Goal: Task Accomplishment & Management: Complete application form

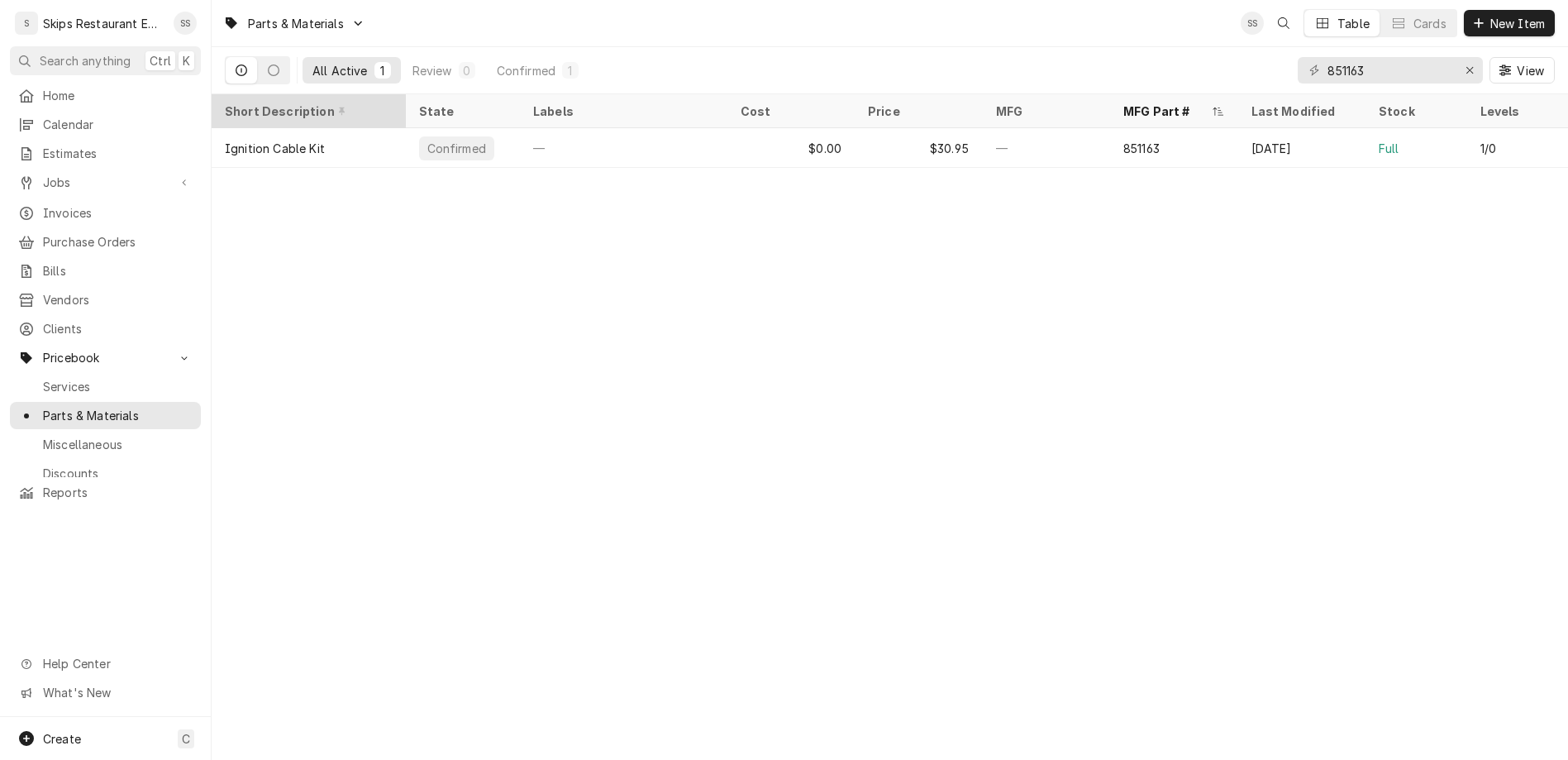
click at [43, 174] on span "Jobs" at bounding box center [105, 183] width 125 height 18
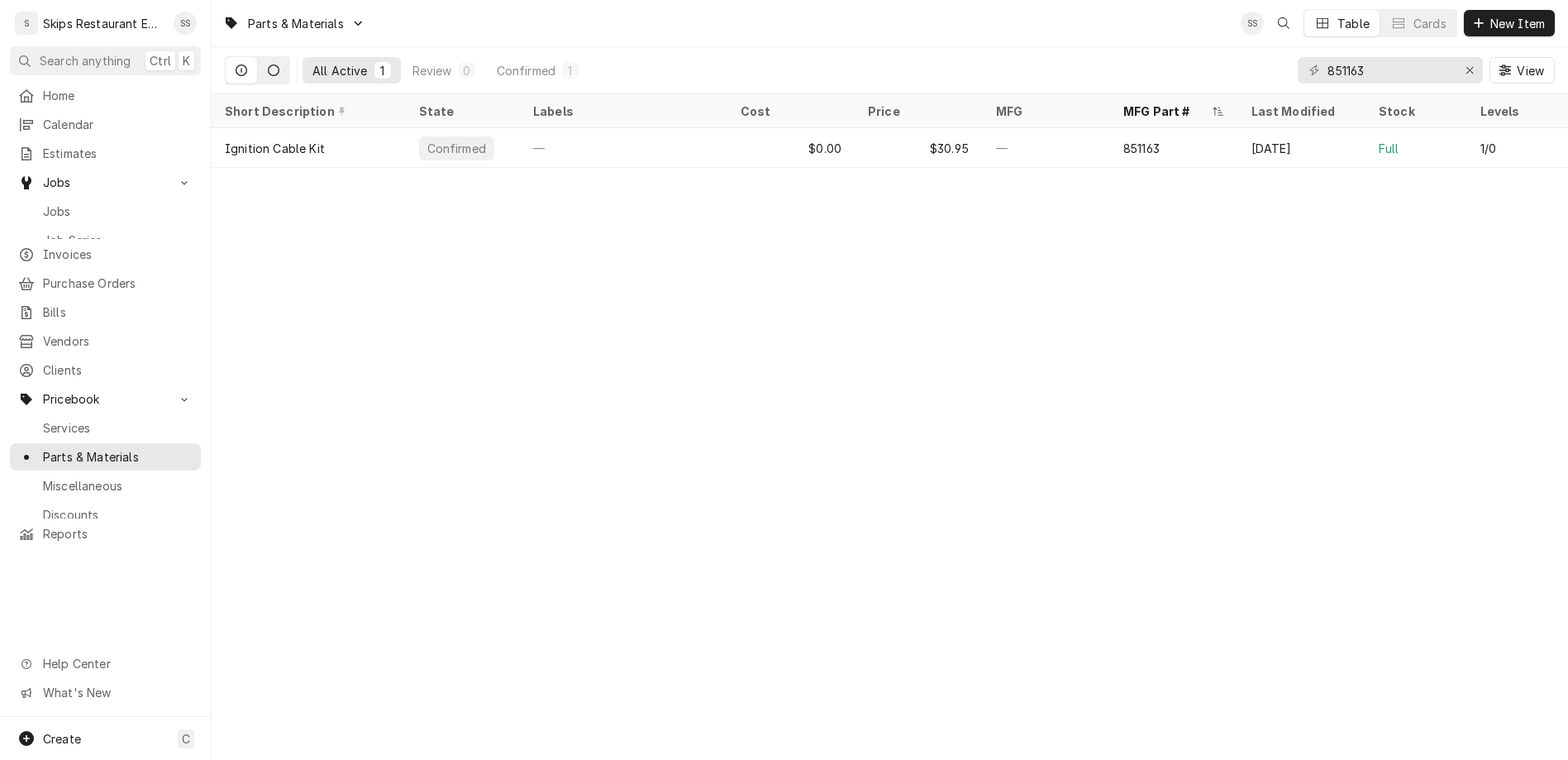
click at [258, 57] on button "Dynamic Content Wrapper" at bounding box center [273, 70] width 31 height 27
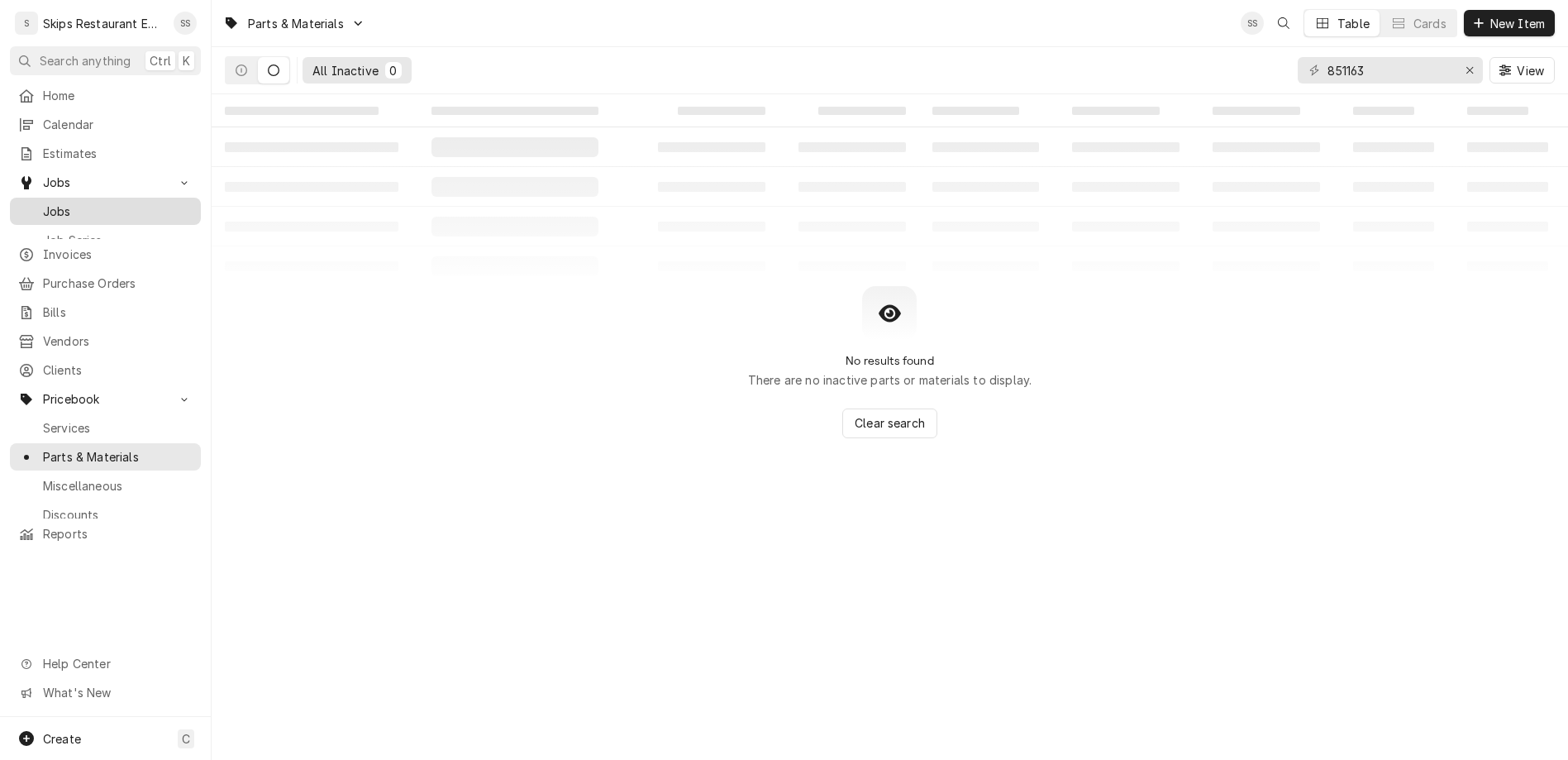
click at [46, 198] on link "Jobs" at bounding box center [105, 211] width 191 height 28
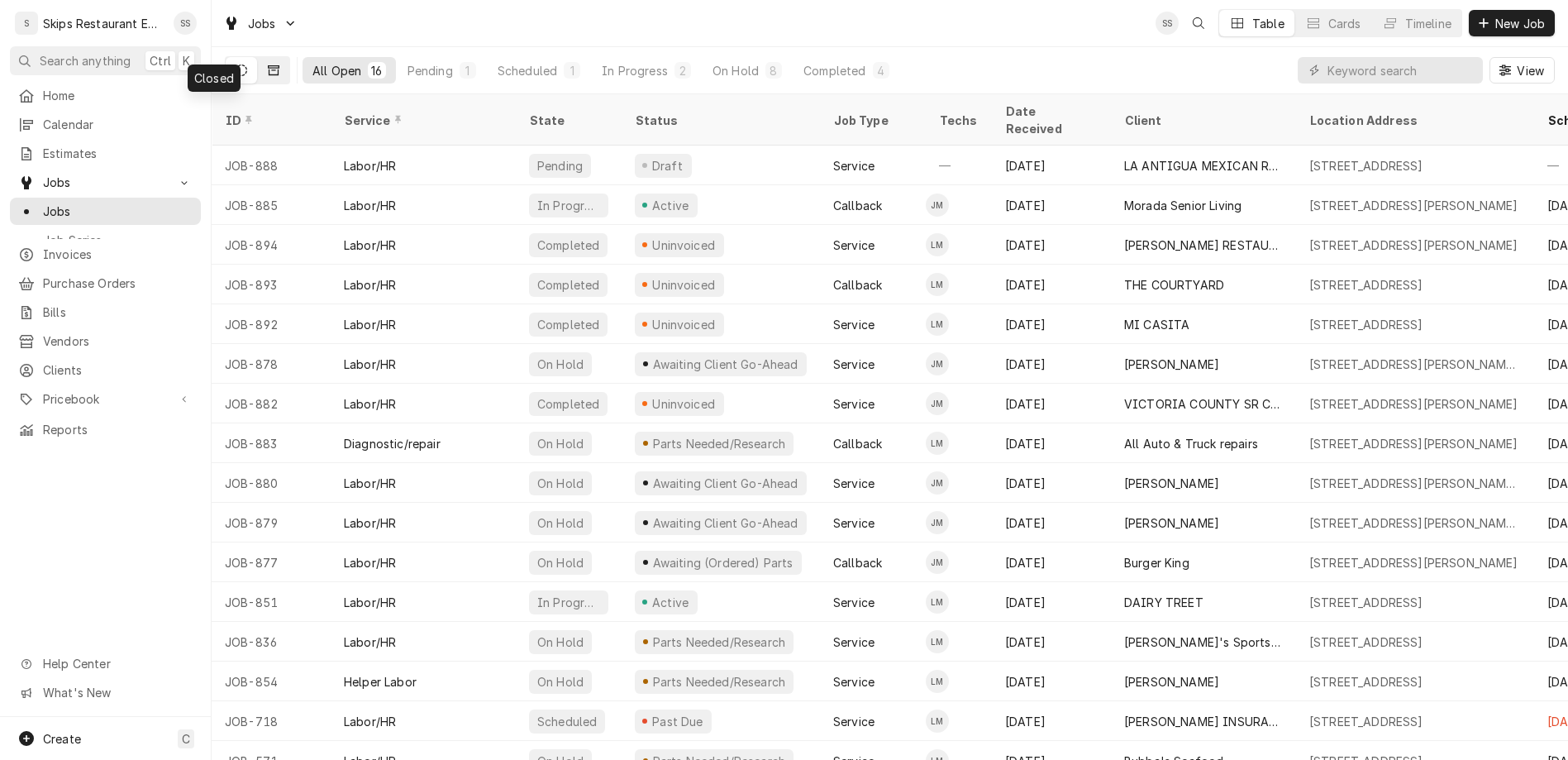
click at [267, 65] on icon "Dynamic Content Wrapper" at bounding box center [273, 71] width 12 height 12
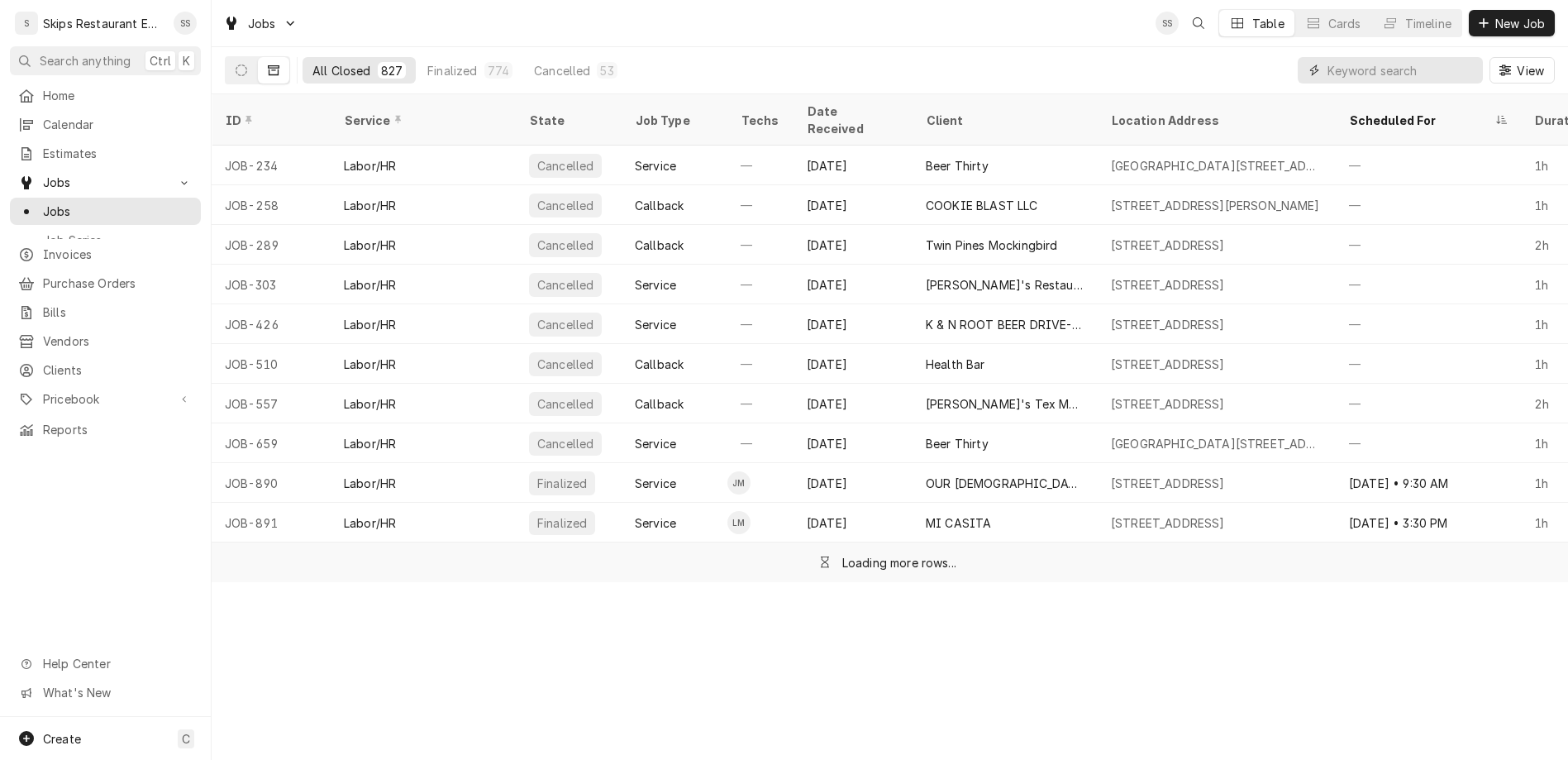
click at [1431, 57] on input "Dynamic Content Wrapper" at bounding box center [1402, 70] width 147 height 27
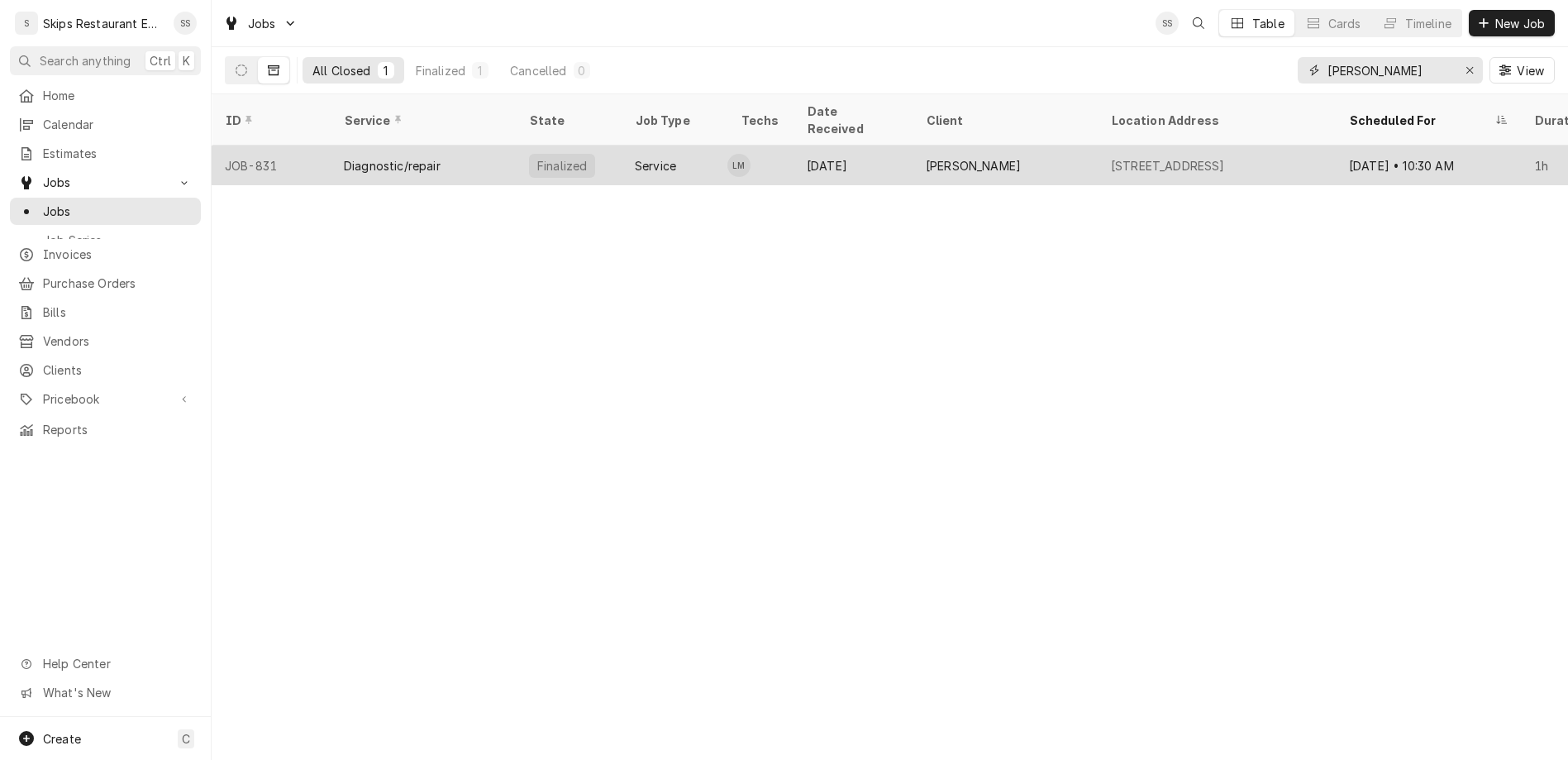
type input "greg salaz"
click at [793, 146] on div "Aug 8" at bounding box center [852, 165] width 119 height 39
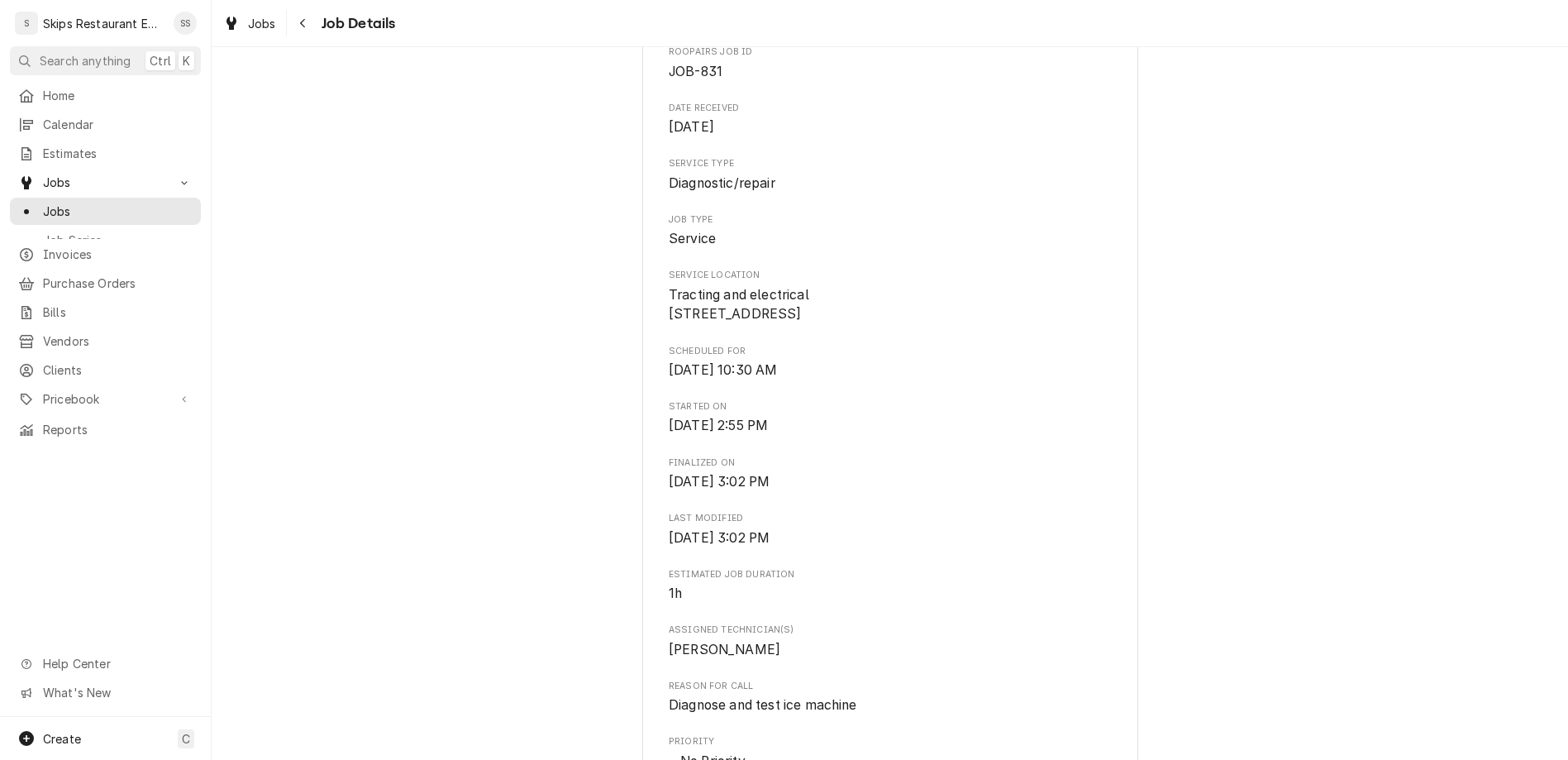
scroll to position [194, 0]
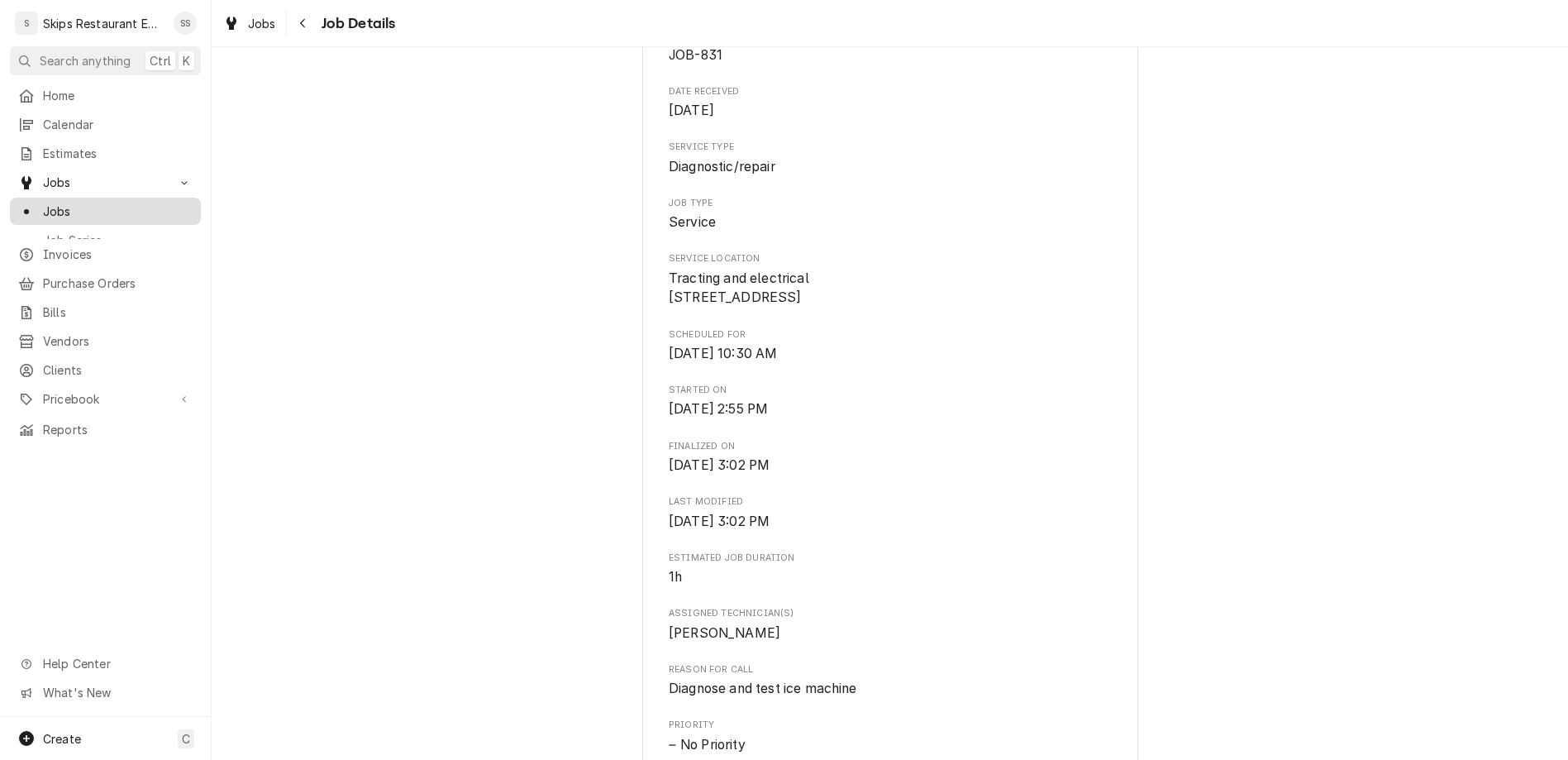
click at [43, 203] on span "Jobs" at bounding box center [118, 211] width 149 height 18
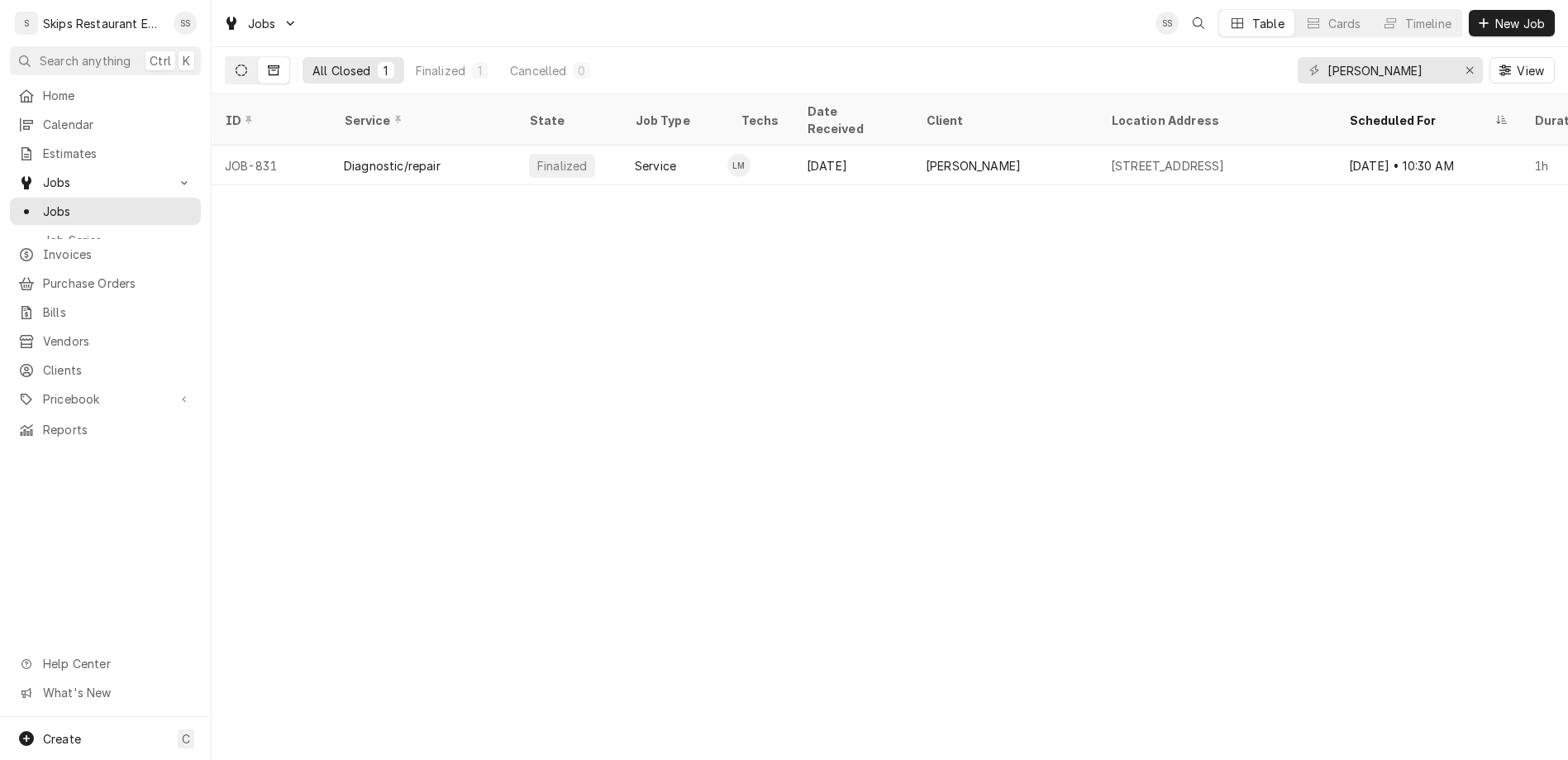
click at [236, 65] on icon "Dynamic Content Wrapper" at bounding box center [242, 71] width 12 height 12
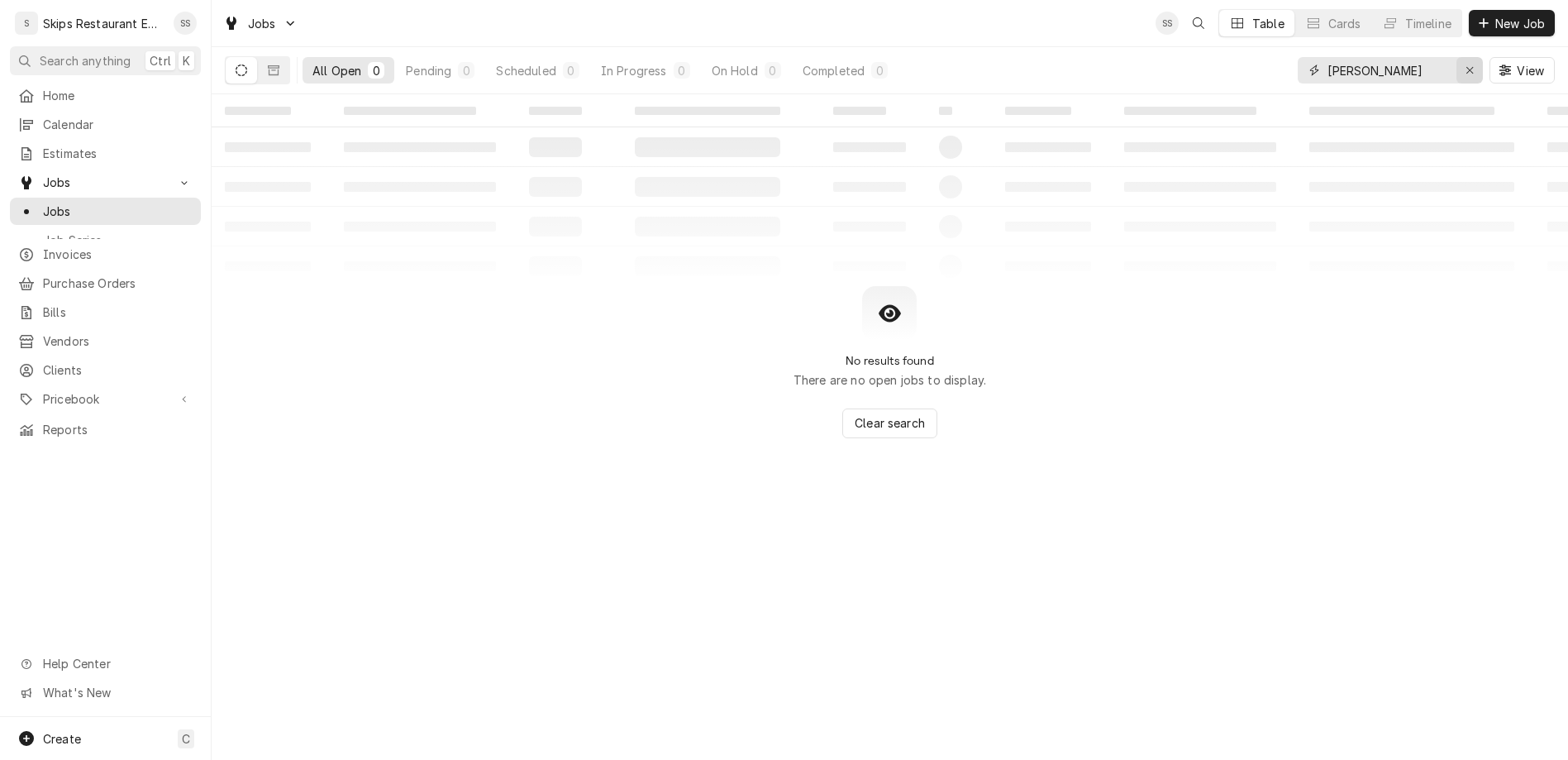
click at [1475, 65] on icon "Erase input" at bounding box center [1470, 71] width 9 height 12
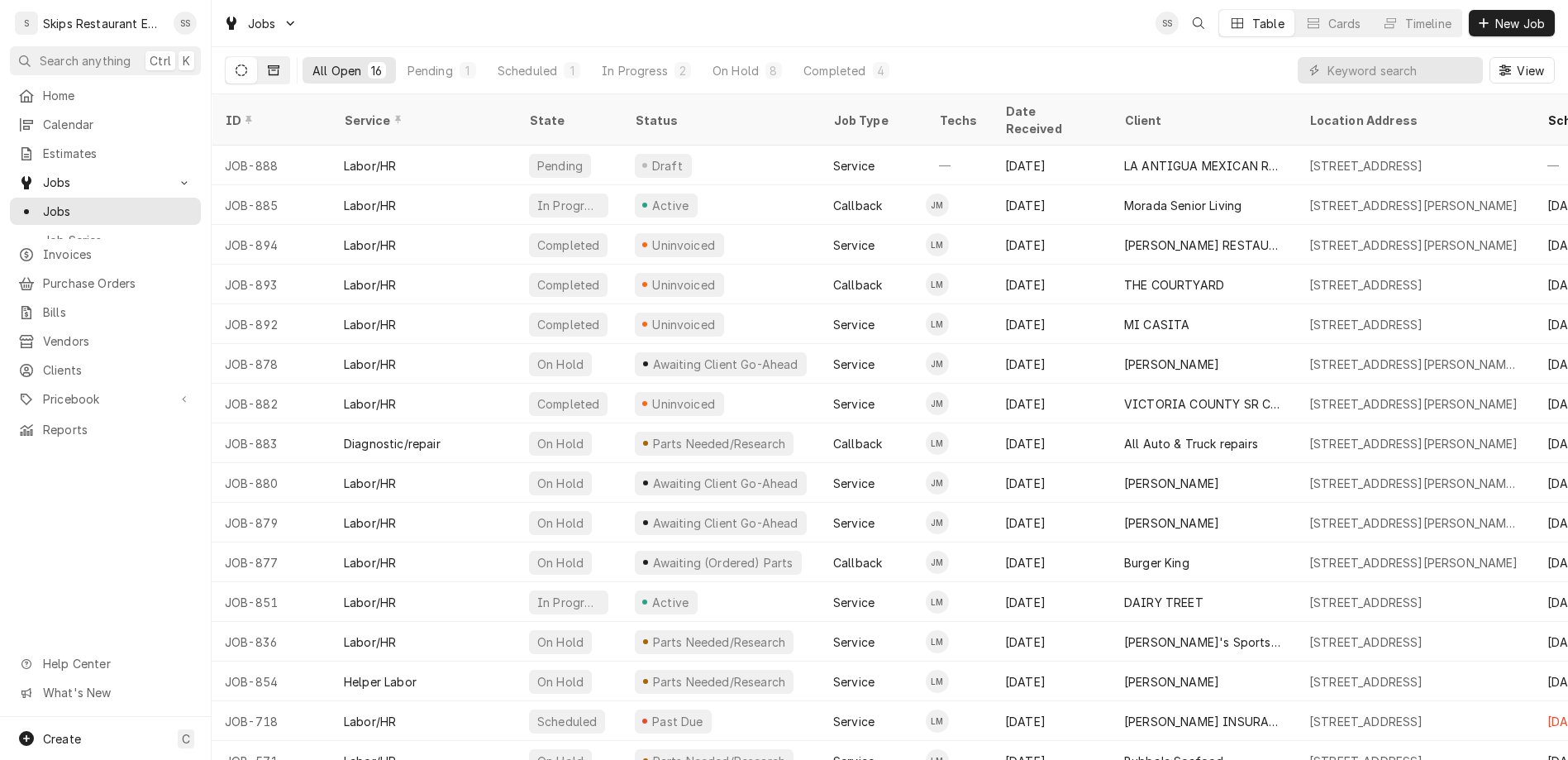
click at [267, 65] on icon "Dynamic Content Wrapper" at bounding box center [273, 71] width 12 height 12
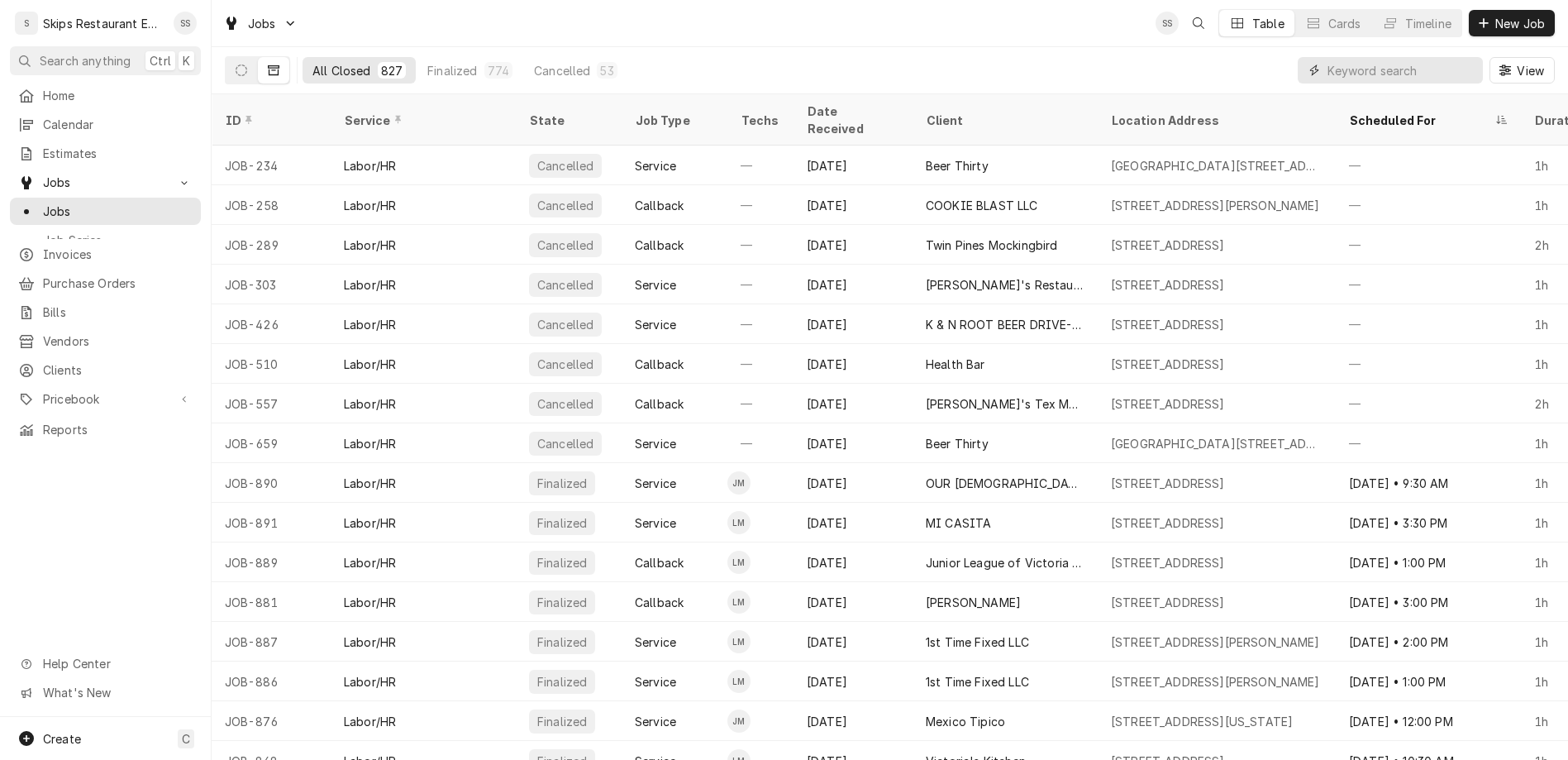
click at [1421, 57] on input "Dynamic Content Wrapper" at bounding box center [1402, 70] width 147 height 27
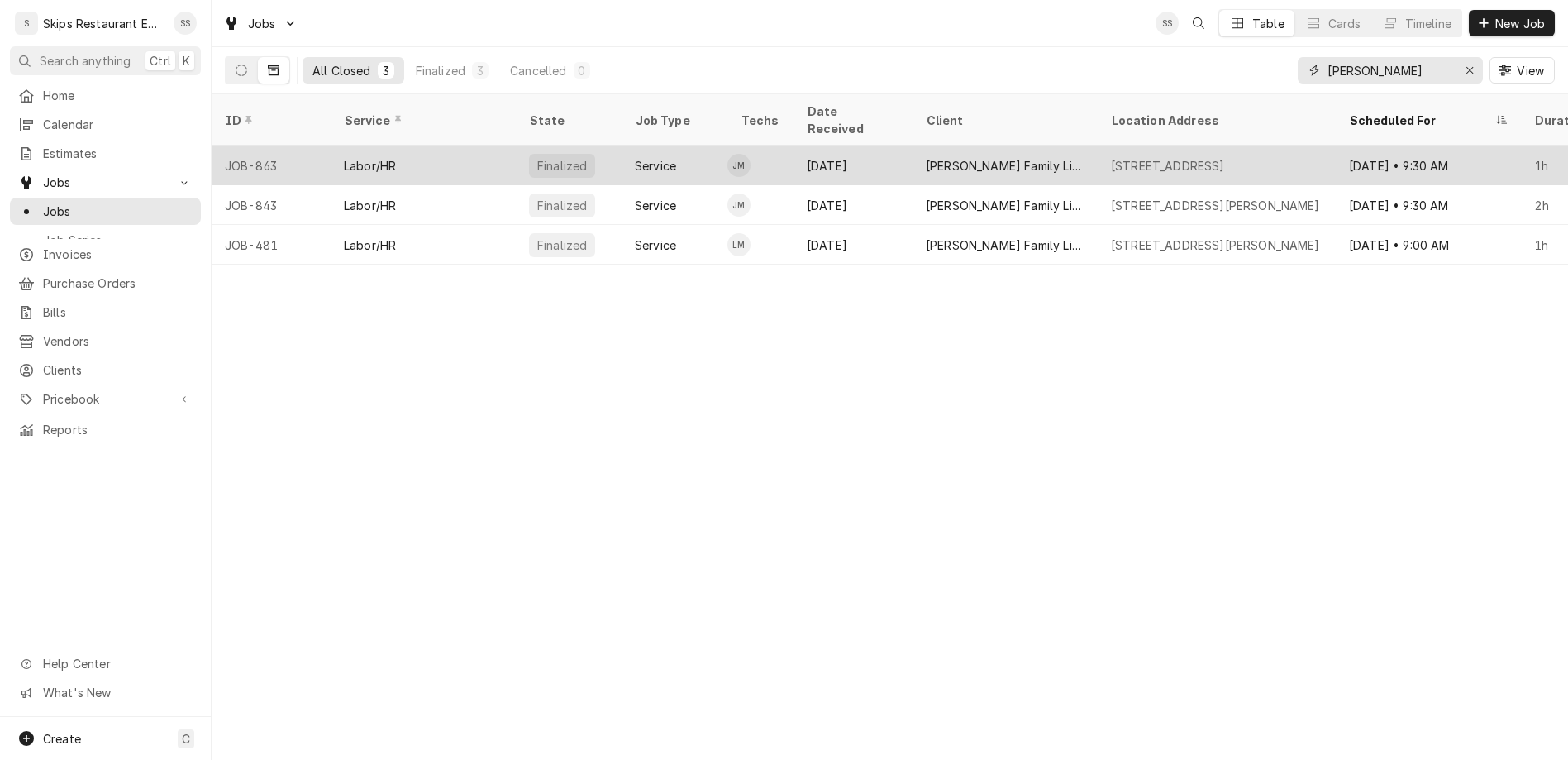
type input "dugger"
click at [1111, 157] on div "[STREET_ADDRESS]" at bounding box center [1168, 166] width 114 height 18
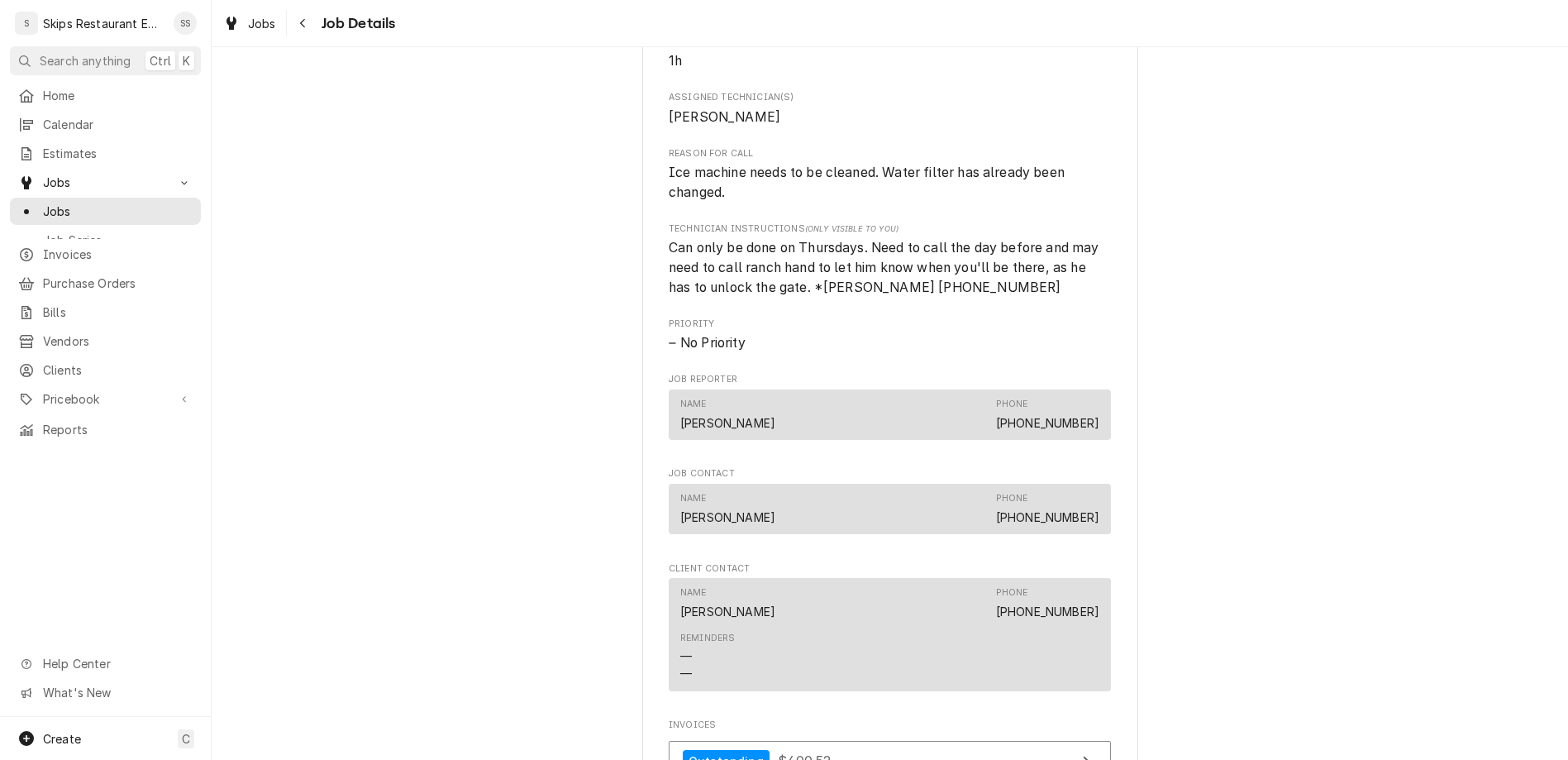
scroll to position [726, 0]
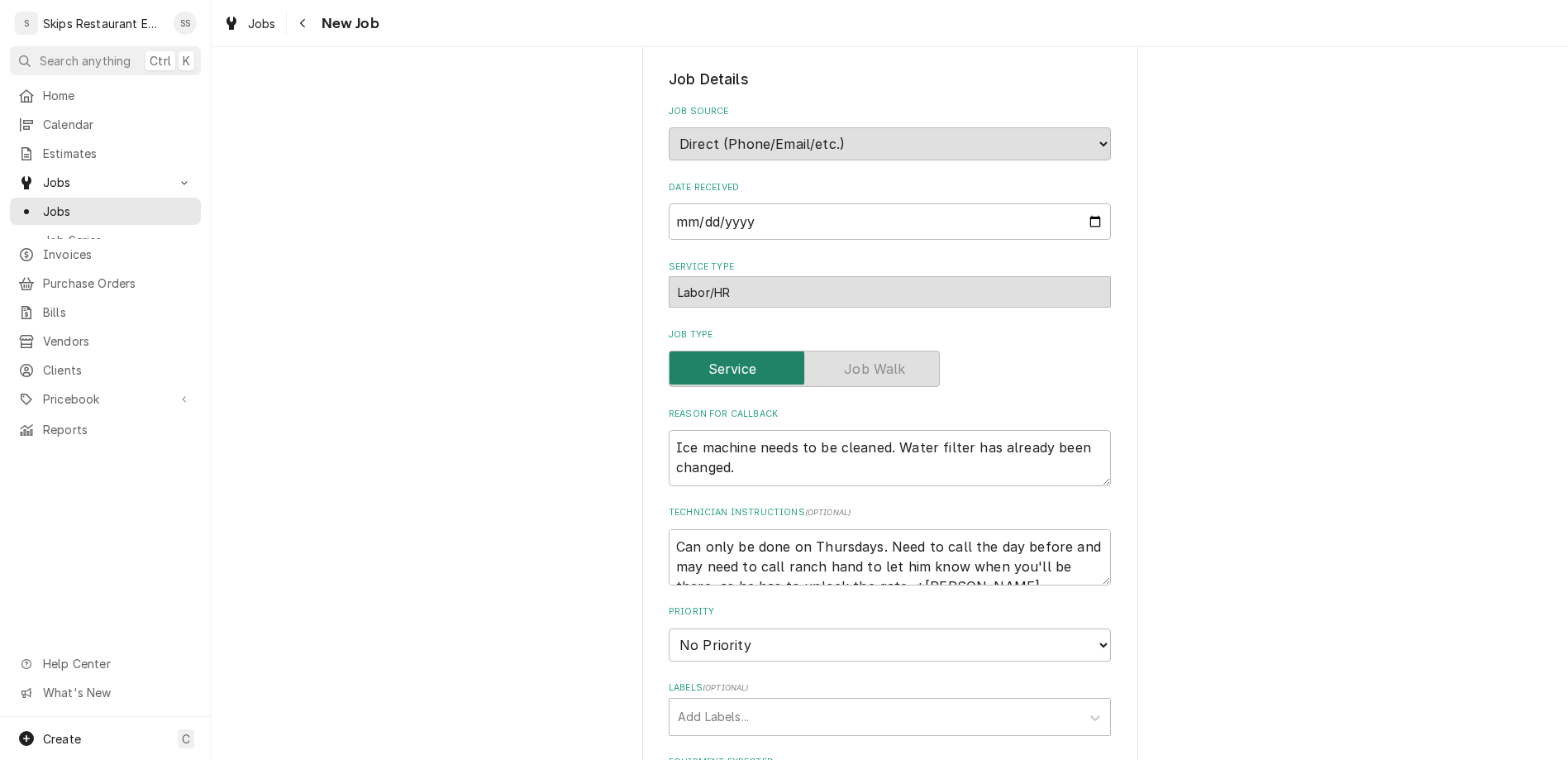
scroll to position [387, 0]
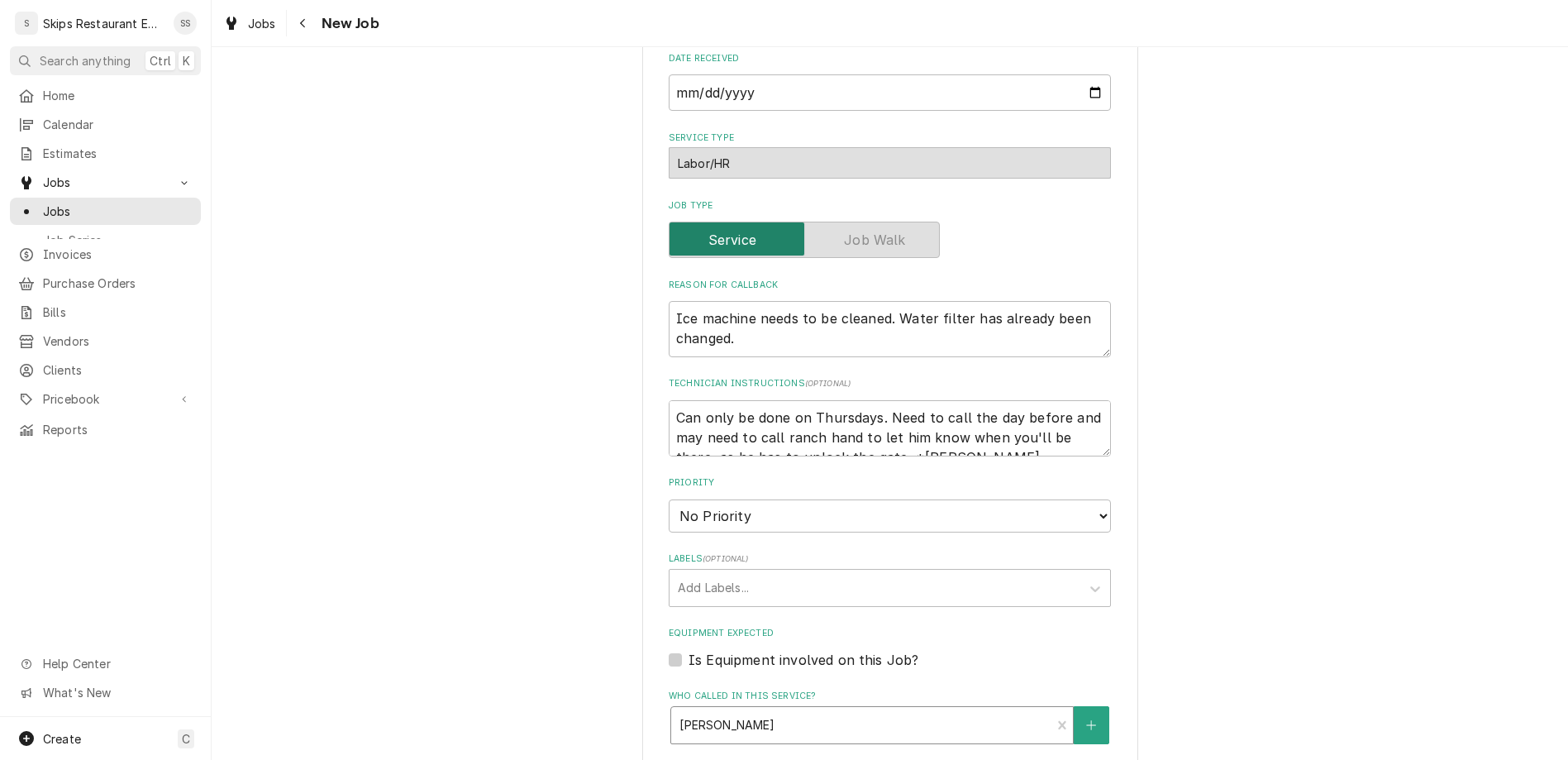
type textarea "x"
click at [869, 710] on div "Who called in this service?" at bounding box center [860, 725] width 363 height 29
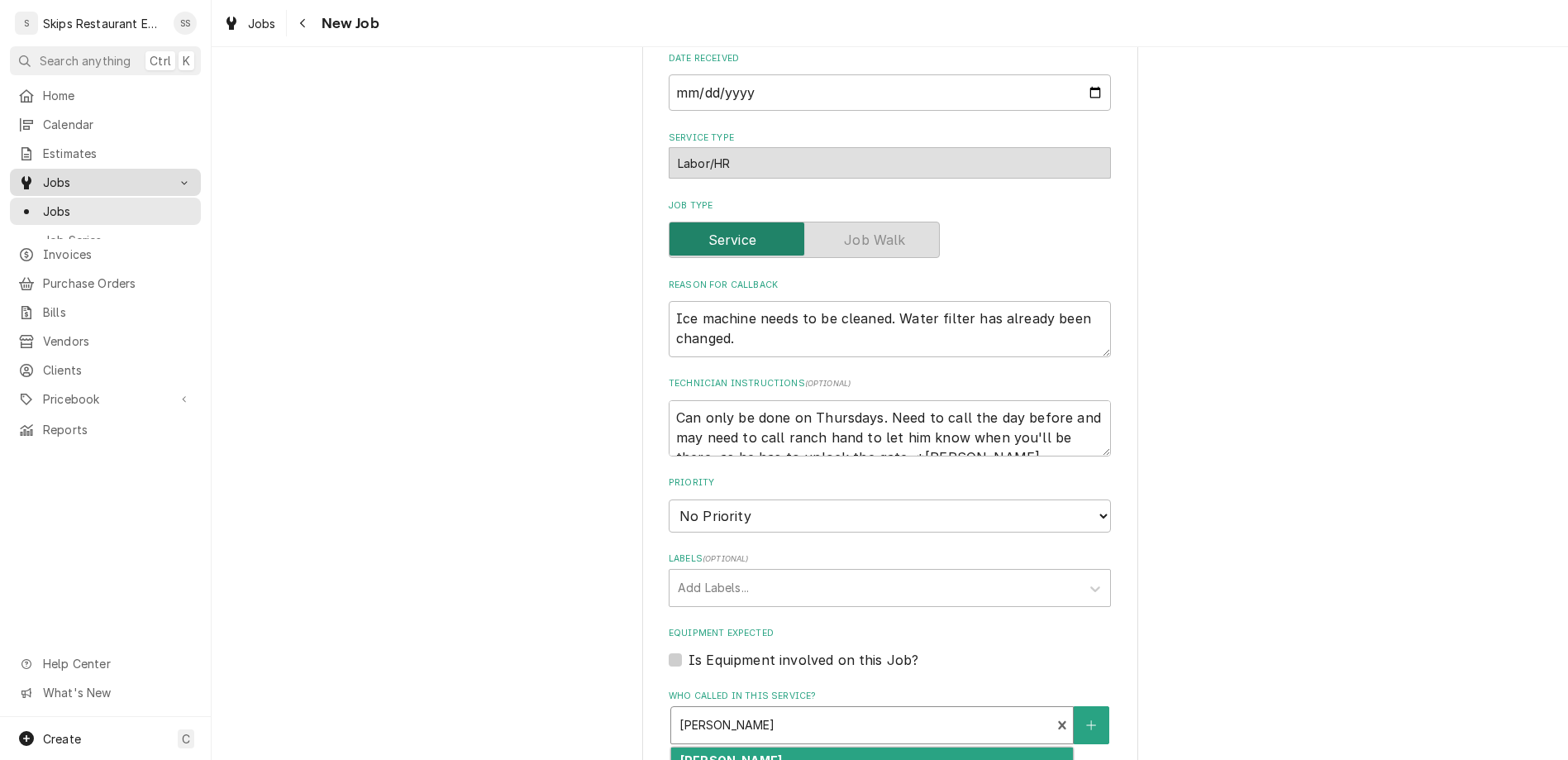
click at [43, 174] on span "Jobs" at bounding box center [105, 183] width 125 height 18
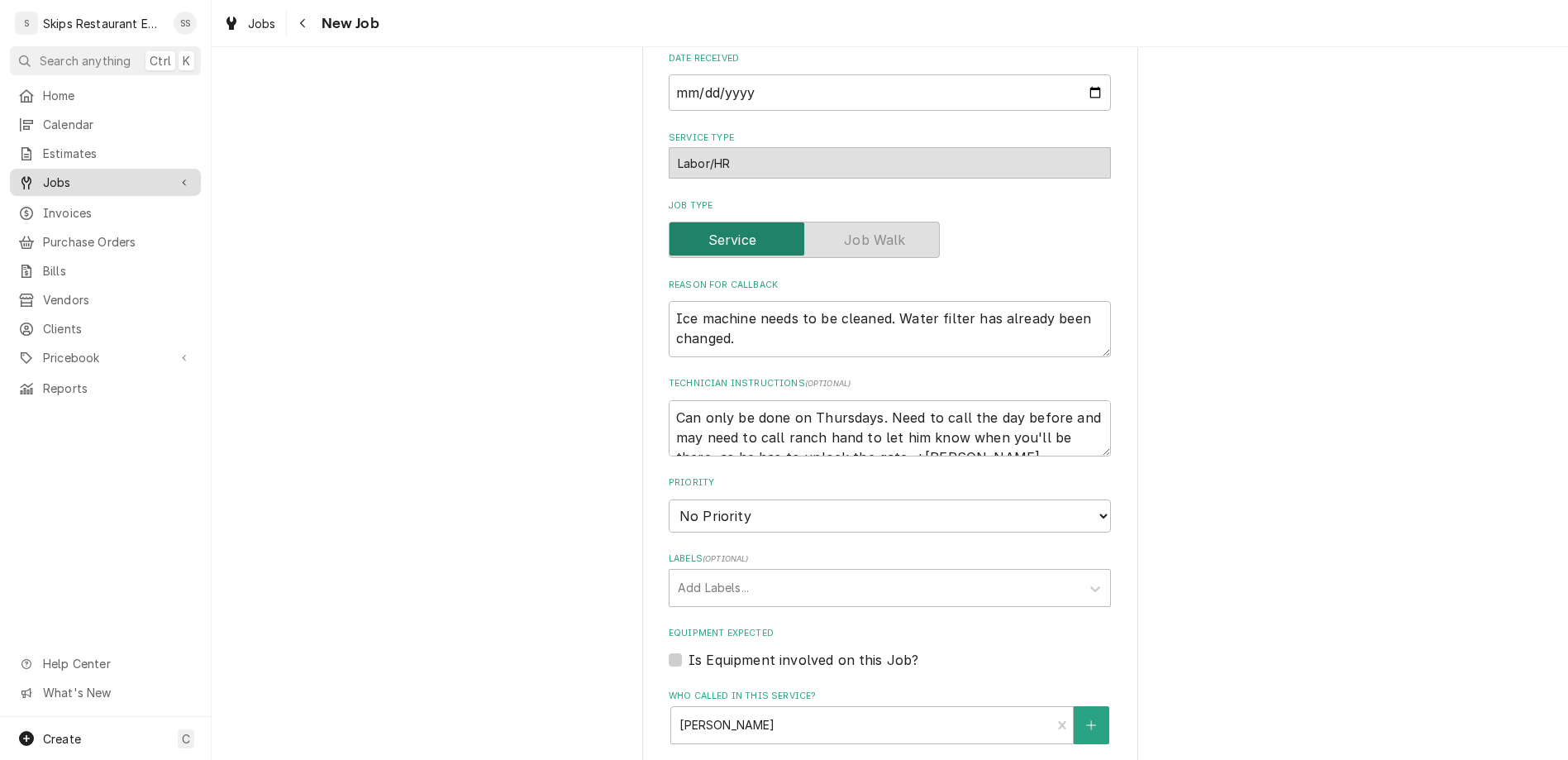
click at [48, 174] on span "Jobs" at bounding box center [105, 183] width 125 height 18
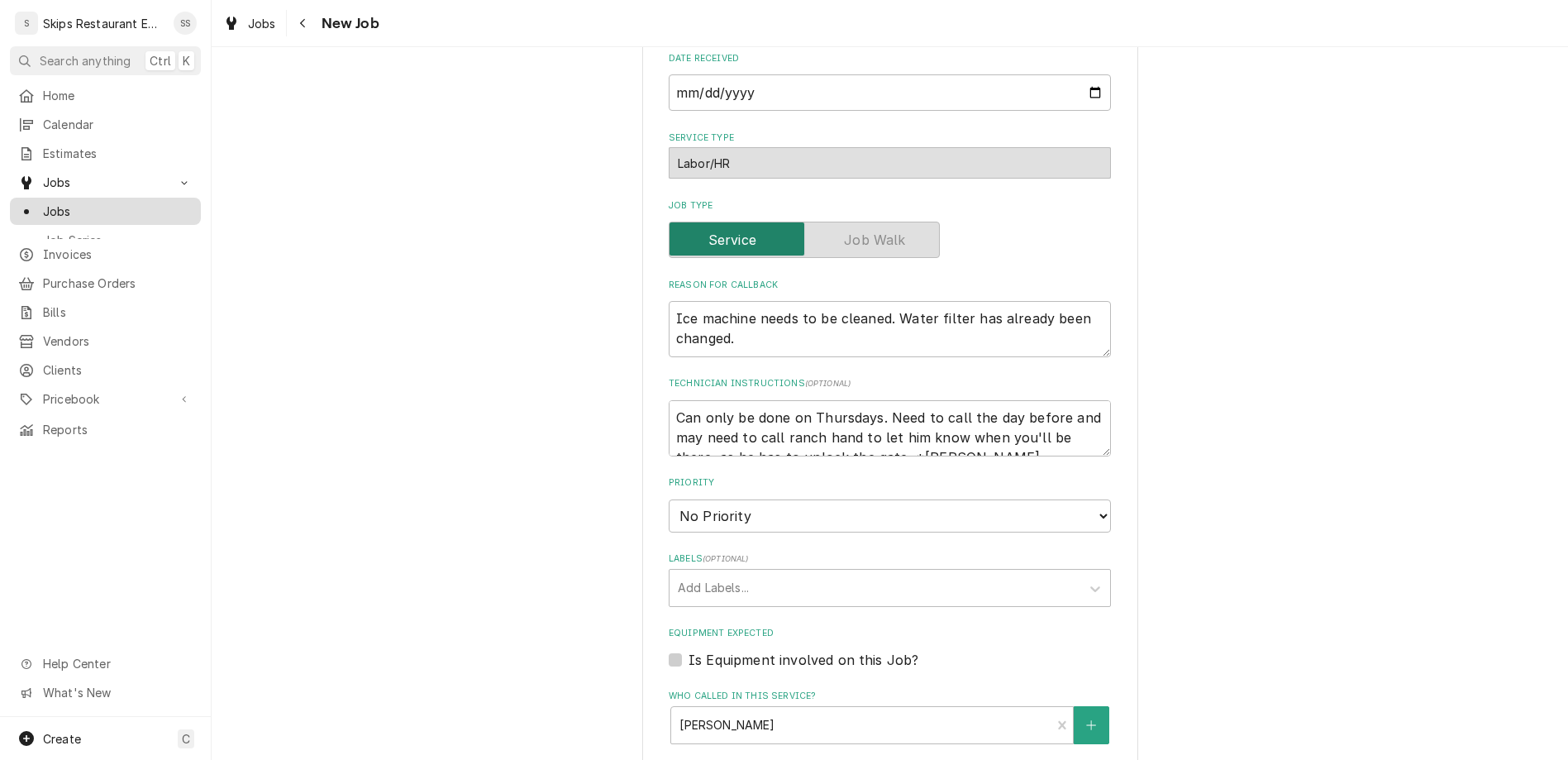
click at [43, 203] on span "Jobs" at bounding box center [118, 211] width 149 height 18
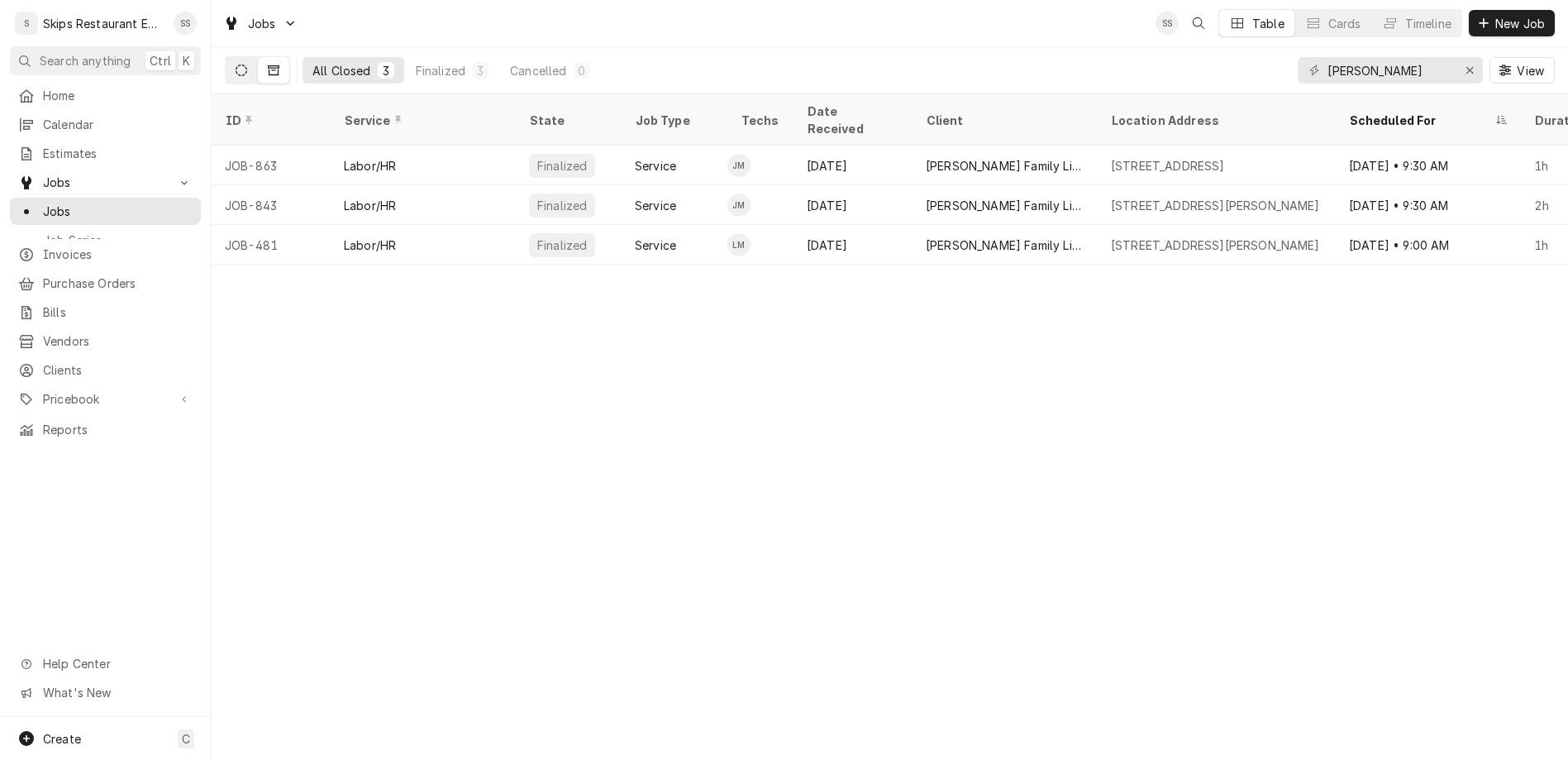
click at [236, 65] on icon "Dynamic Content Wrapper" at bounding box center [242, 71] width 12 height 12
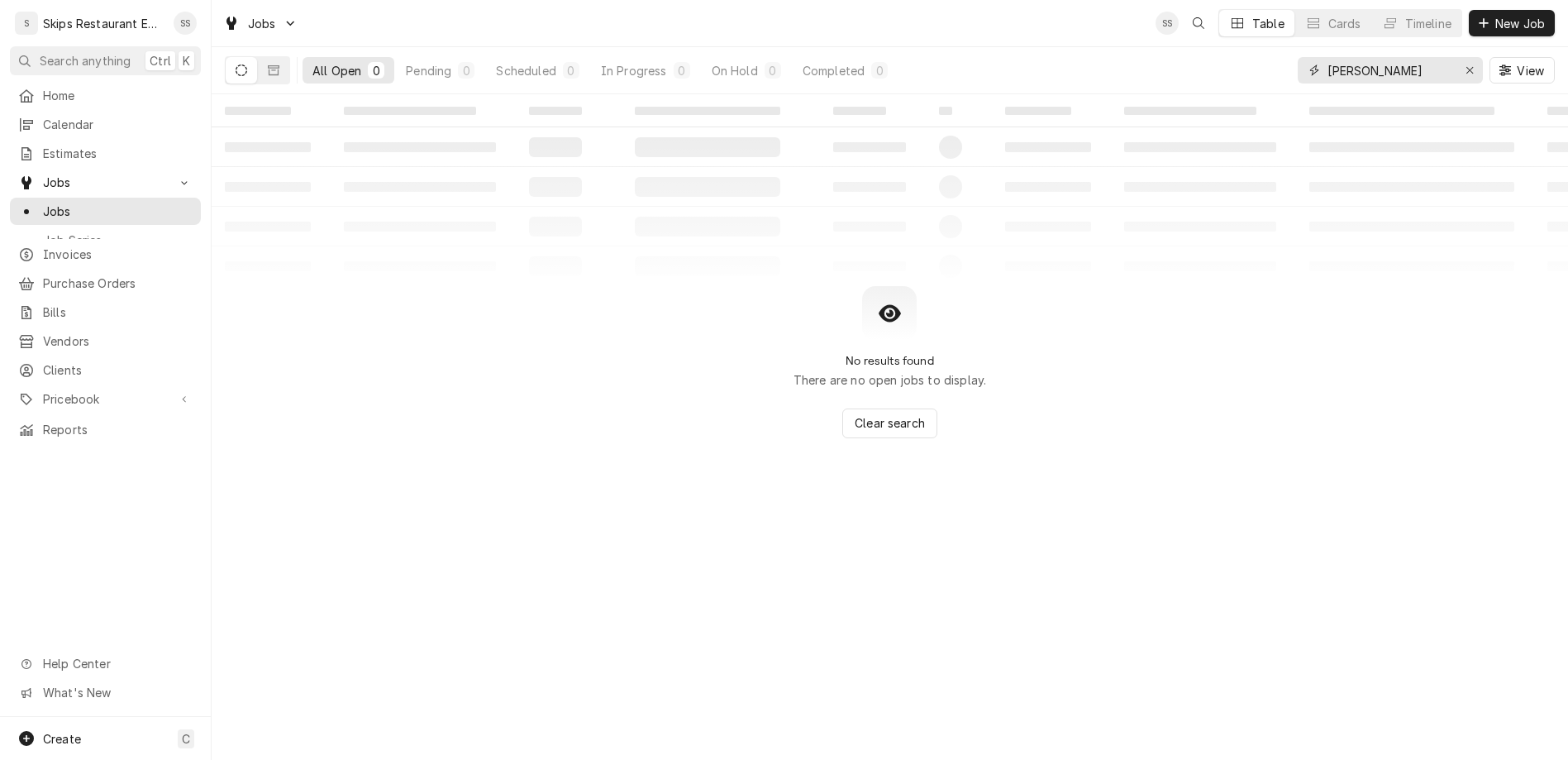
drag, startPoint x: 1427, startPoint y: 50, endPoint x: 1313, endPoint y: 62, distance: 114.6
click at [1328, 62] on input "dugger" at bounding box center [1390, 70] width 124 height 27
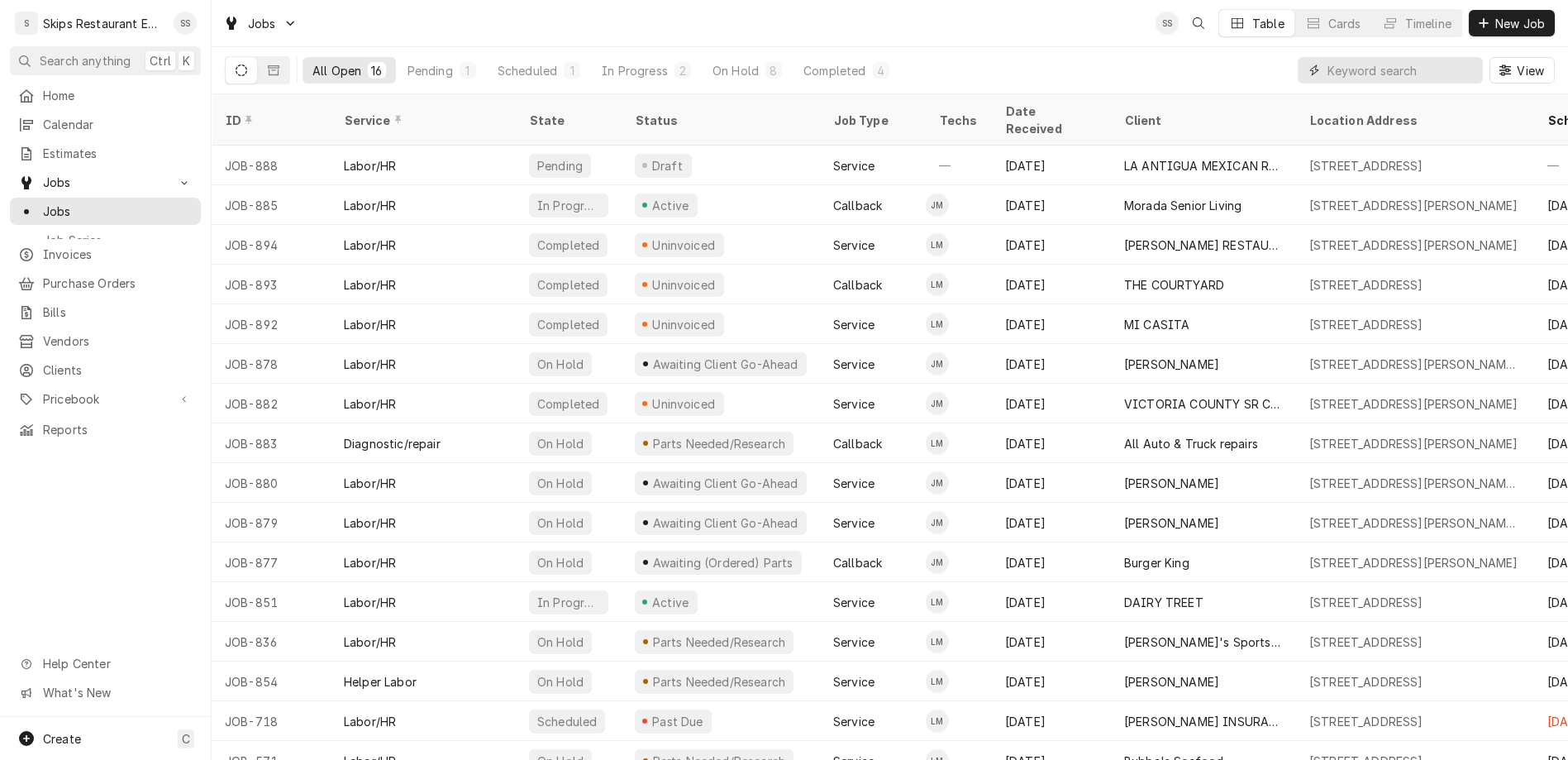
click at [1423, 57] on input "Dynamic Content Wrapper" at bounding box center [1402, 70] width 147 height 27
click at [1516, 18] on span "New Job" at bounding box center [1520, 24] width 56 height 18
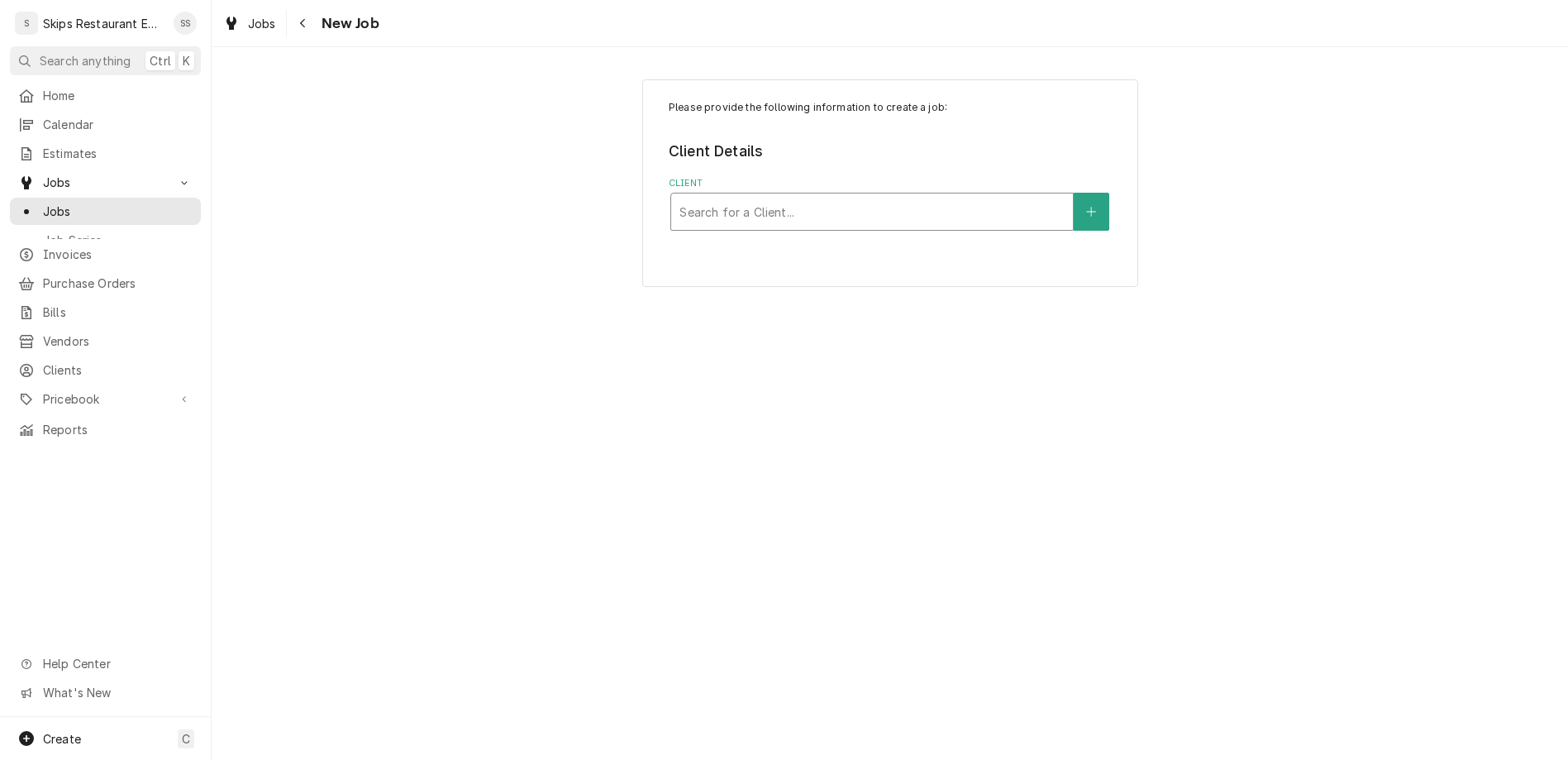
click at [839, 197] on div "Client" at bounding box center [872, 211] width 385 height 29
type input "manit"
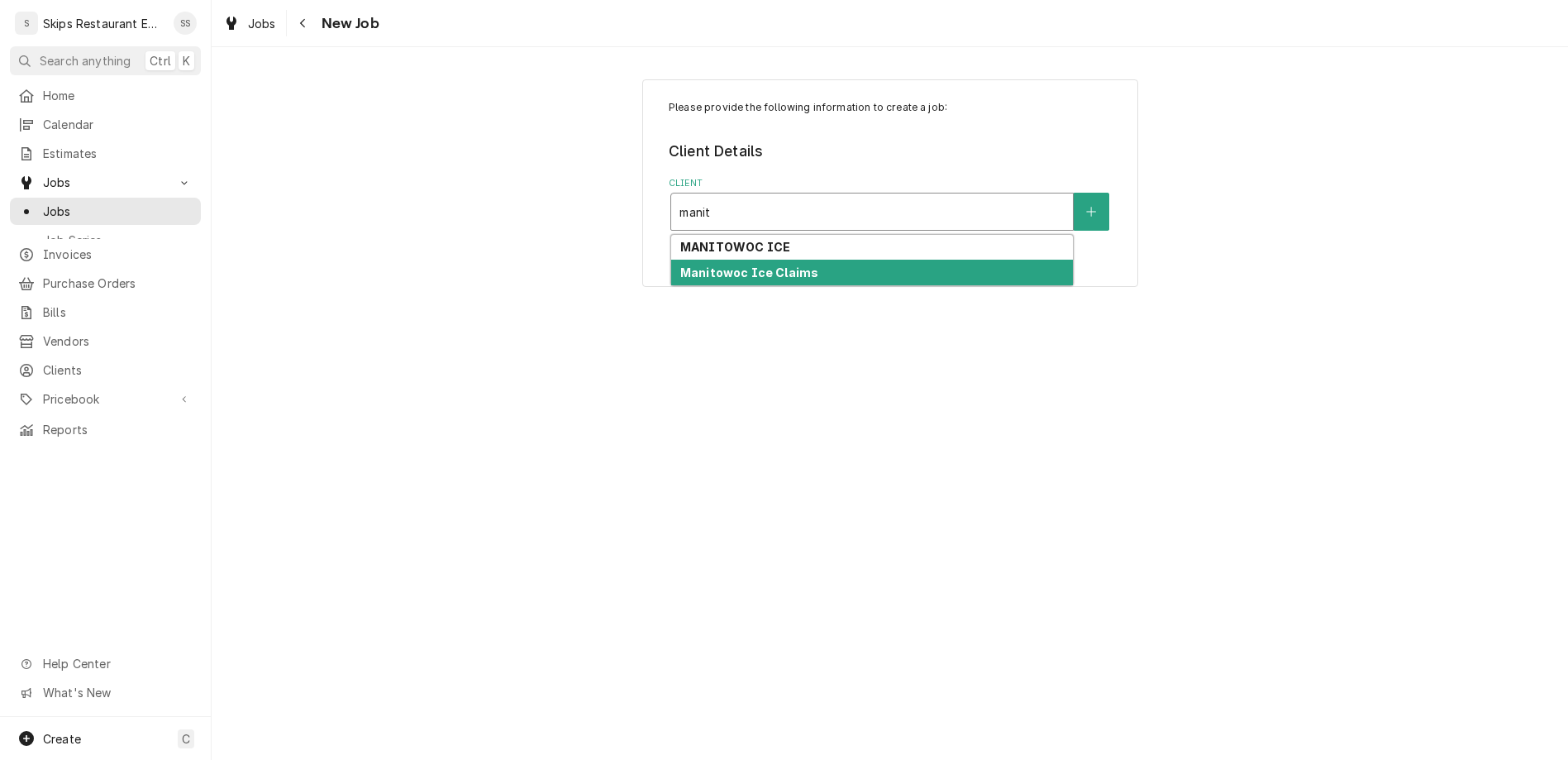
click at [756, 265] on strong "Manitowoc Ice Claims" at bounding box center [749, 272] width 138 height 14
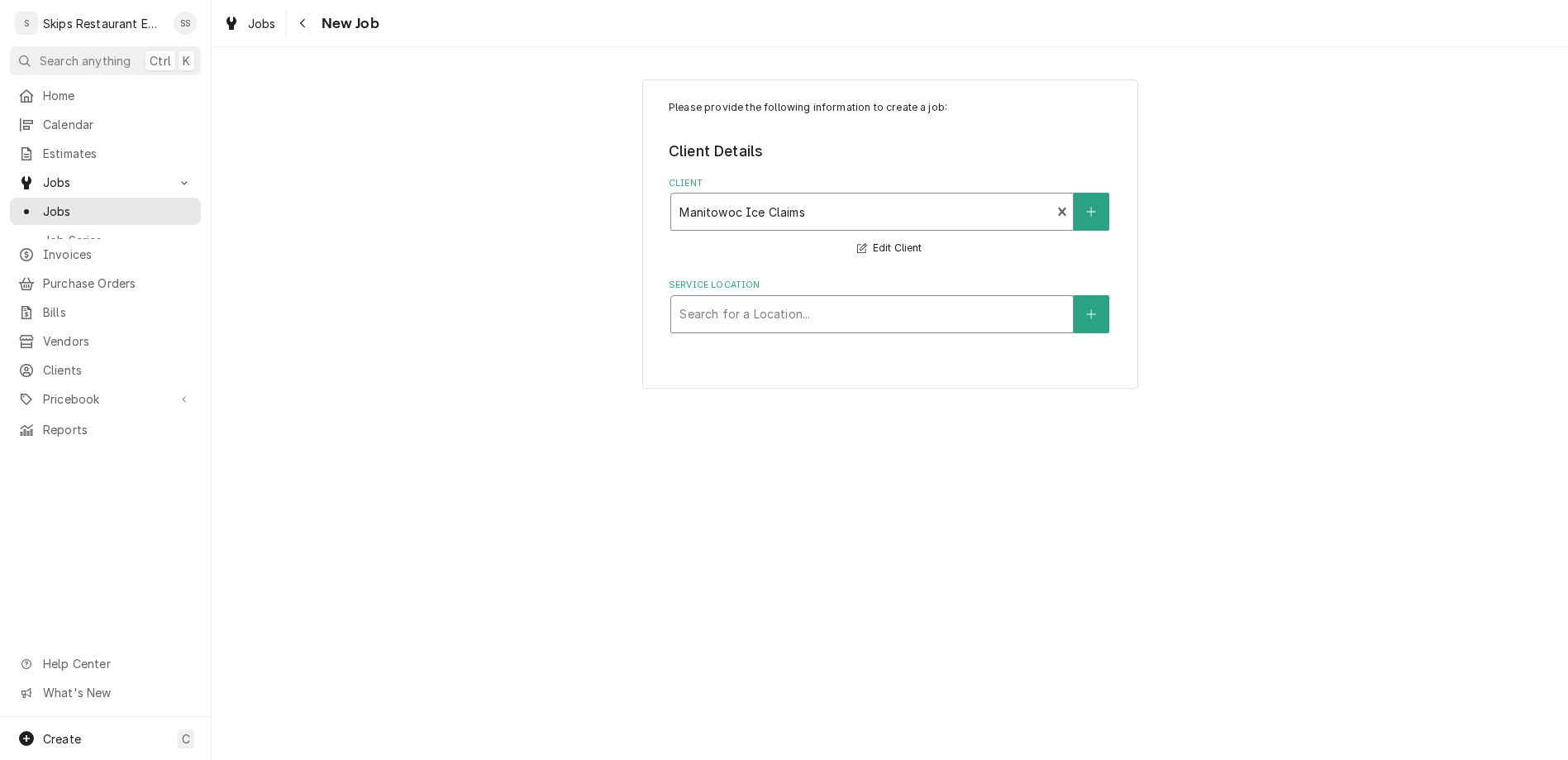
click at [819, 299] on div "Service Location" at bounding box center [872, 314] width 385 height 29
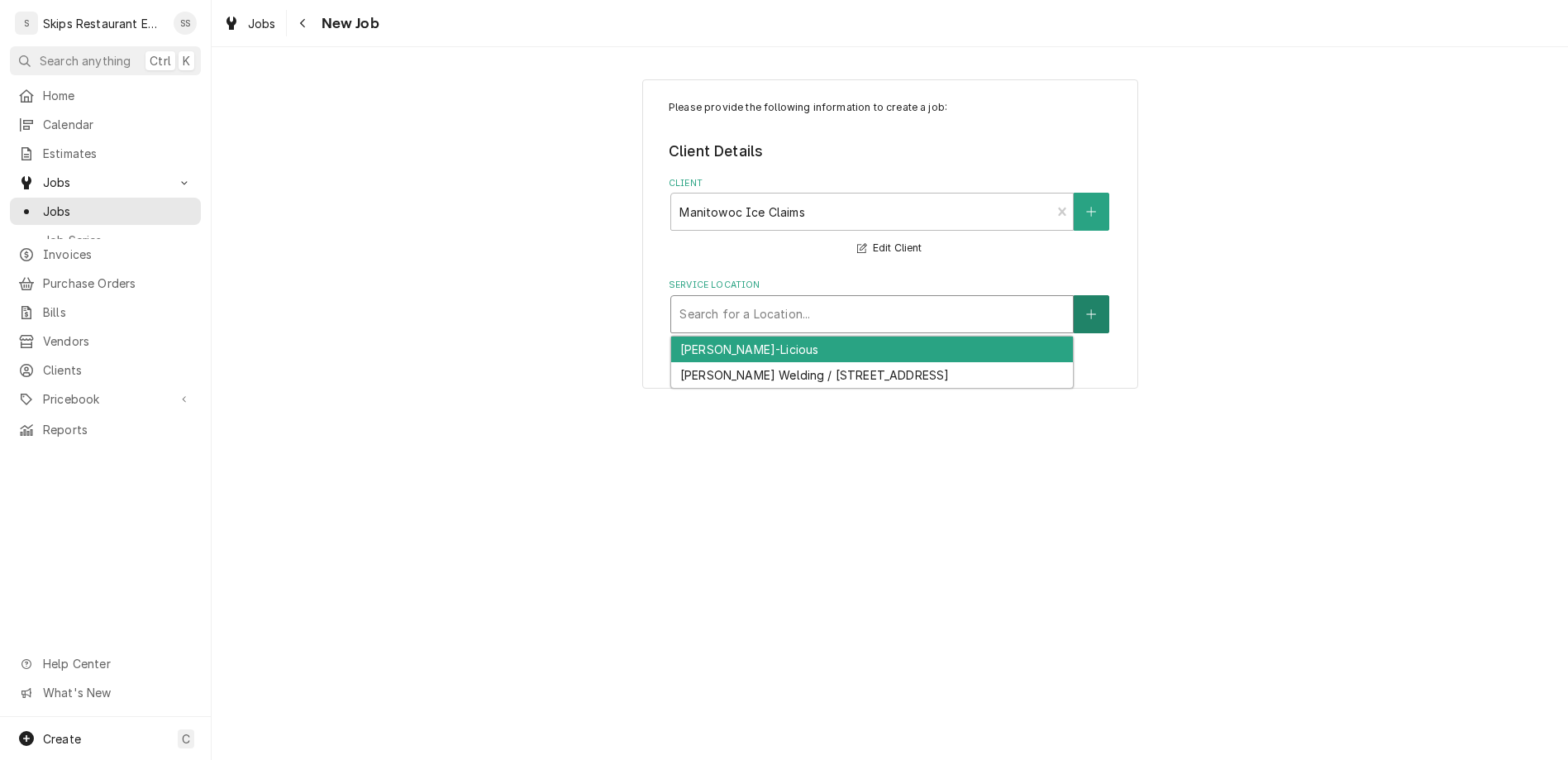
click at [1086, 309] on icon "Create New Location" at bounding box center [1091, 315] width 10 height 12
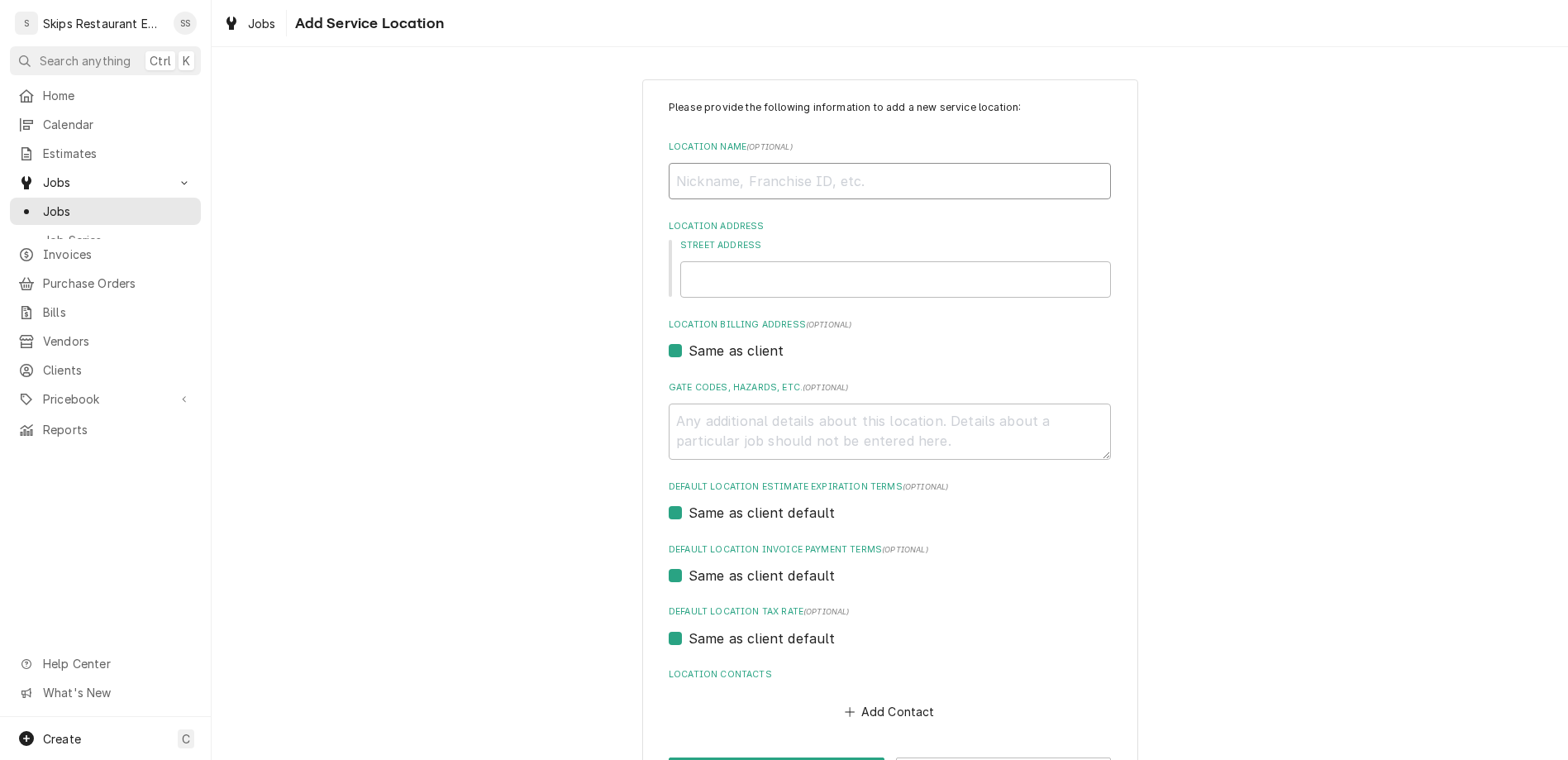
click at [845, 163] on input "Location Name ( optional )" at bounding box center [890, 181] width 442 height 36
type textarea "x"
type input "D"
type textarea "x"
type input "Du"
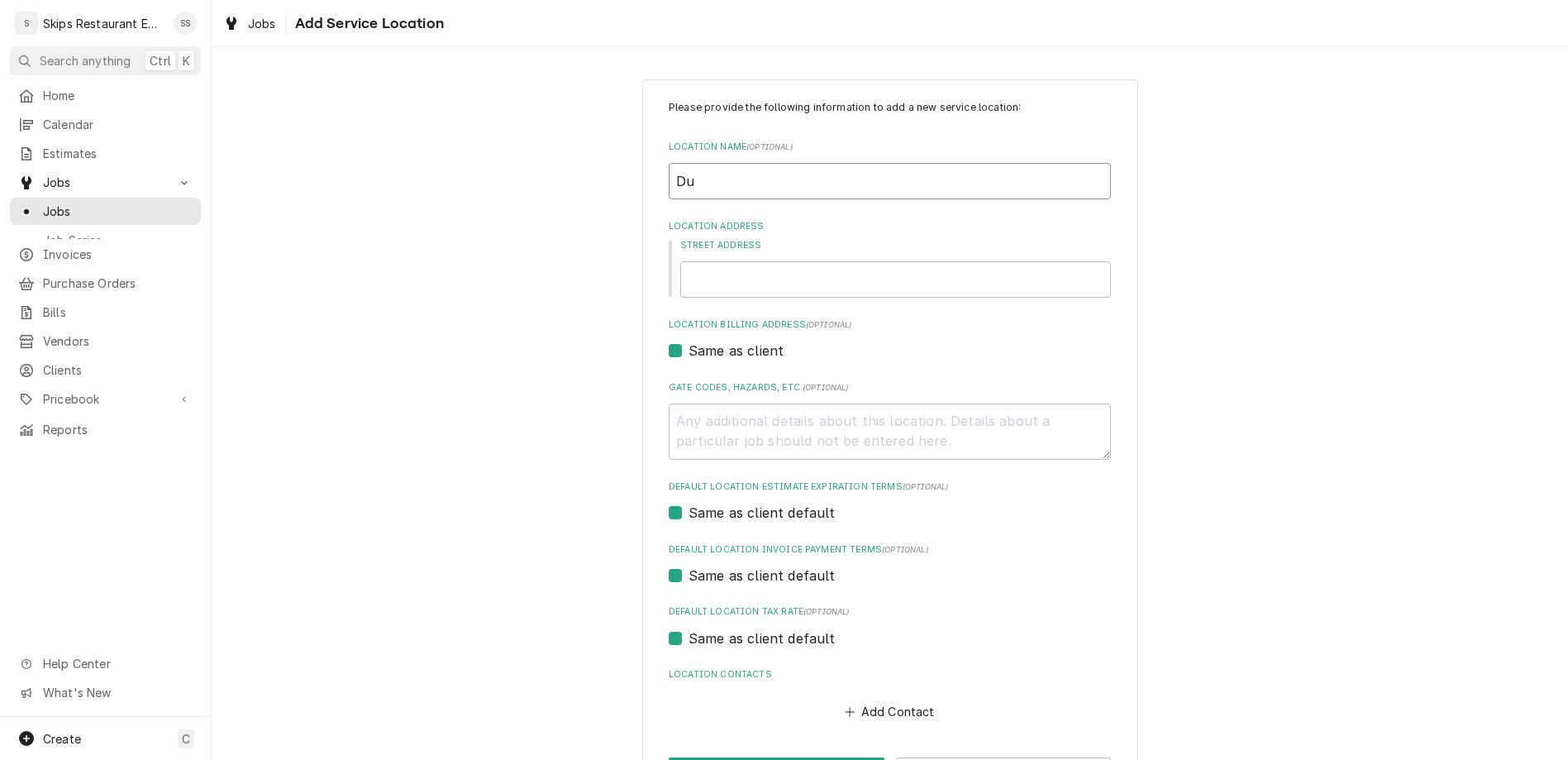
type textarea "x"
type input "Dug"
type textarea "x"
type input "Dugg"
type textarea "x"
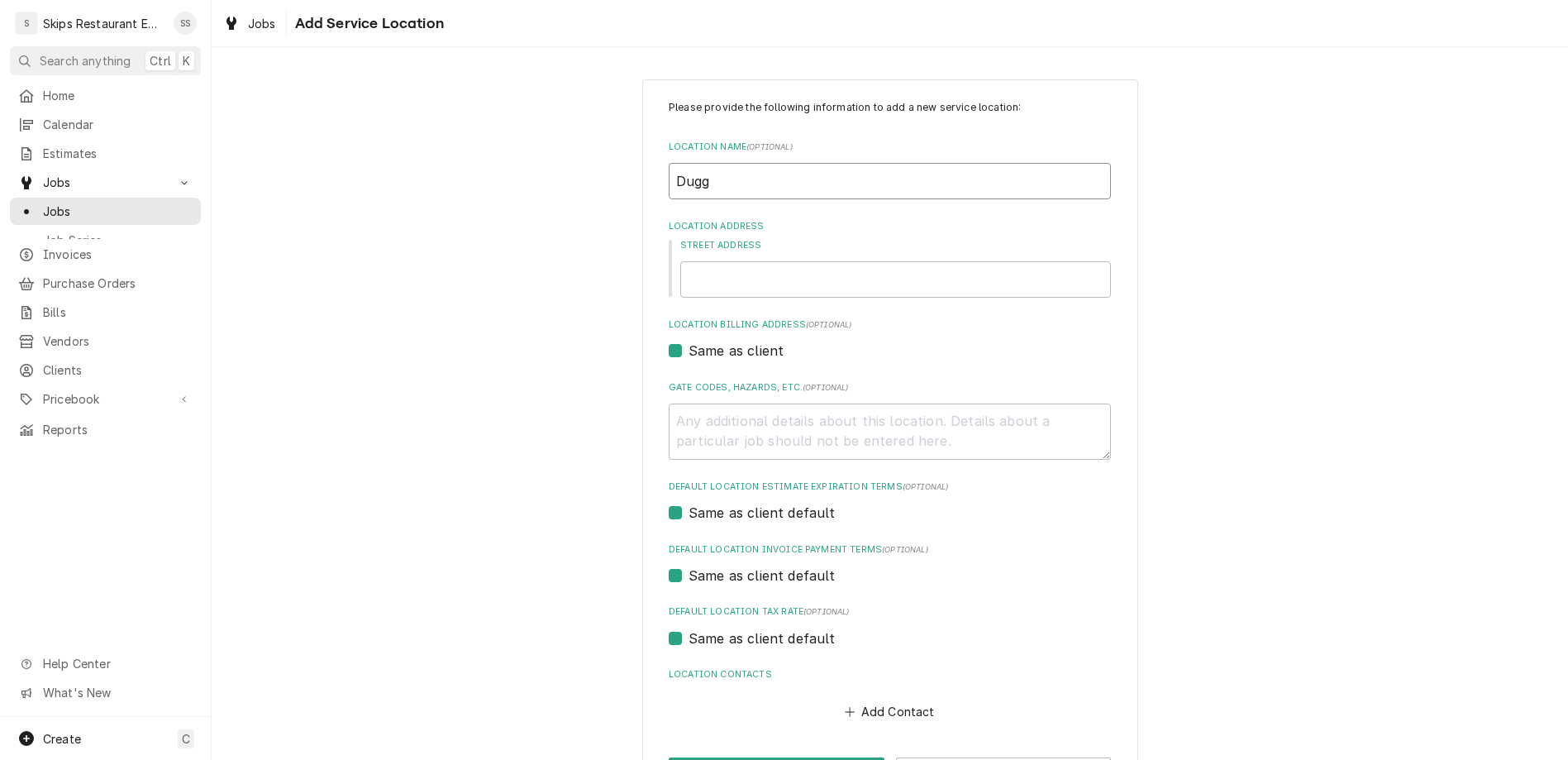
type input "Dugge"
type textarea "x"
type input "Dugger"
type textarea "x"
type input "Dugger"
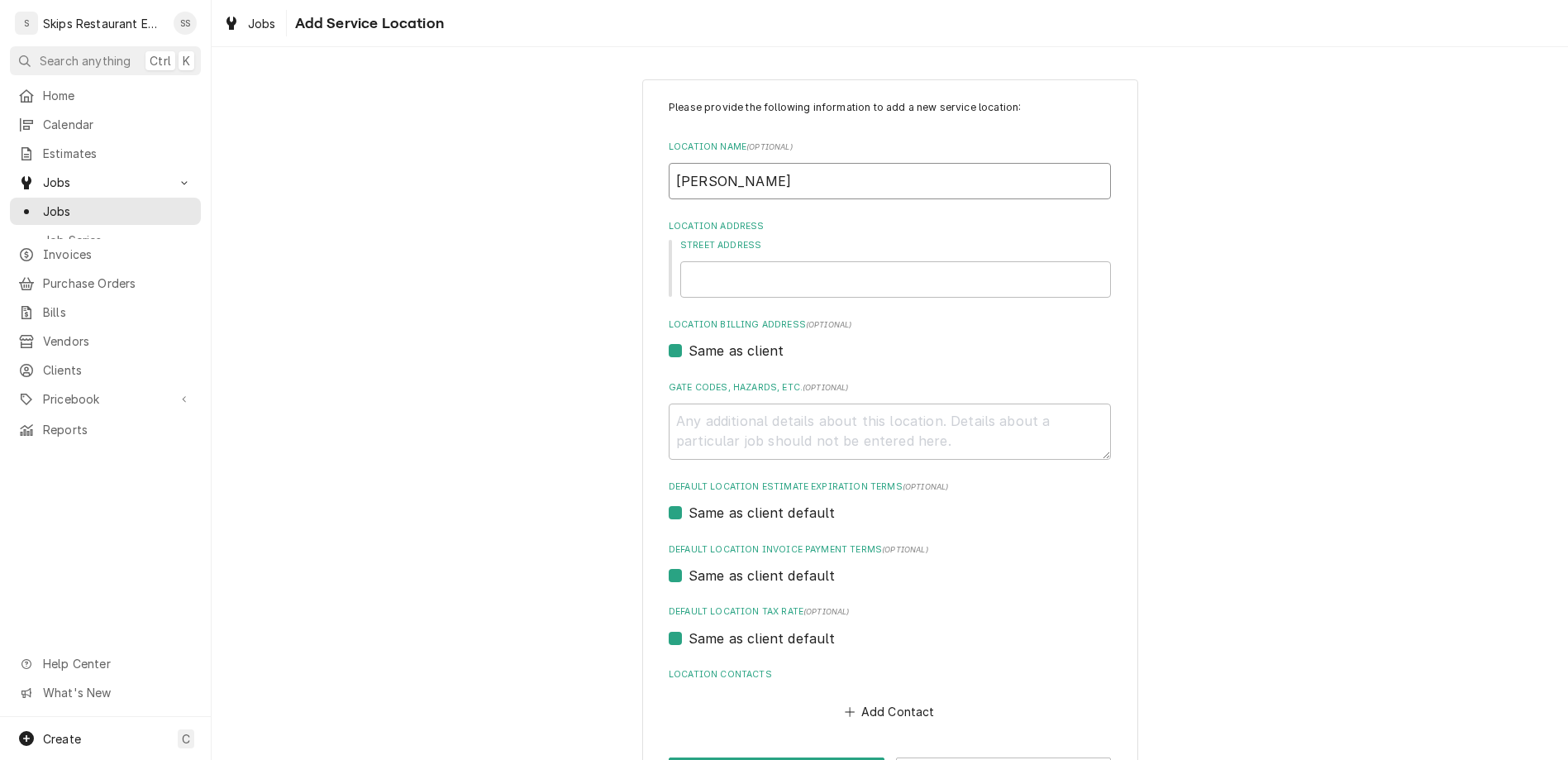
type textarea "x"
type input "Dugger M"
type textarea "x"
type input "Dugger"
type textarea "x"
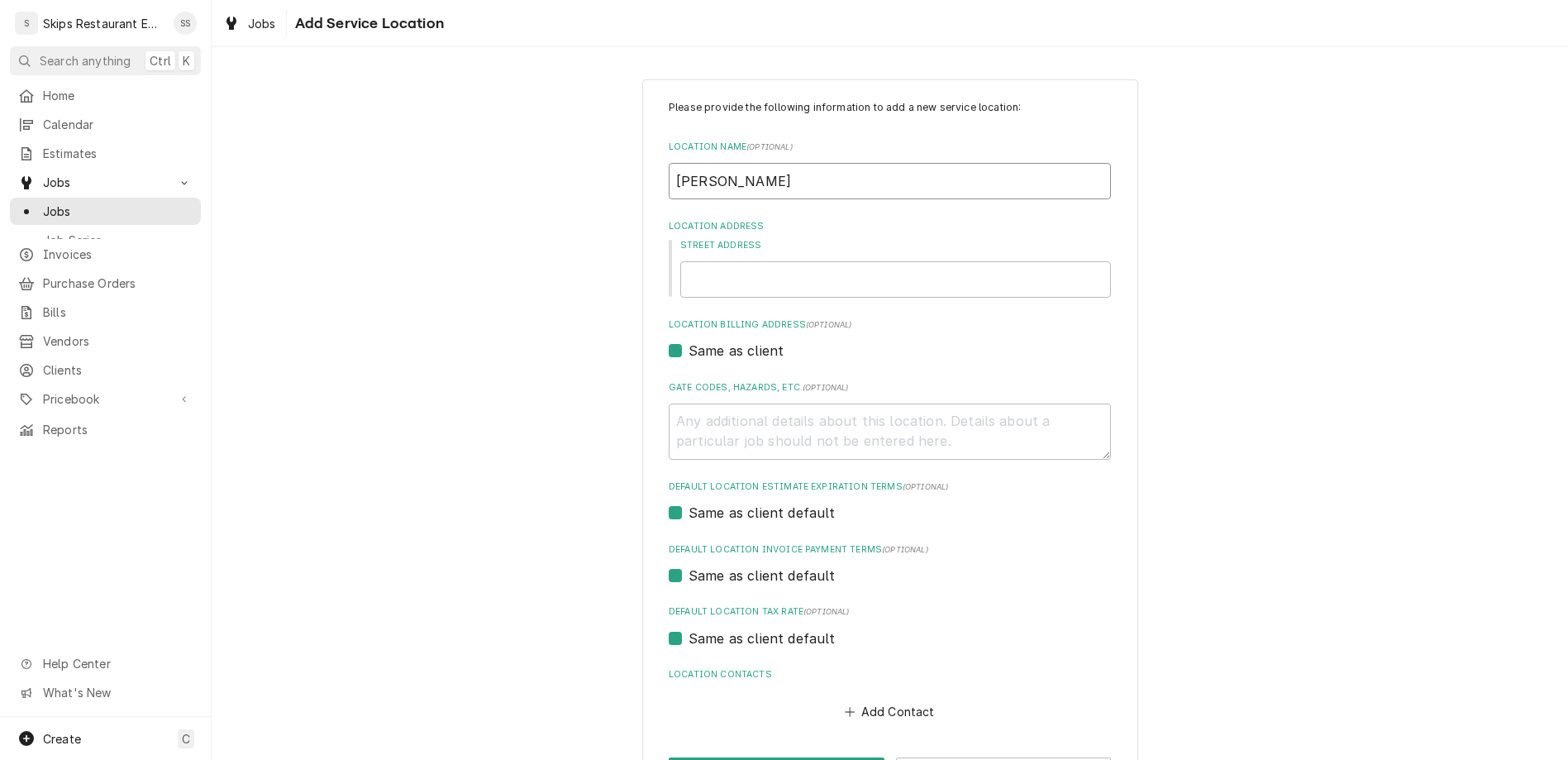
type input "Dugger F"
type textarea "x"
type input "Dugger Fa"
type textarea "x"
type input "Dugger Fam"
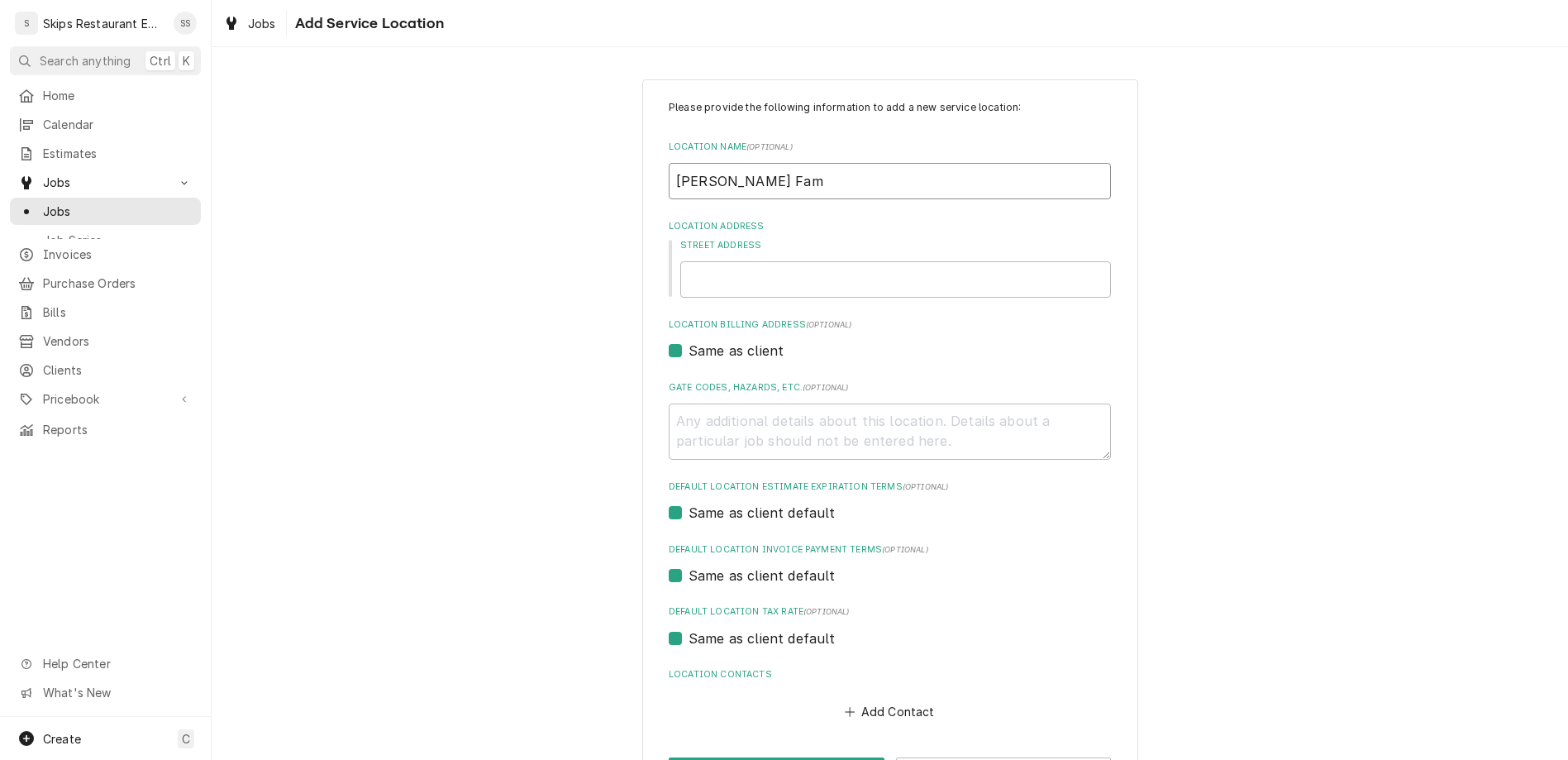
type textarea "x"
type input "Dugger Fami"
type textarea "x"
type input "Dugger Famil"
type textarea "x"
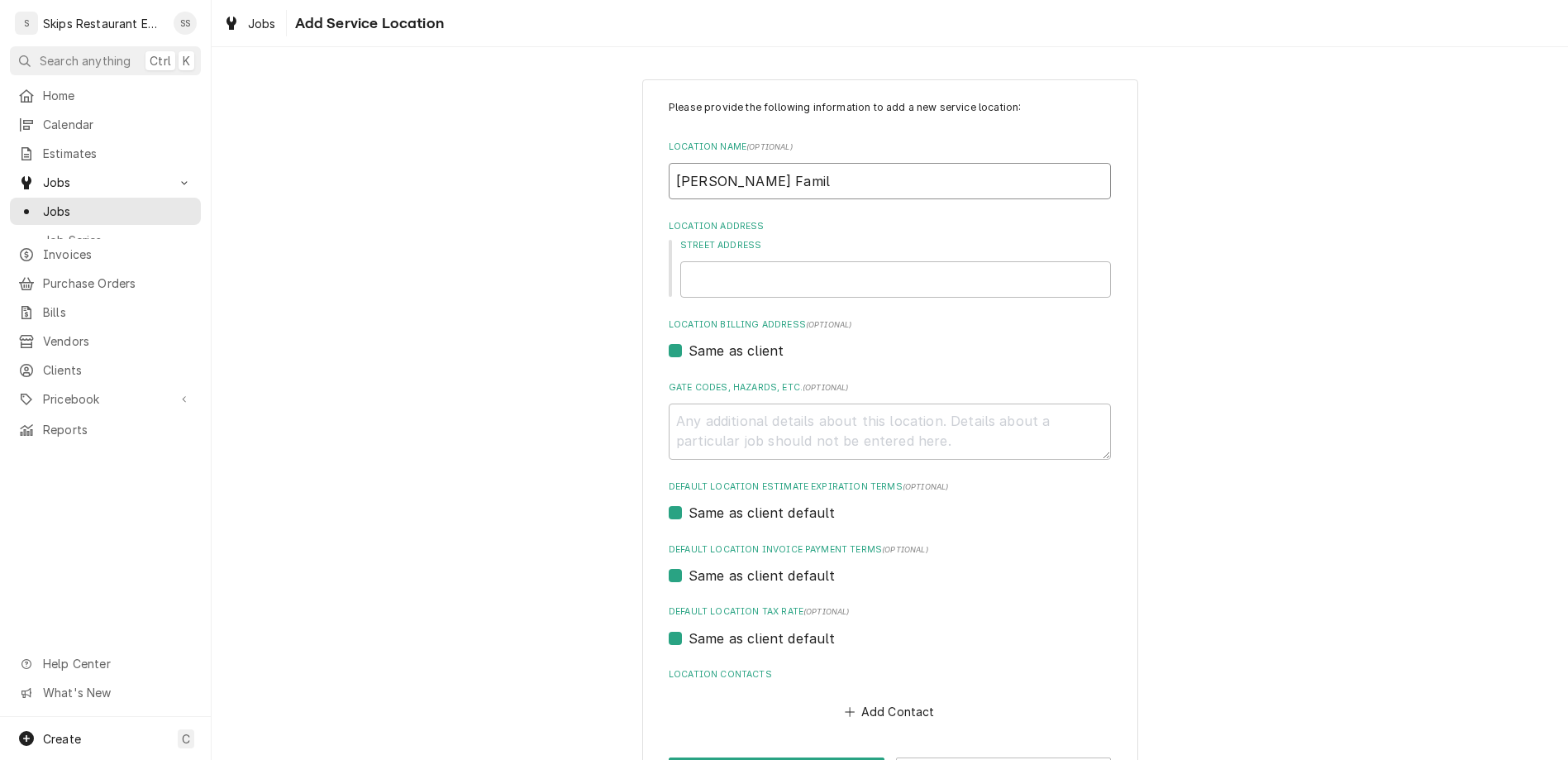
type input "Dugger Familt"
type textarea "x"
type input "Dugger Famil"
type textarea "x"
type input "Dugger Family"
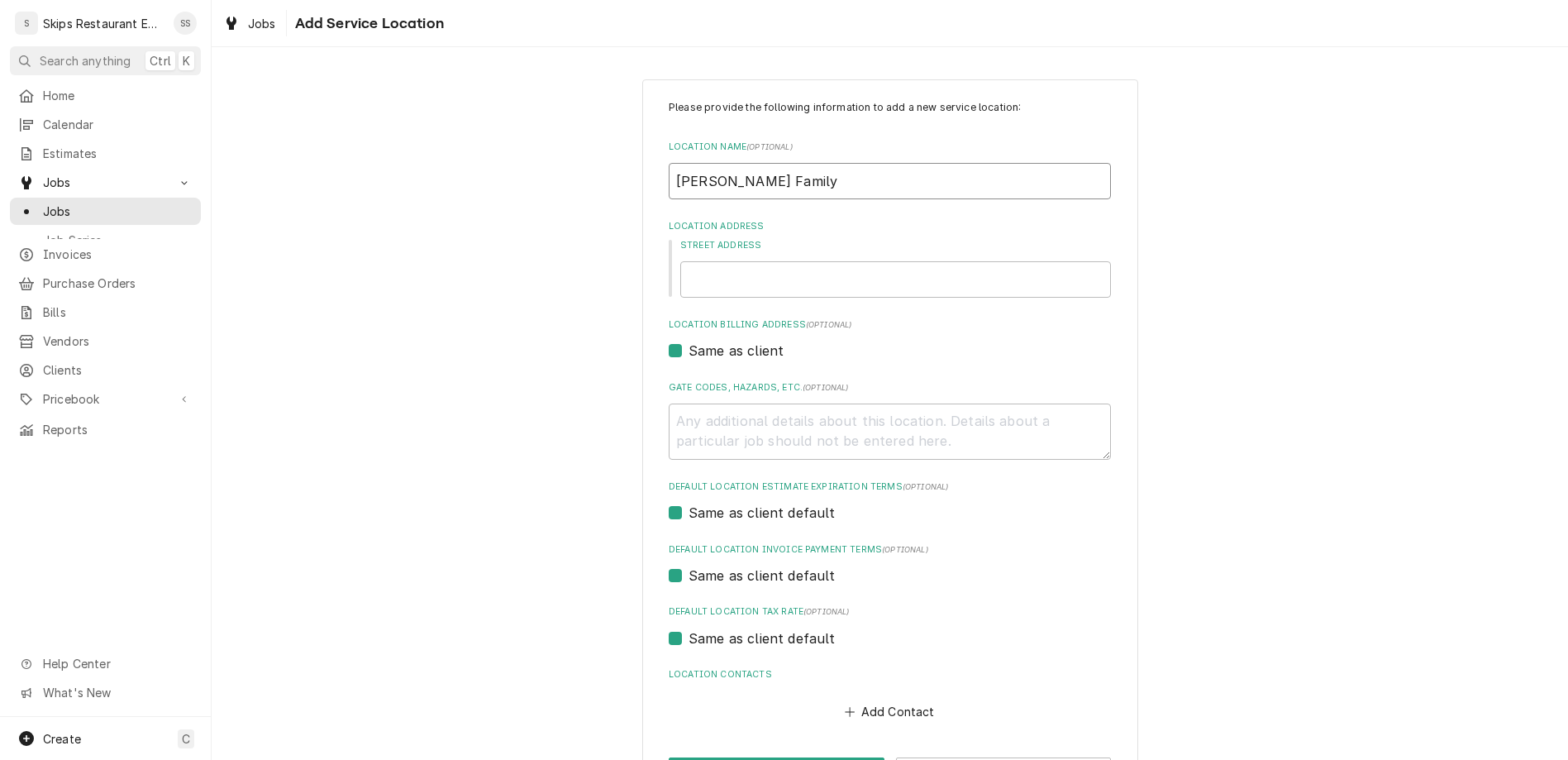
type textarea "x"
type input "Dugger Family Limited"
type textarea "x"
type input "Dugger Family Limited"
type textarea "x"
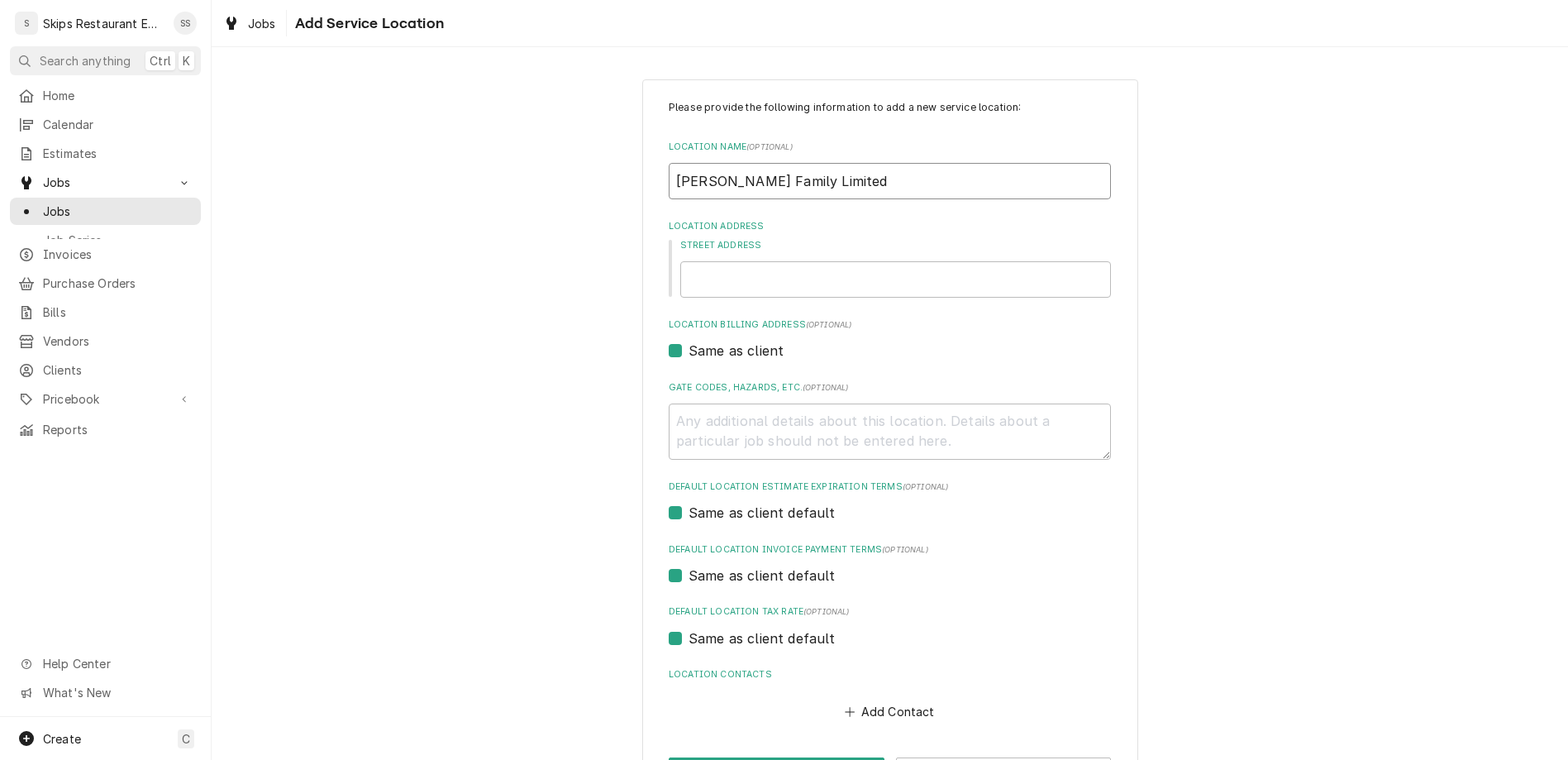
type input "Dugger Family Limited P"
type textarea "x"
type input "Dugger Family Limited Pa"
type textarea "x"
type input "Dugger Family Limited Part"
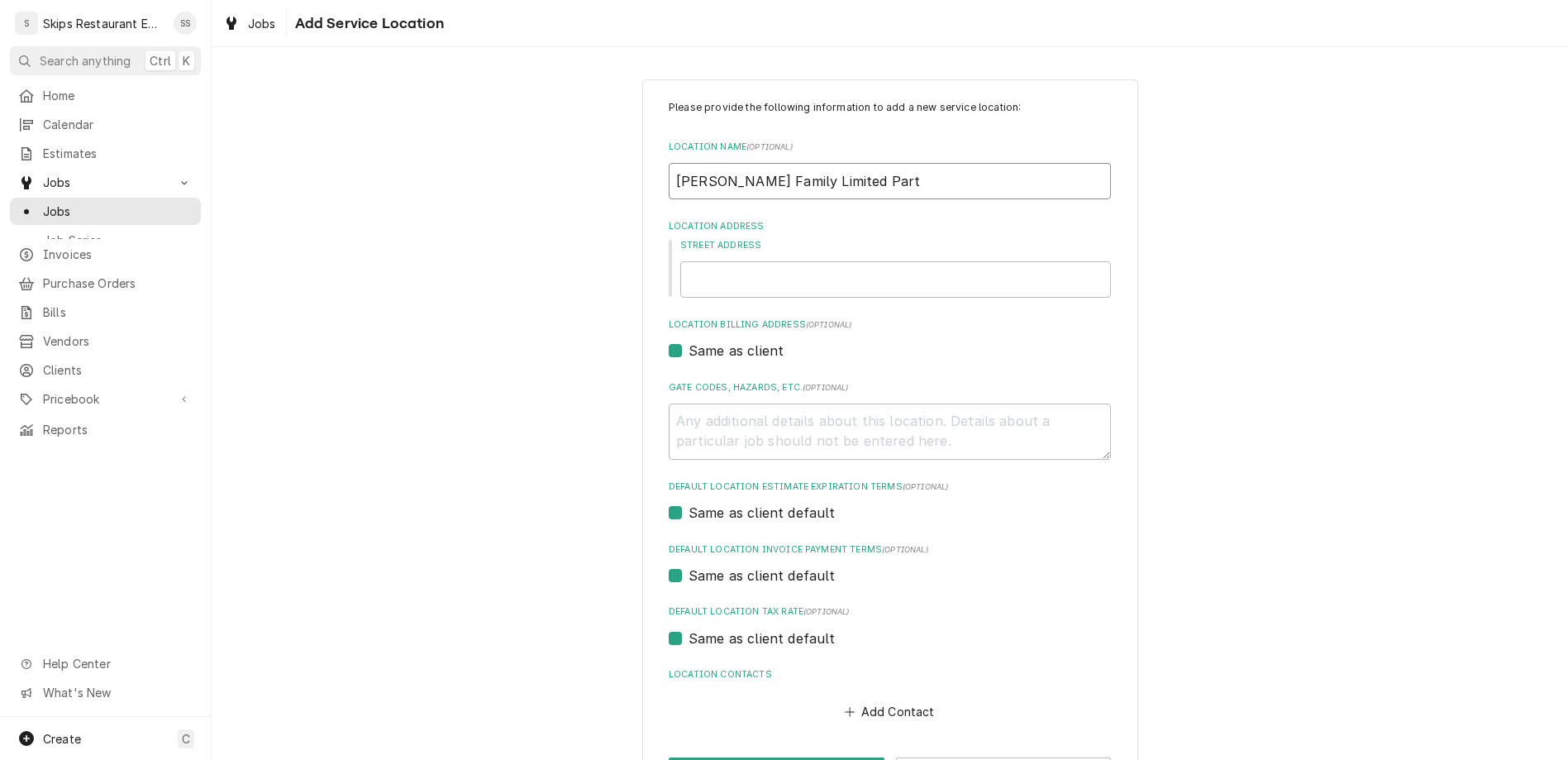
type textarea "x"
type input "Dugger Family Limited Partn"
type textarea "x"
type input "Dugger Family Limited Partne"
type textarea "x"
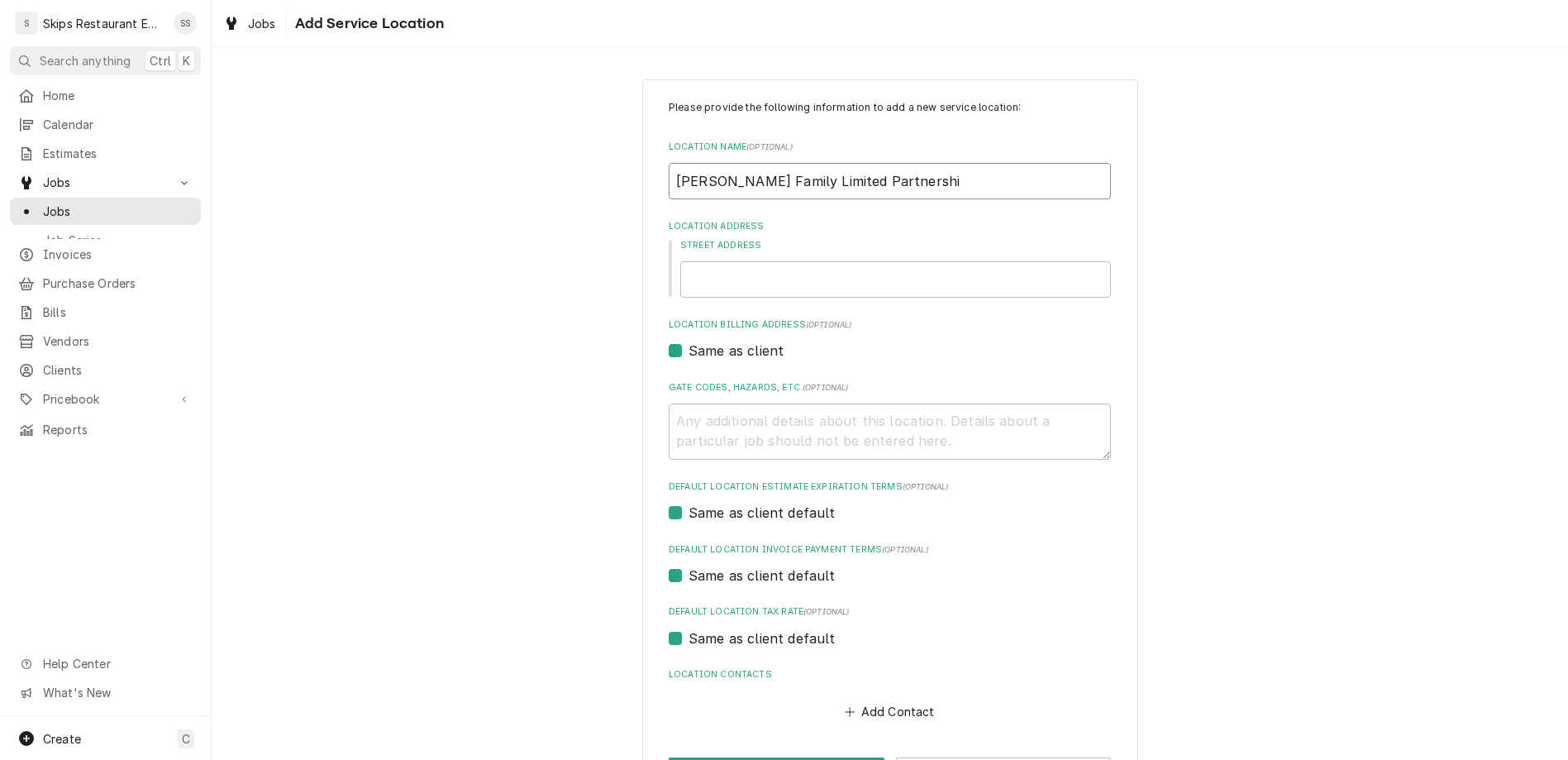
type input "Dugger Family Limited Partnership"
type textarea "x"
type input "Dugger Family Limited Partnershi"
type textarea "x"
type input "Dugger Family Limited Partnersh"
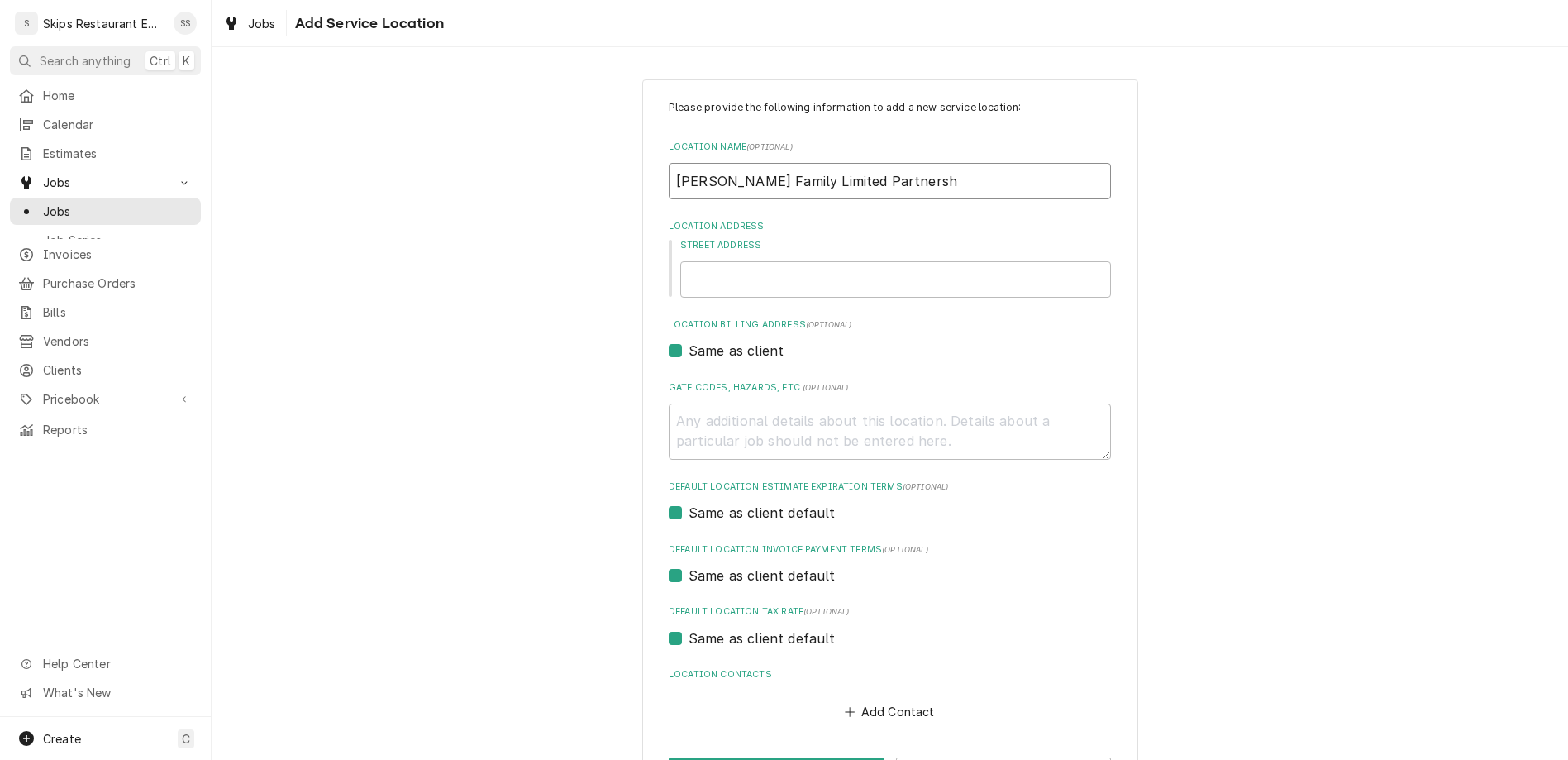
type textarea "x"
type input "Dugger Family Limited Partners"
type textarea "x"
type input "Dugger Family Limited Partner"
type textarea "x"
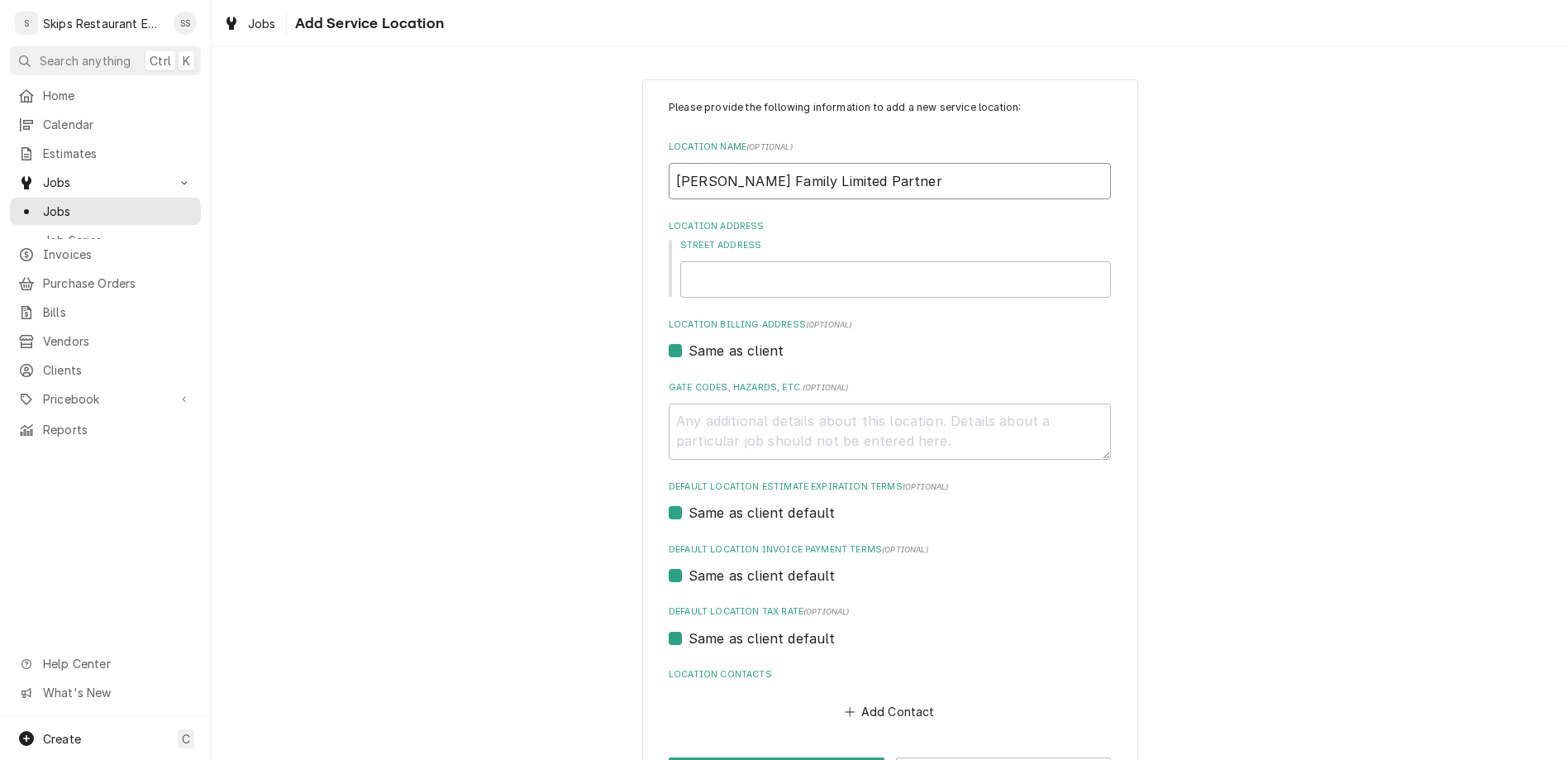
type input "Dugger Family Limited Partne"
type textarea "x"
type input "Dugger Family Limited Partn"
type textarea "x"
type input "Dugger Family Limited Part"
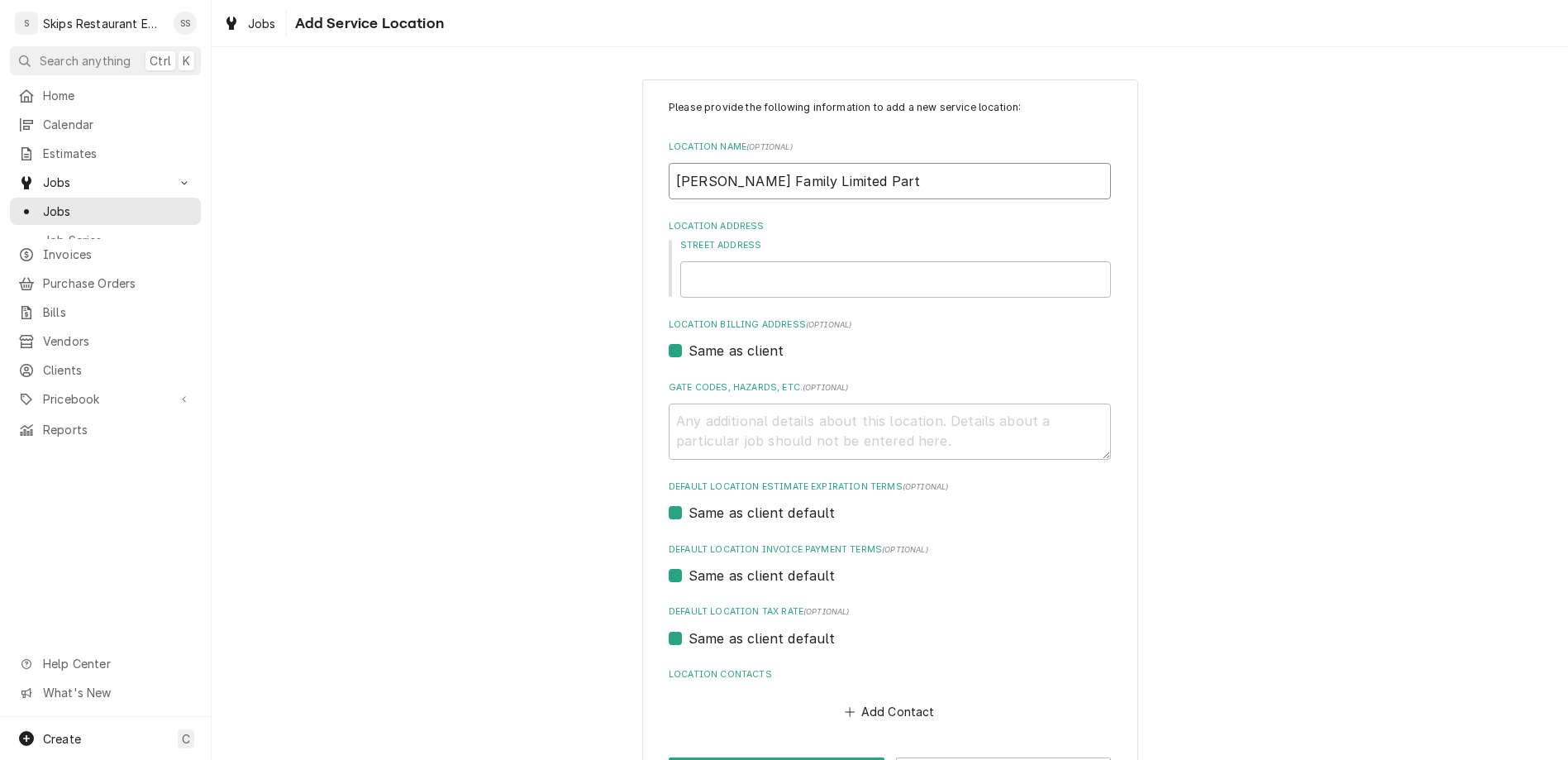
type textarea "x"
type input "Dugger Family Limited Par"
type textarea "x"
type input "Dugger Family Limited Pa"
type textarea "x"
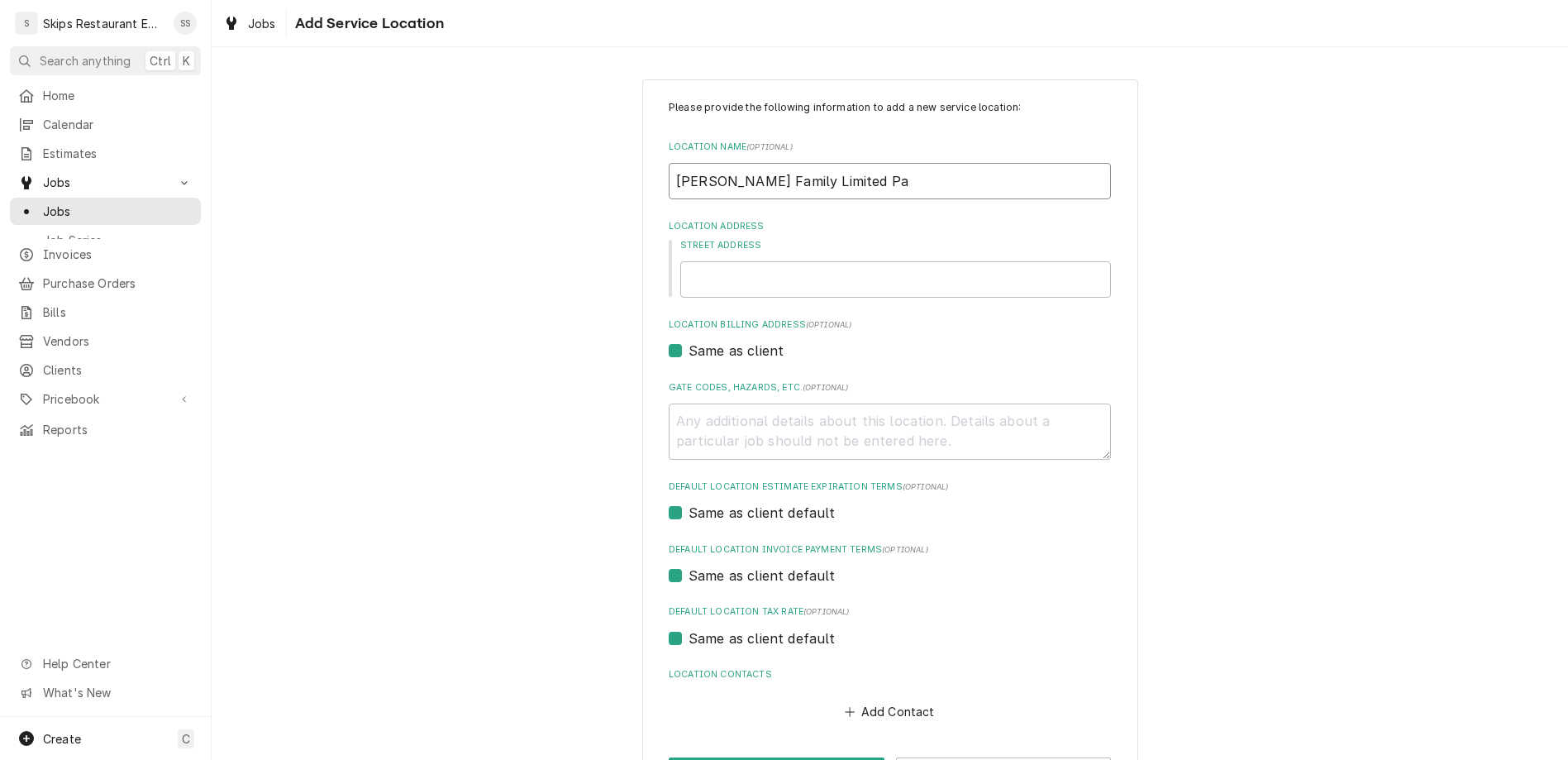
type input "Dugger Family Limited P"
type textarea "x"
type input "Dugger Family Limited"
type textarea "x"
type input "Dugger Family Limited"
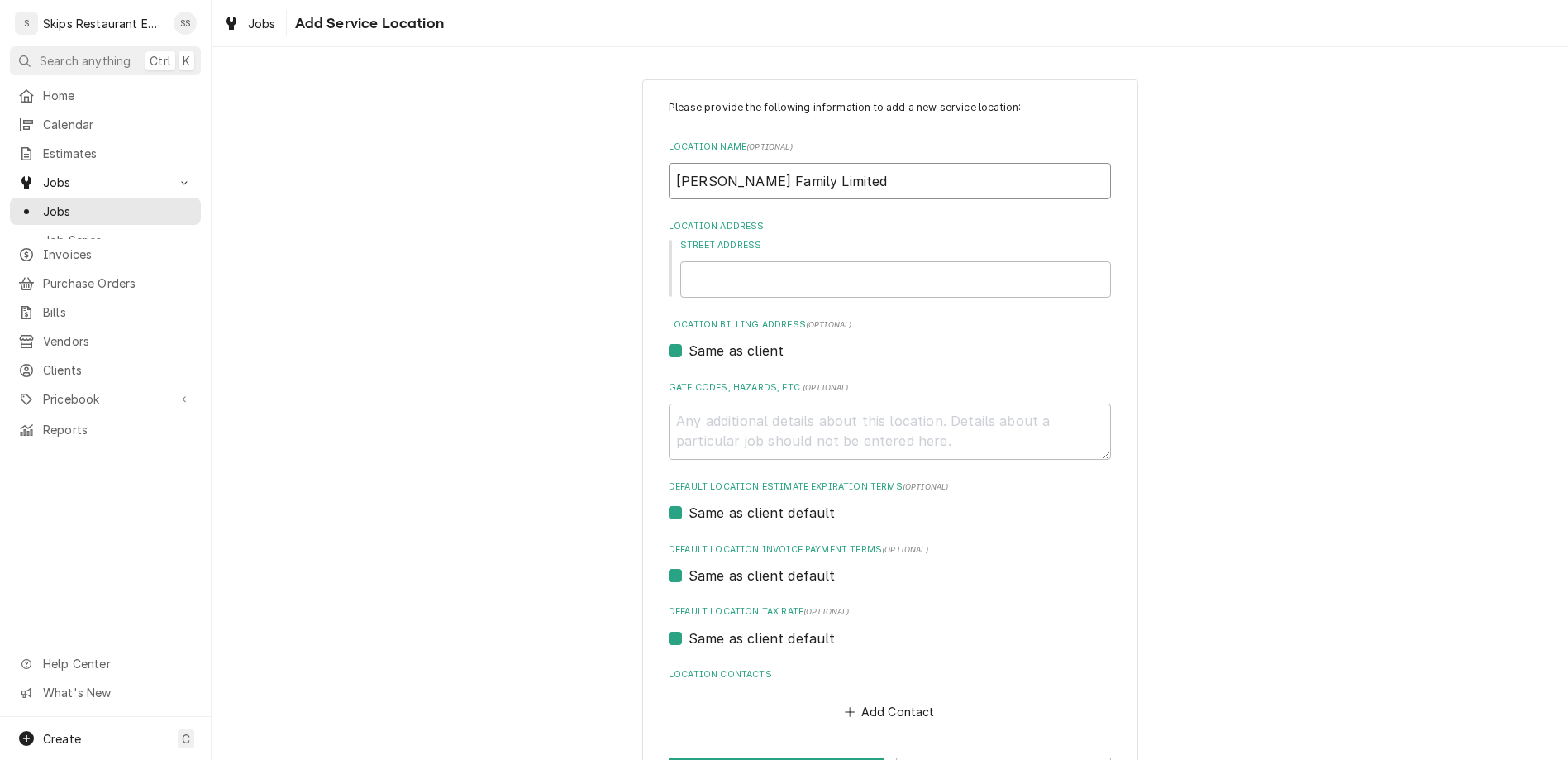
type textarea "x"
type input "Dugger Family Limite"
type textarea "x"
type input "Dugger Family Limit"
type textarea "x"
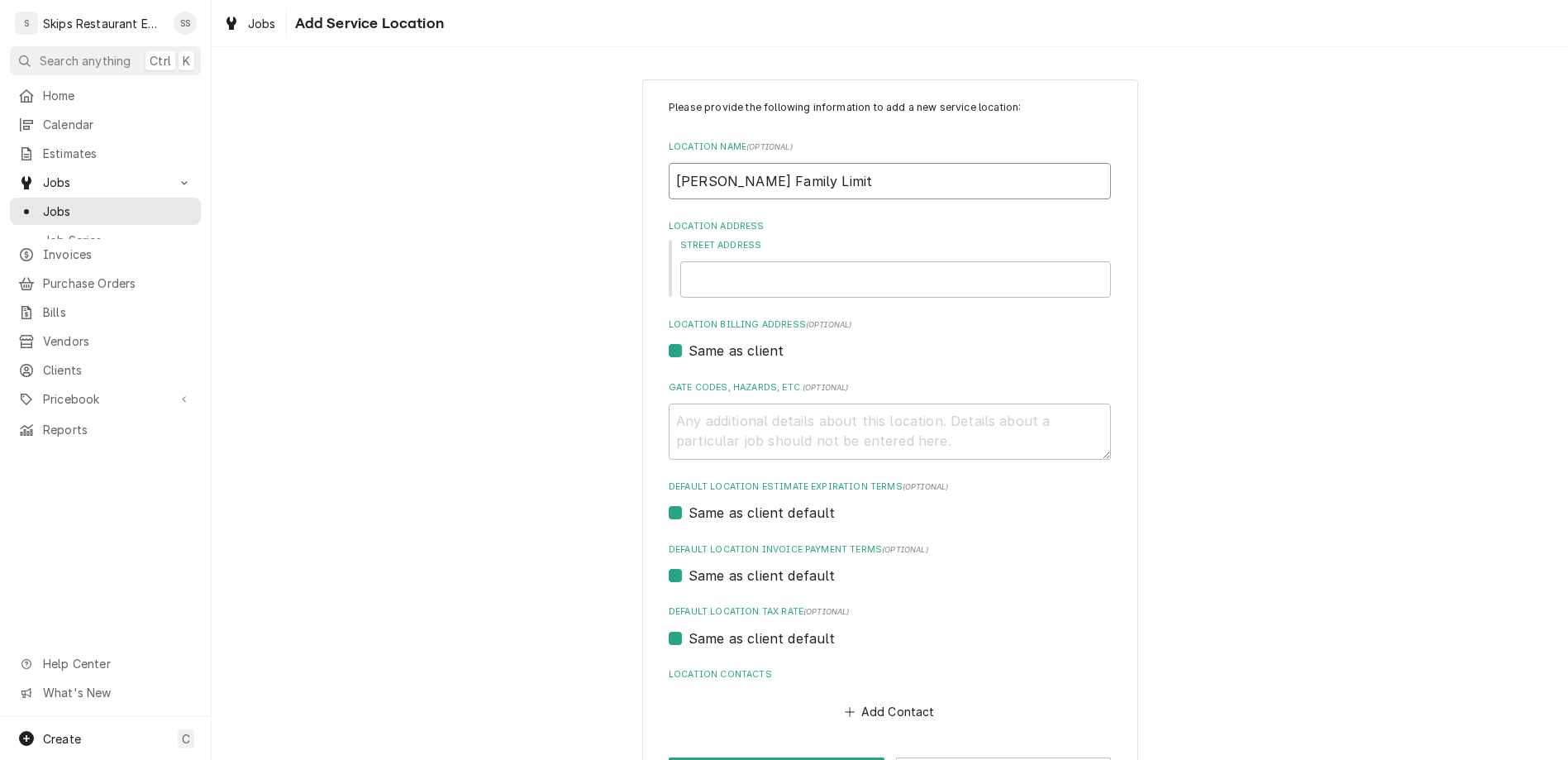
type input "Dugger Family Limi"
type textarea "x"
type input "Dugger Family Lim"
type textarea "x"
type input "Dugger Family Li"
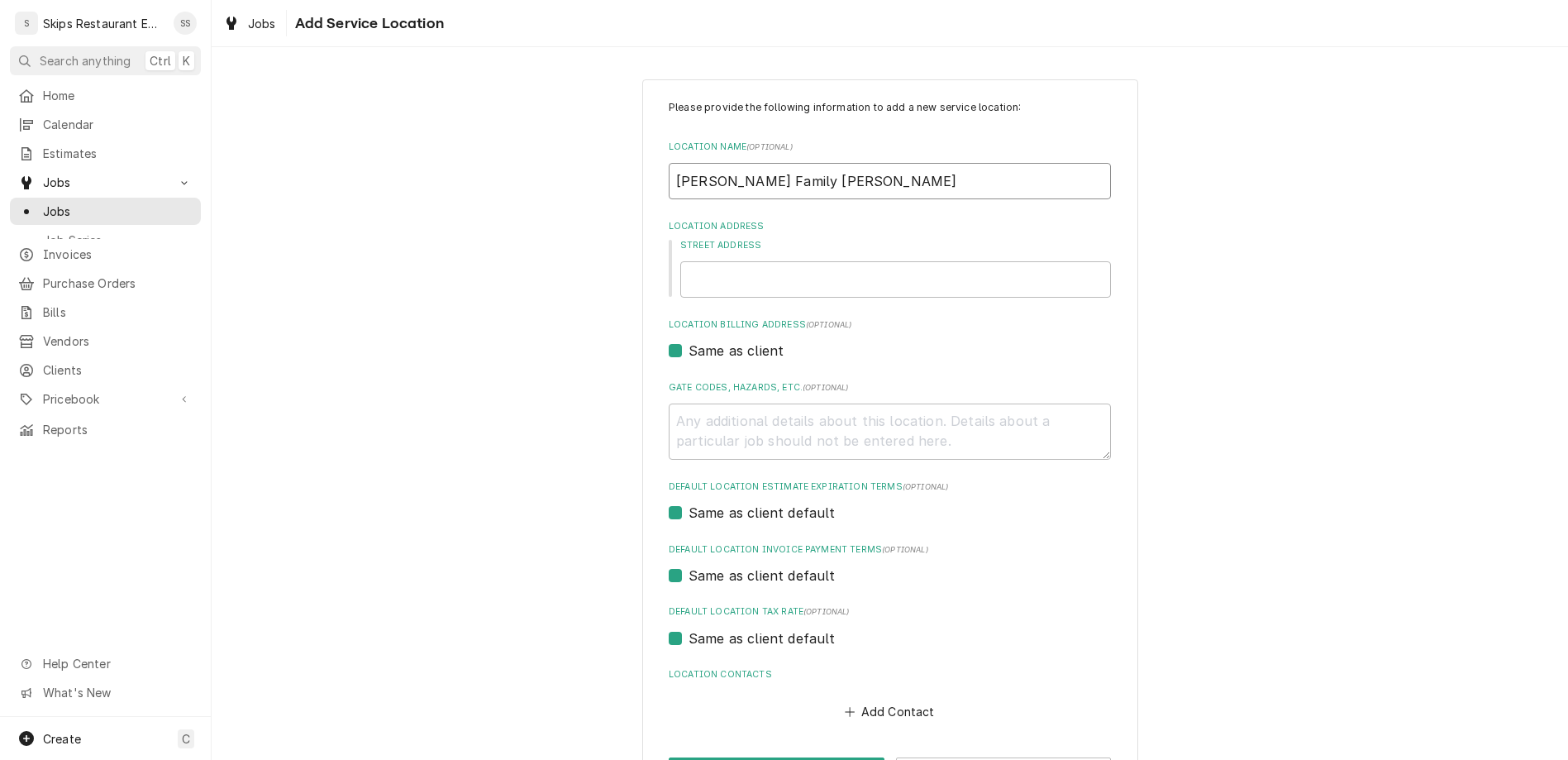
type textarea "x"
type input "Dugger Family L"
type textarea "x"
type input "Dugger Family"
type textarea "x"
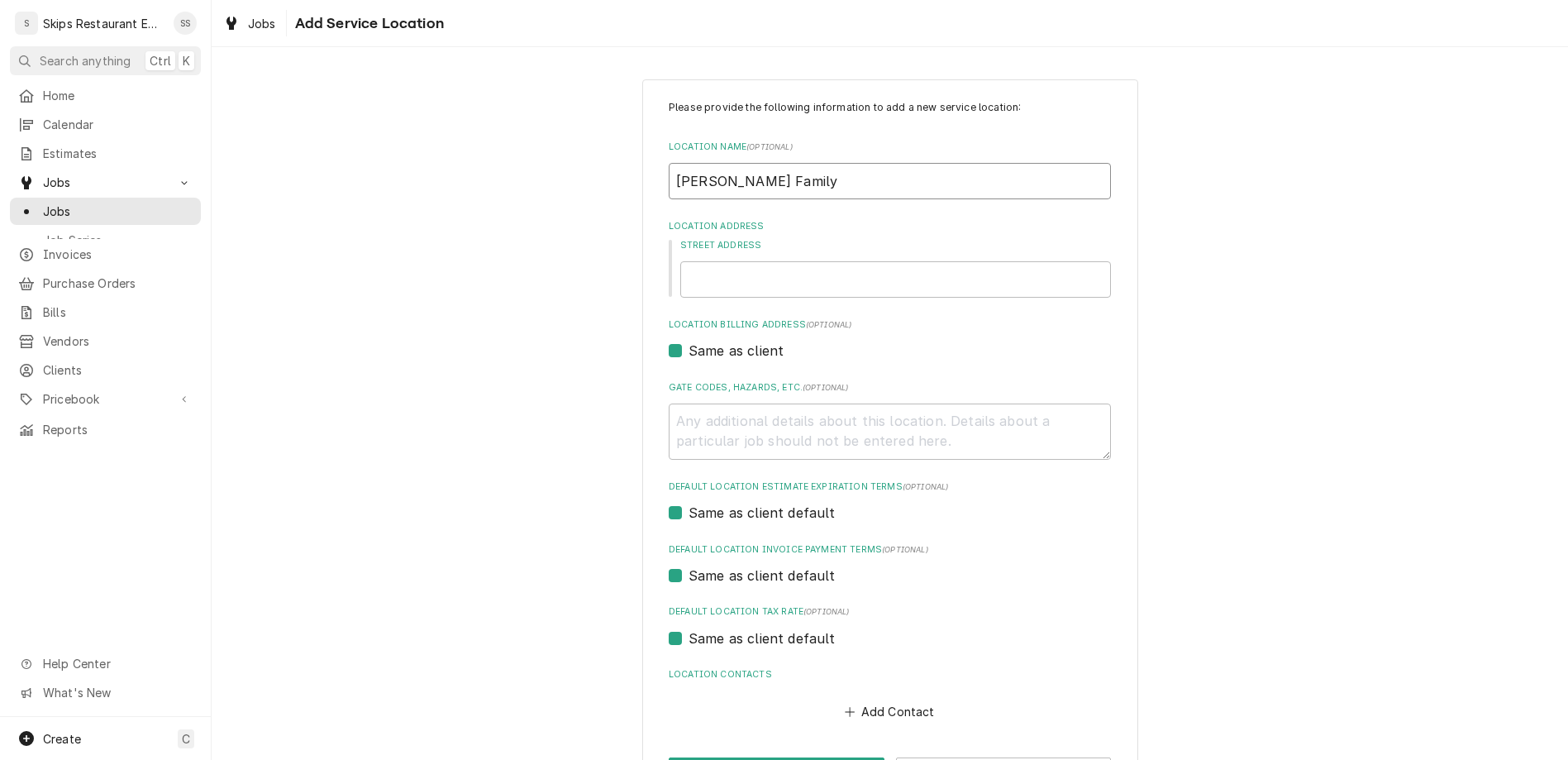
type input "Dugger Family"
type textarea "x"
type input "Dugger Famil"
type textarea "x"
type input "Dugger Fami"
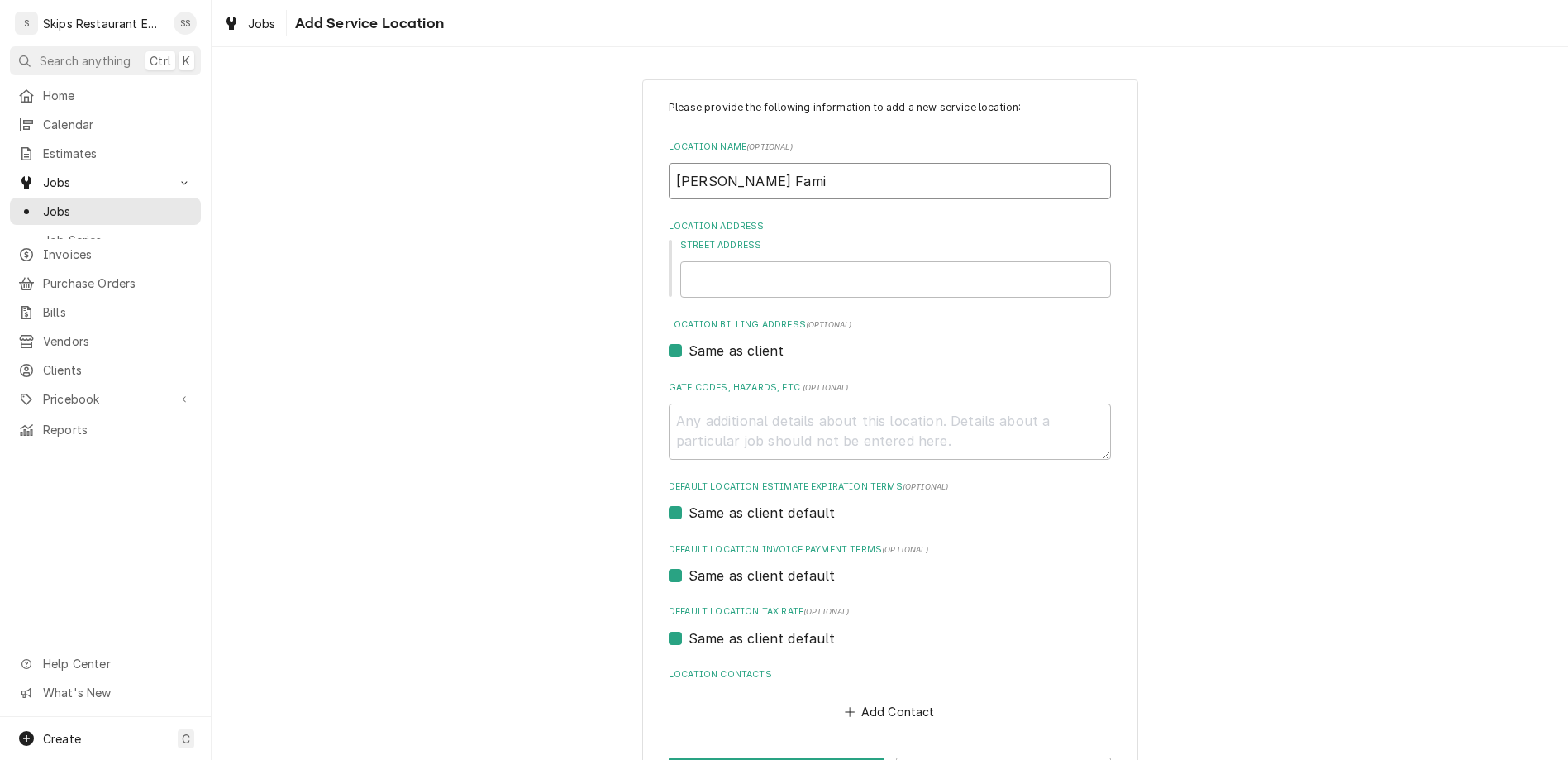
type textarea "x"
type input "Dugger Fam"
type textarea "x"
type input "Dugger Fa"
type textarea "x"
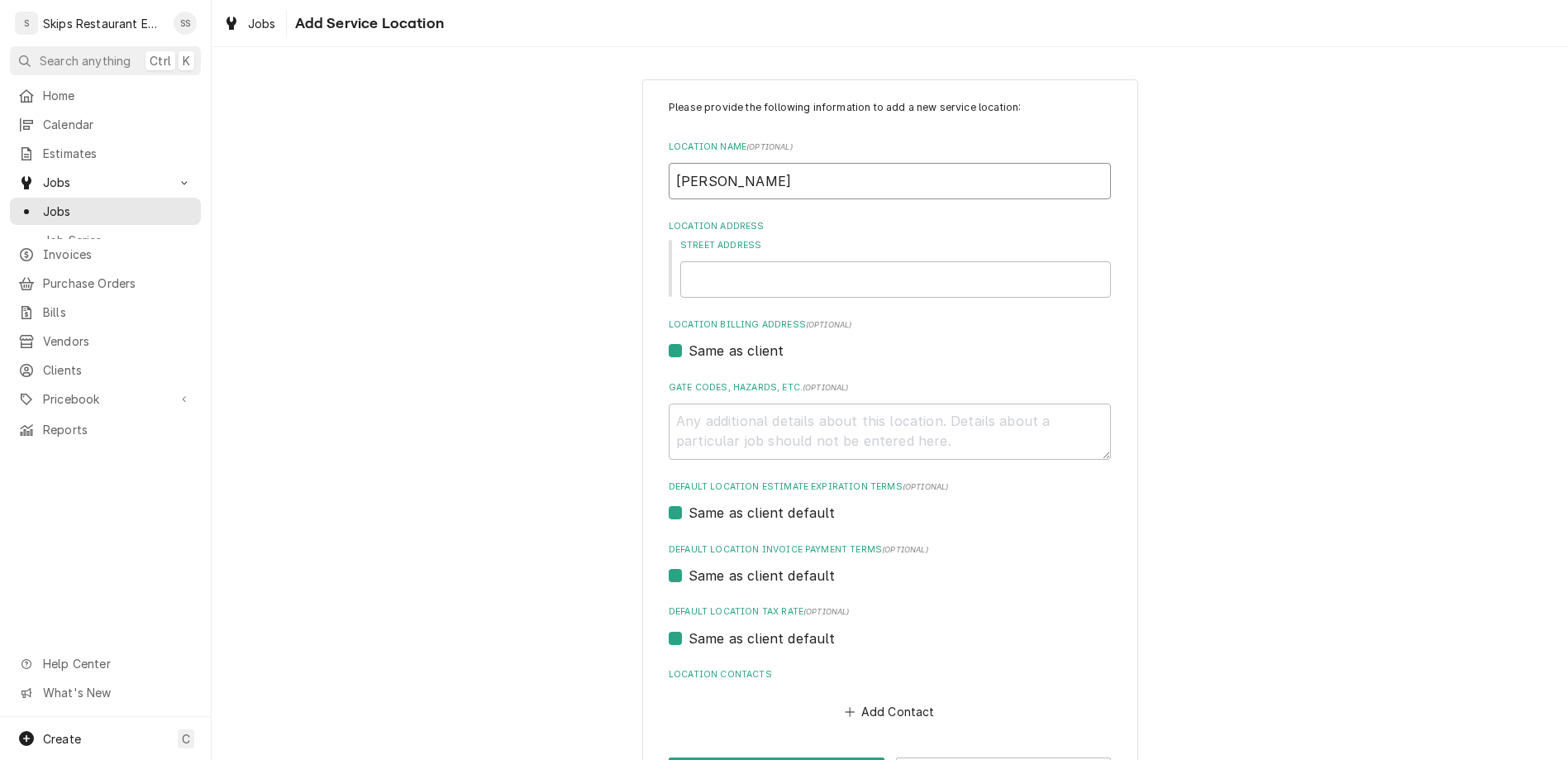
type input "Dugger F"
type textarea "x"
type input "Dugger"
type textarea "x"
type input "Dugger"
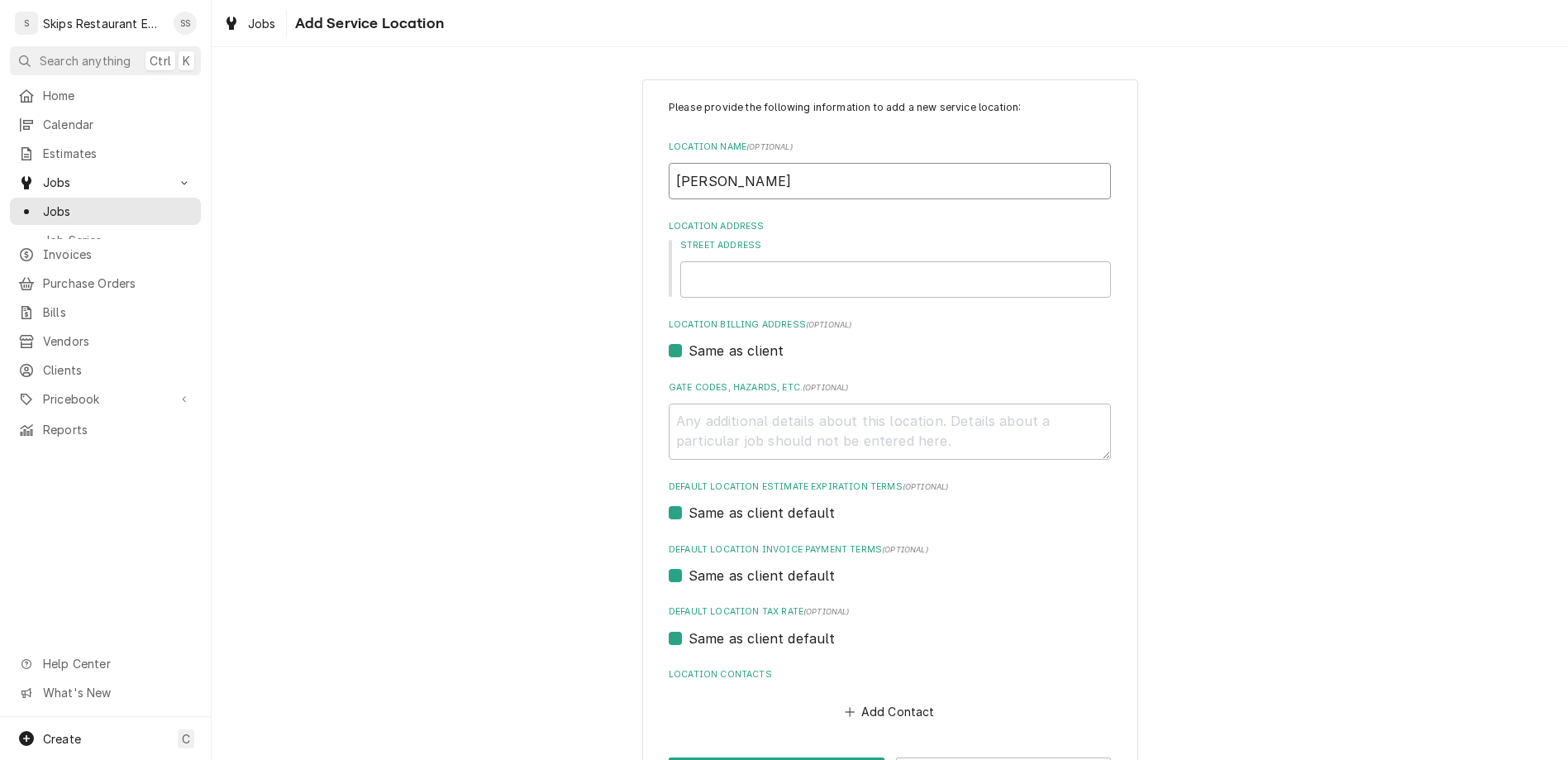
type textarea "x"
type input "Dugge"
type textarea "x"
type input "Dugg"
type textarea "x"
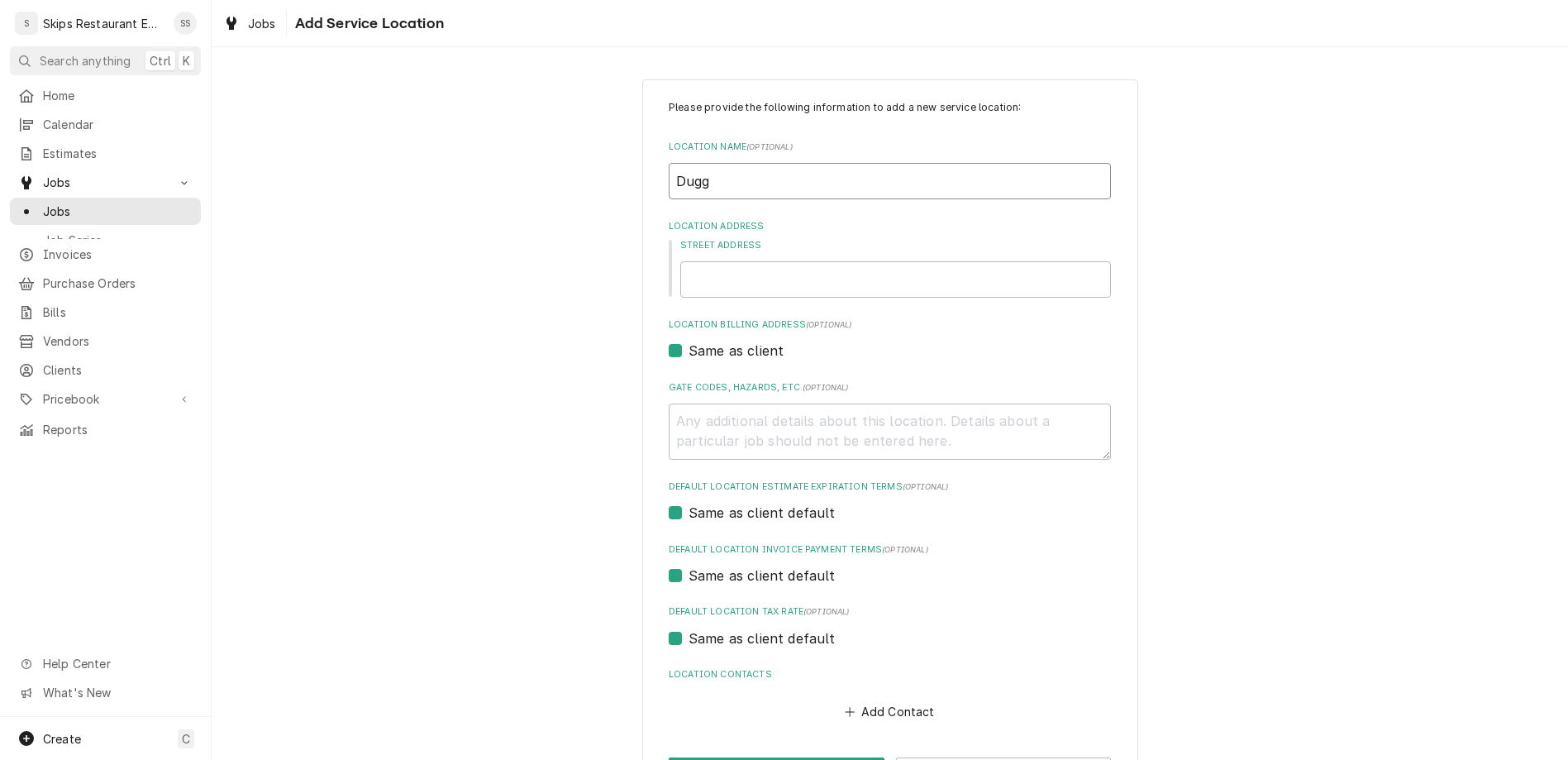
type input "Dug"
type textarea "x"
type input "Du"
type textarea "x"
type input "D"
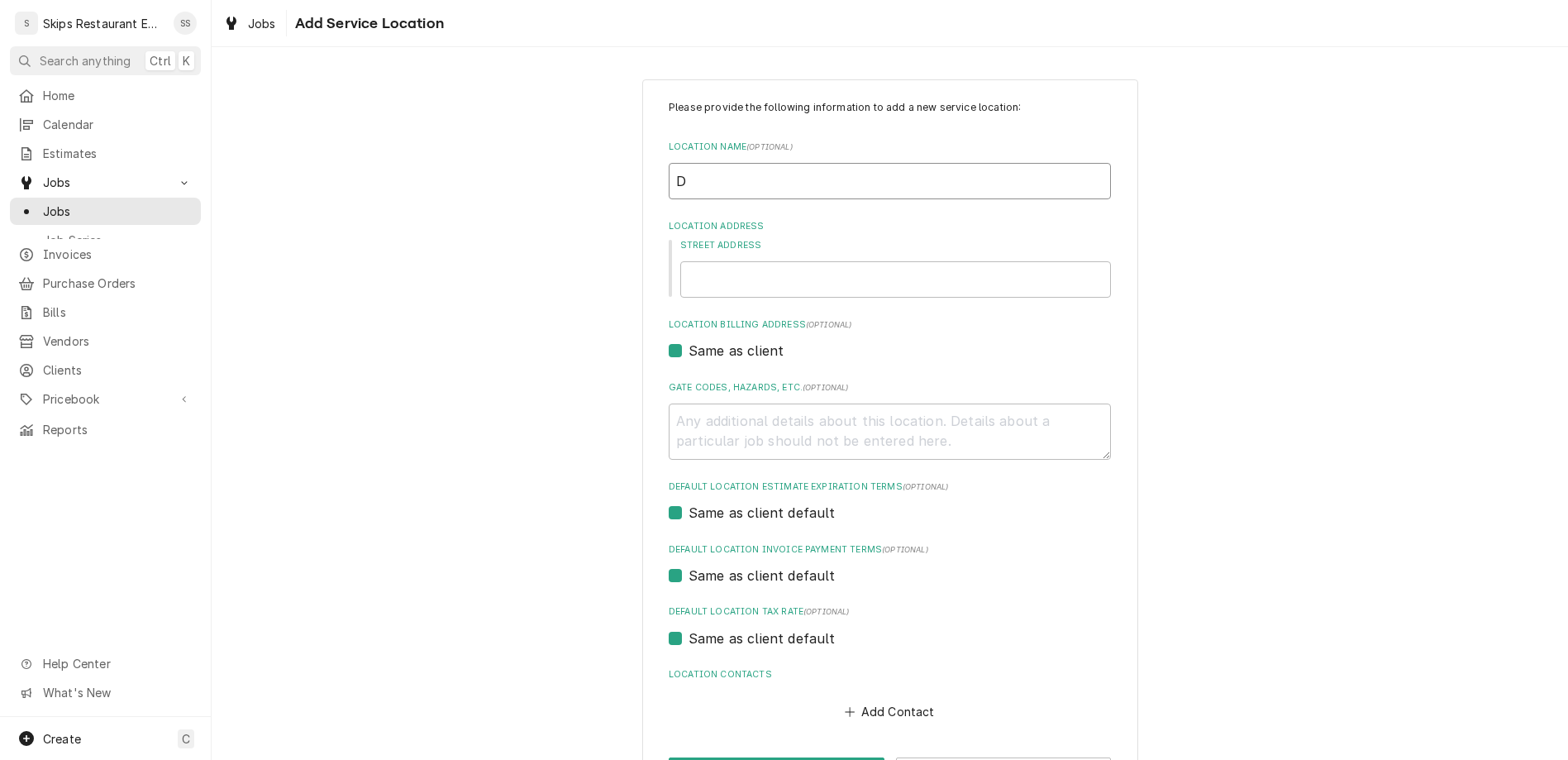
type textarea "x"
type input "I"
type textarea "x"
type input "IT"
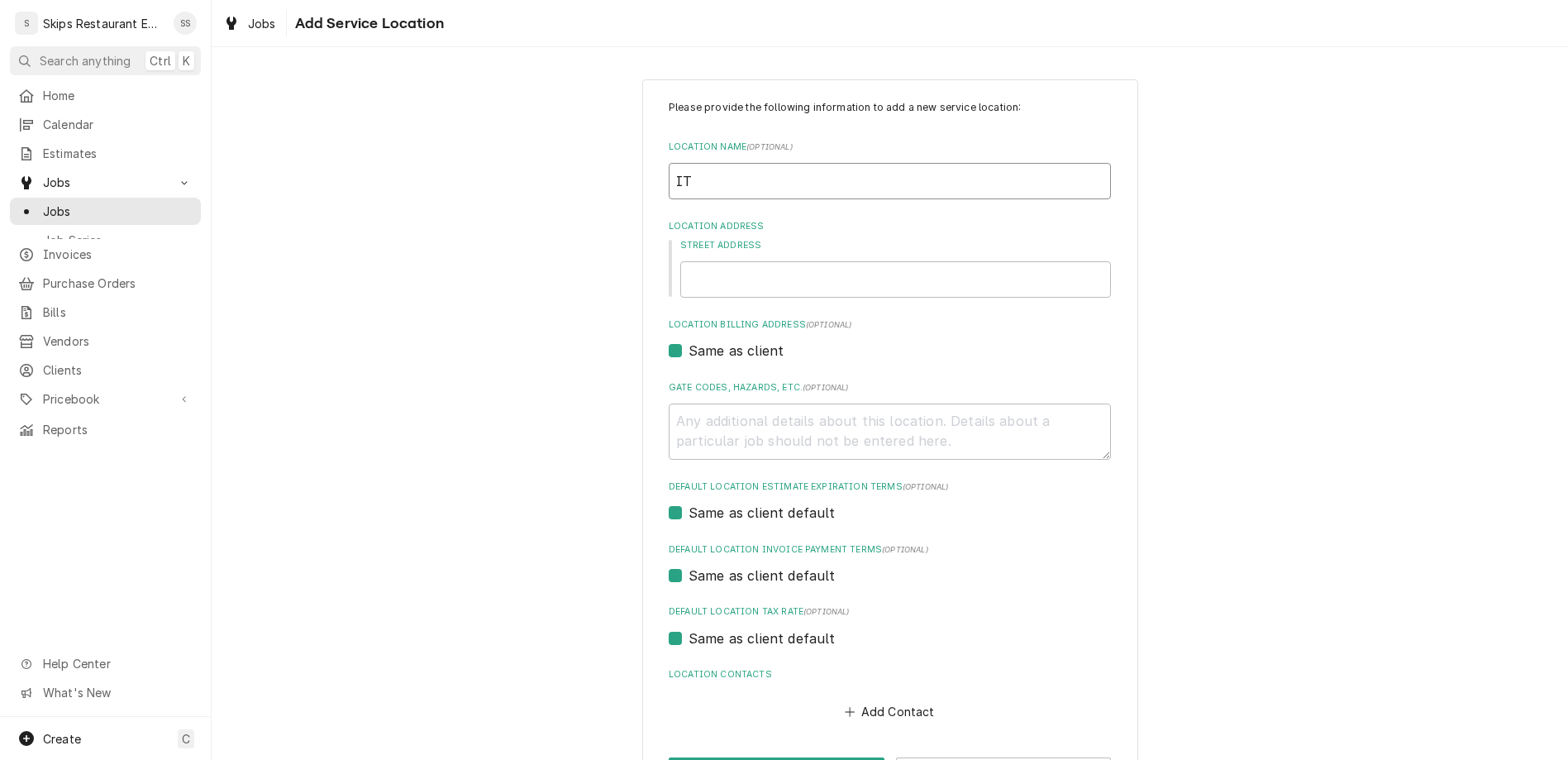
type textarea "x"
type input "IT"
type textarea "x"
type input "IT R"
type textarea "x"
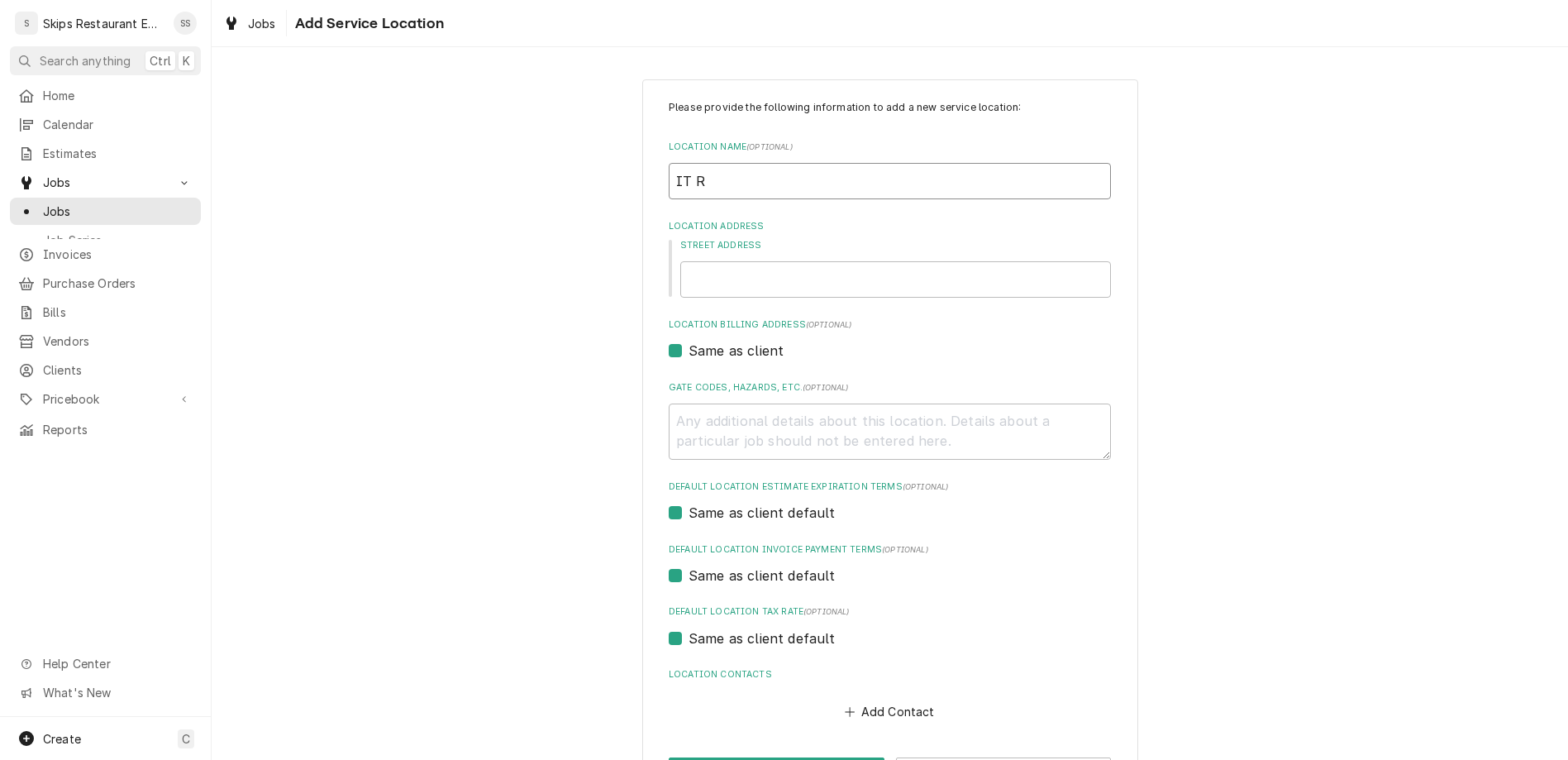
type input "IT Ra"
type textarea "x"
type input "IT Ran"
type textarea "x"
type input "IT Ranc"
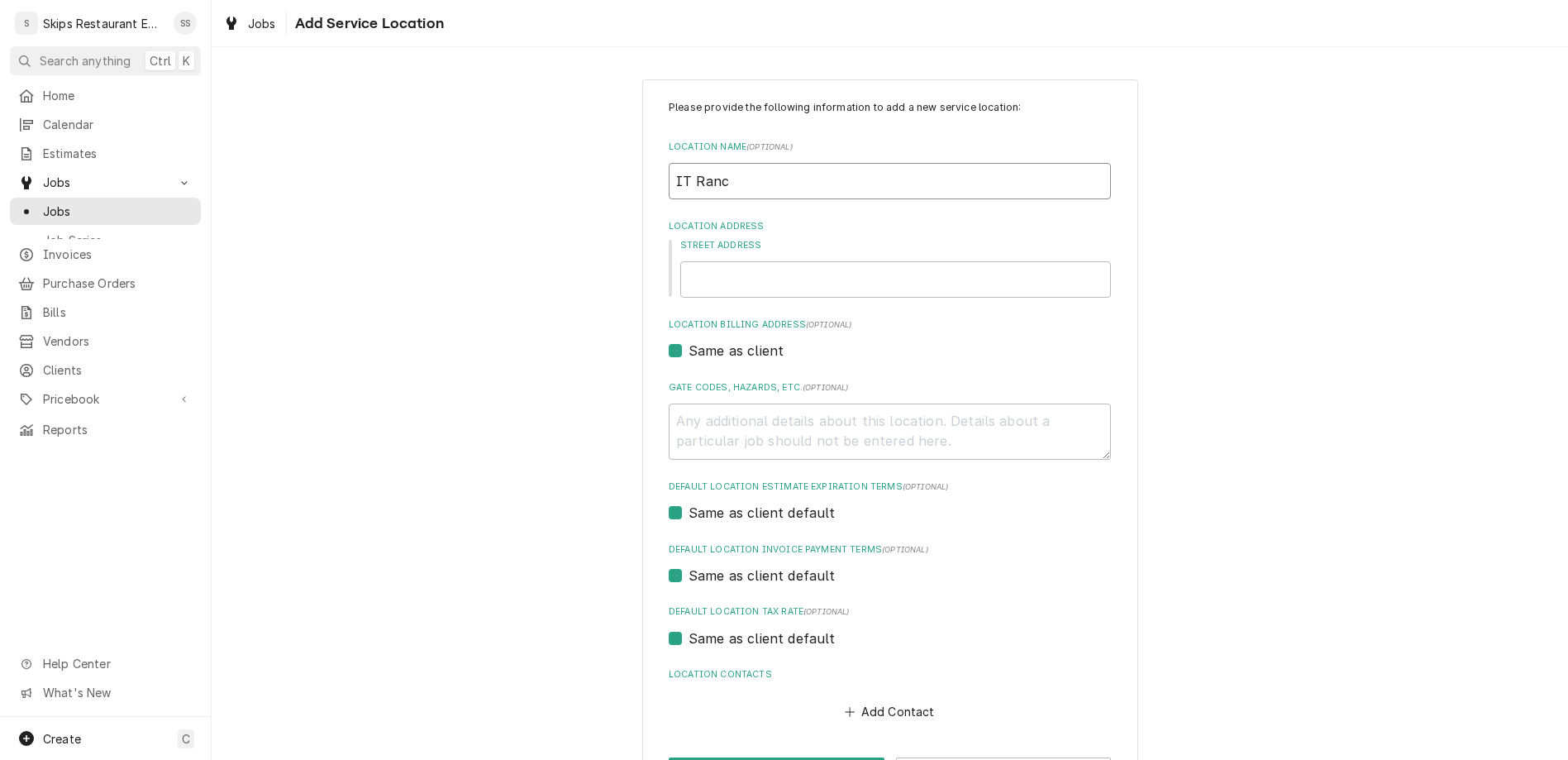
type textarea "x"
type input "IT Ranch"
type textarea "x"
type input "IT Ranch"
click at [844, 262] on input "Street Address" at bounding box center [896, 279] width 431 height 36
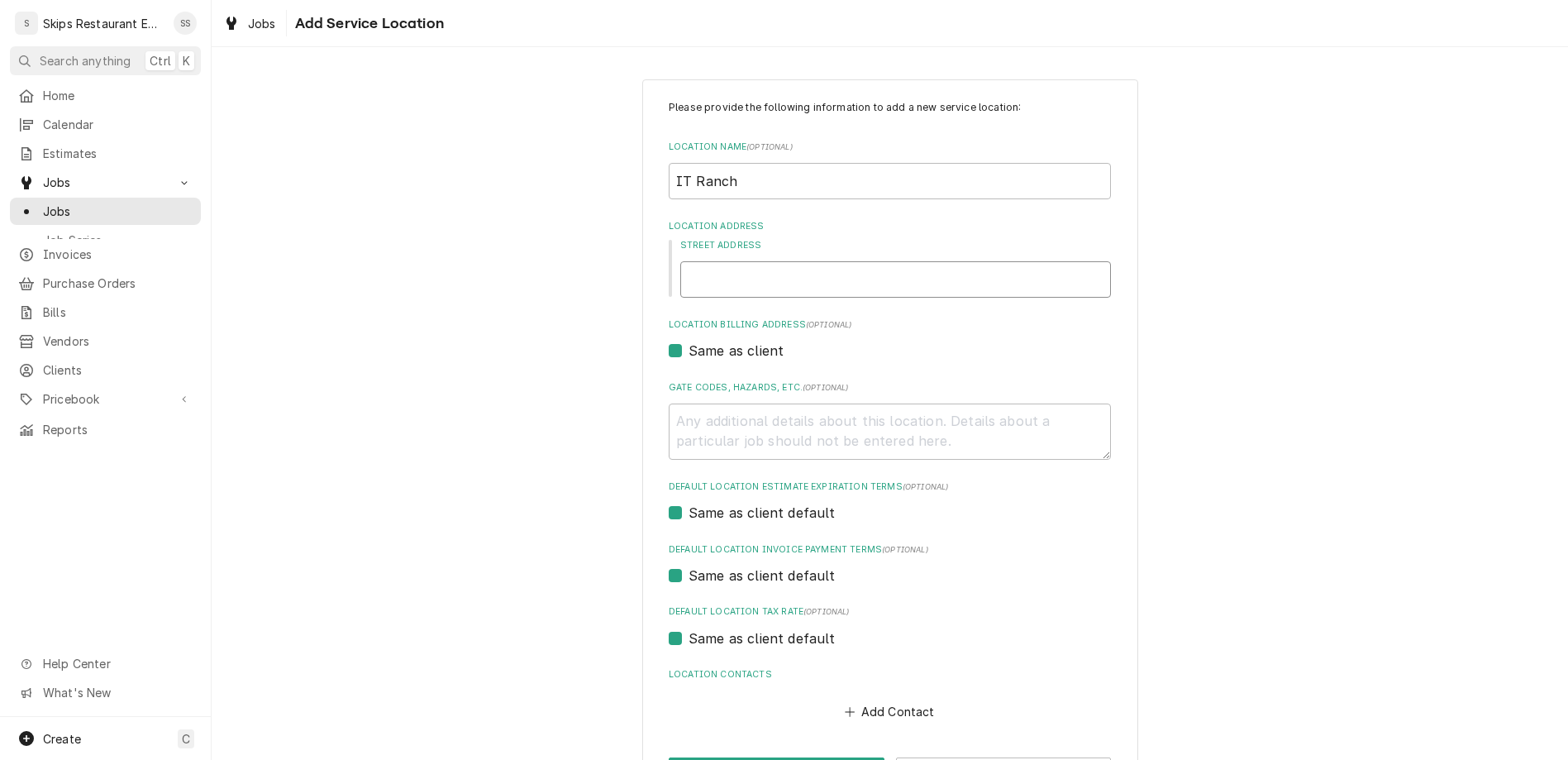
type textarea "x"
type input "4"
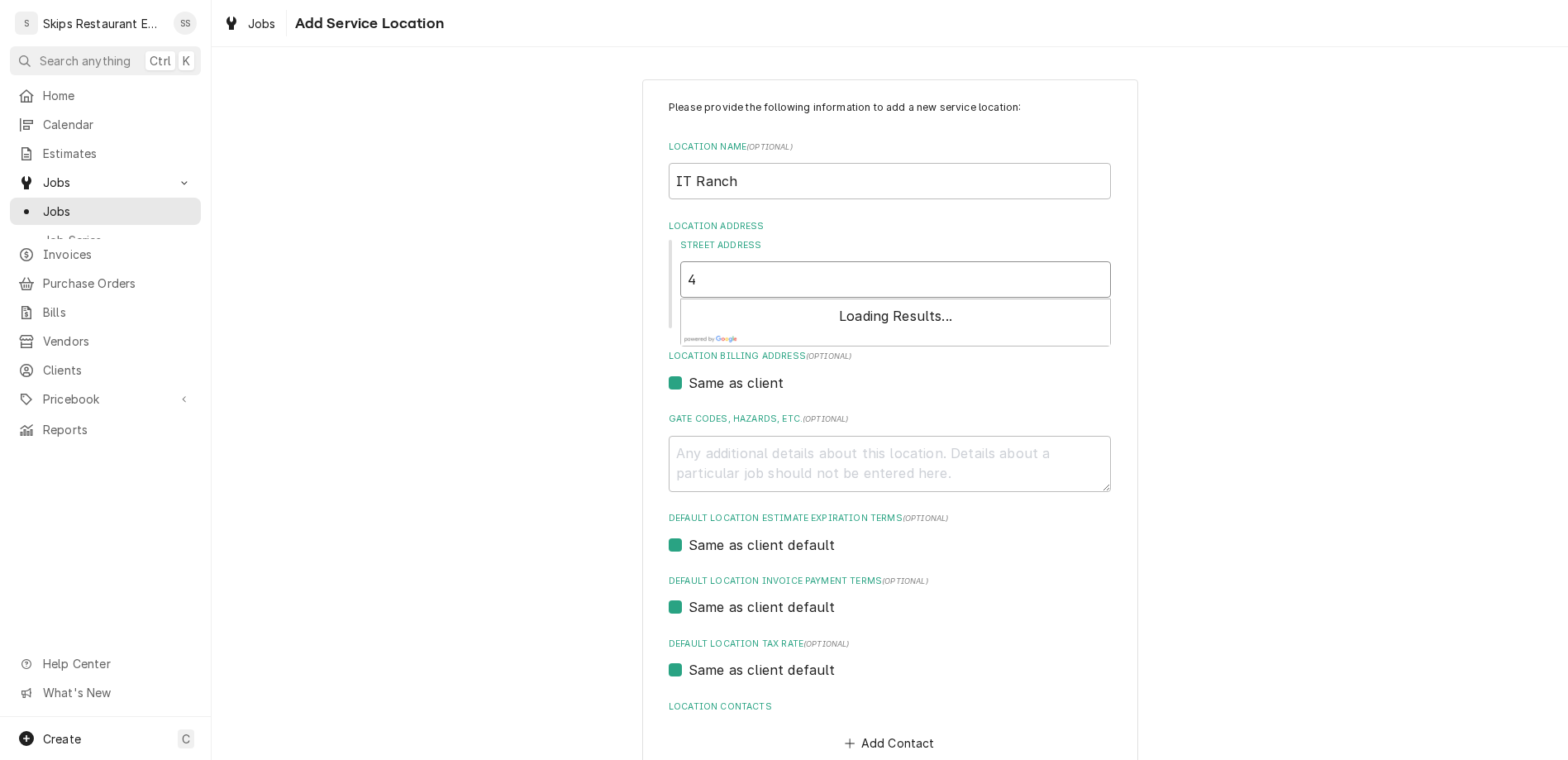
type textarea "x"
type input "45"
type textarea "x"
type input "455"
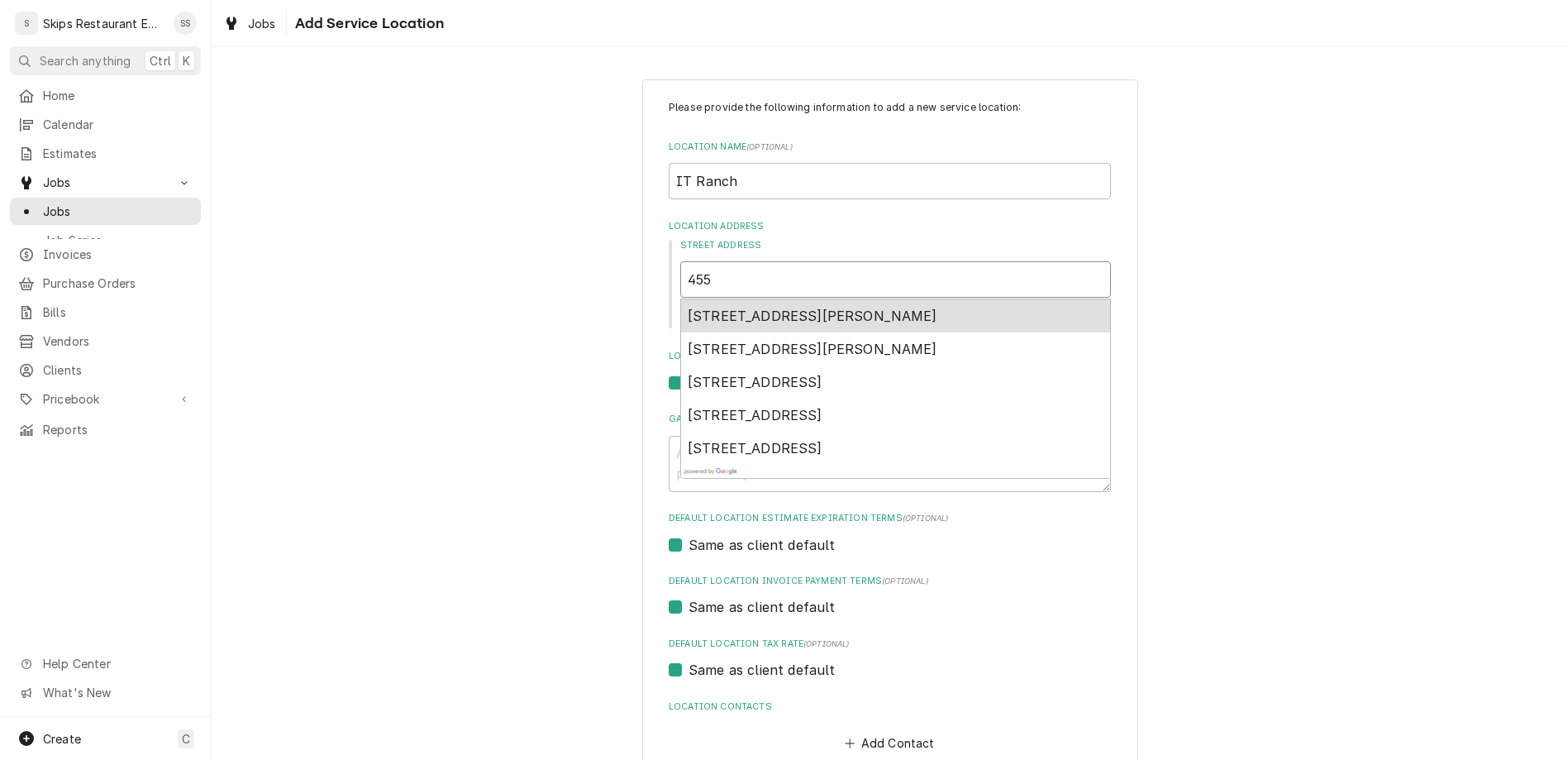
type textarea "x"
type input "4556"
type textarea "x"
type input "4556"
type textarea "x"
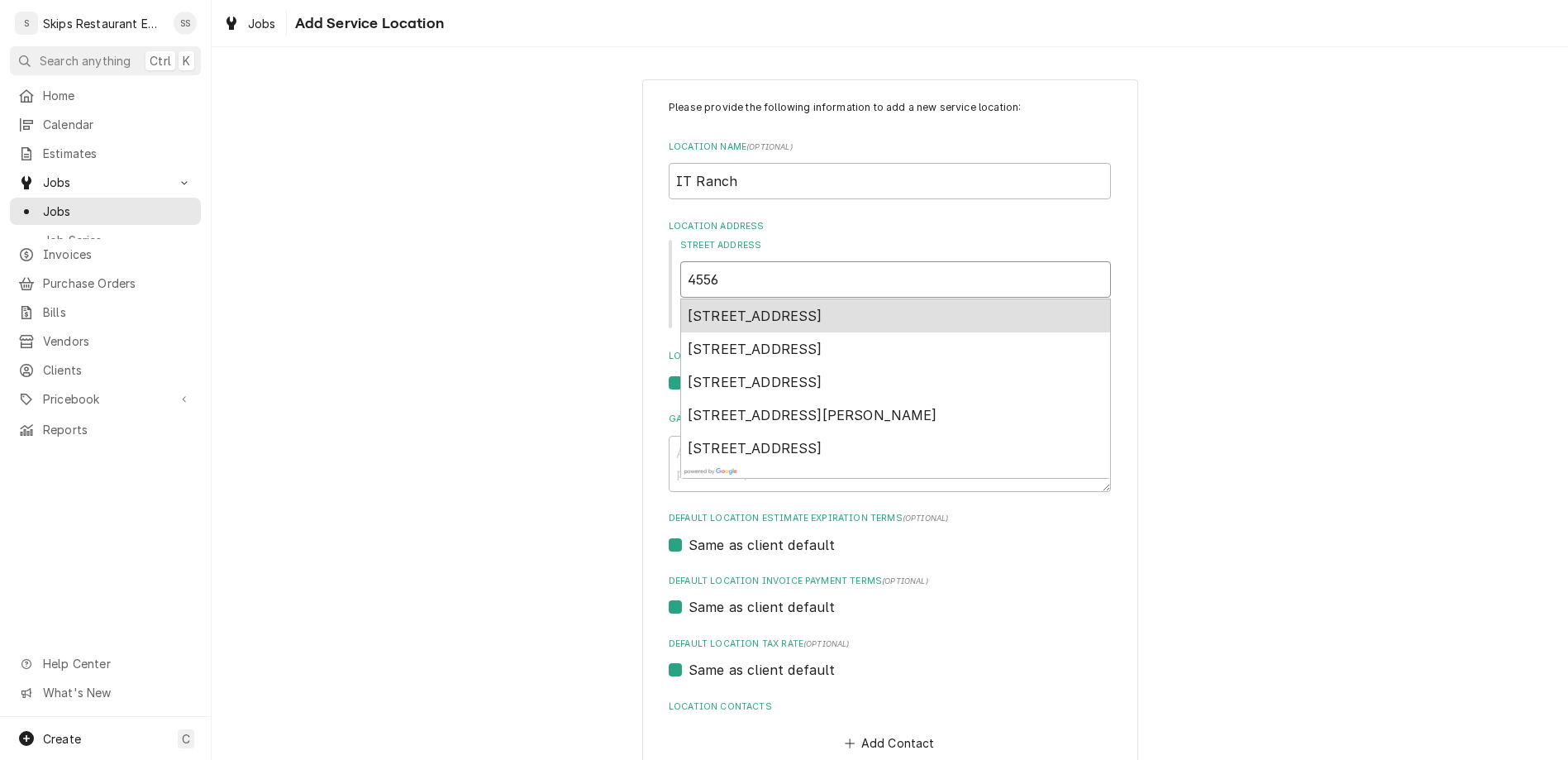
type input "4556 U"
type textarea "x"
type input "4556 US"
type textarea "x"
type input "4556 US"
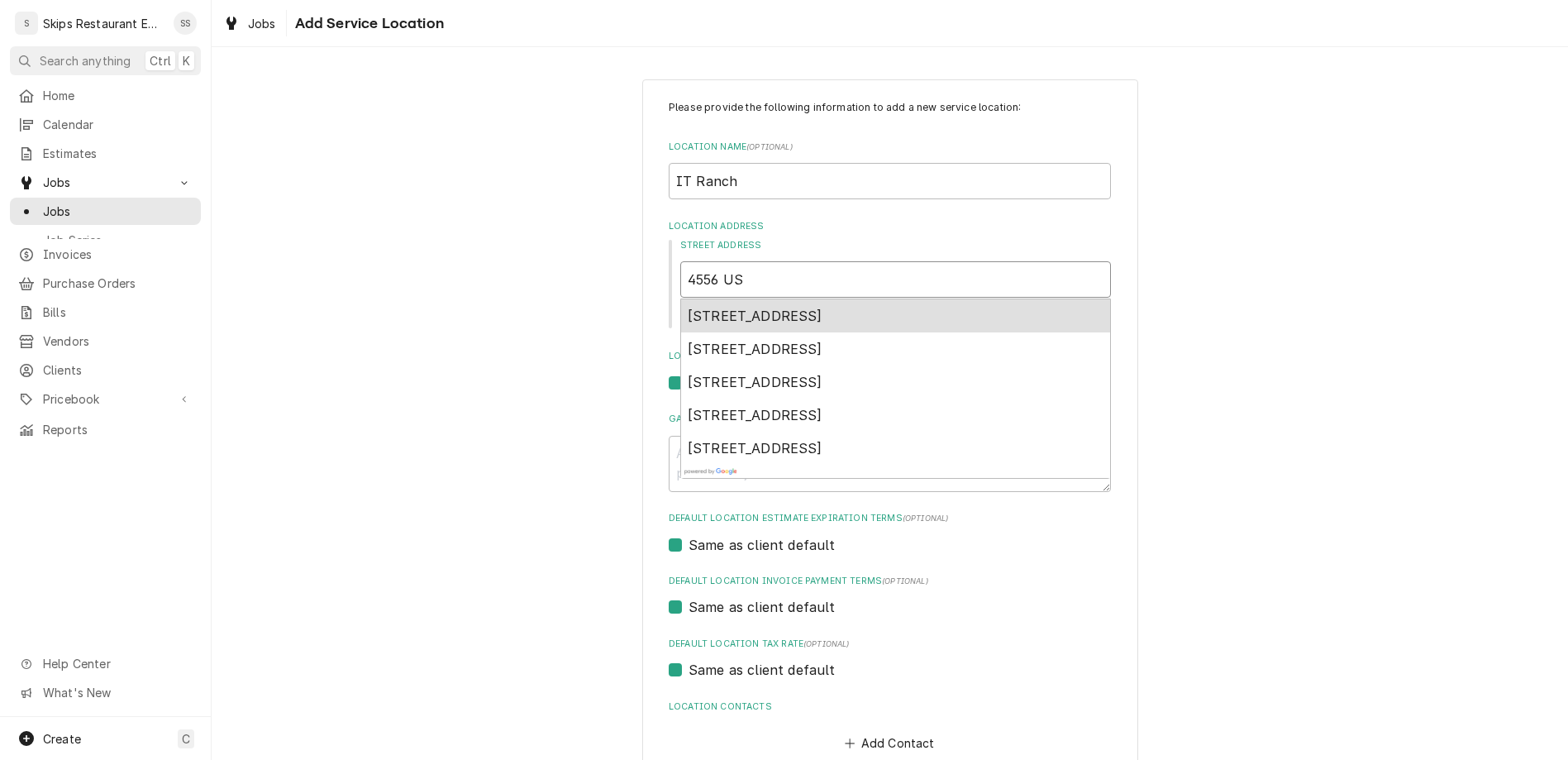
type textarea "x"
type input "4556 US 5"
type textarea "x"
type input "4556 US 59"
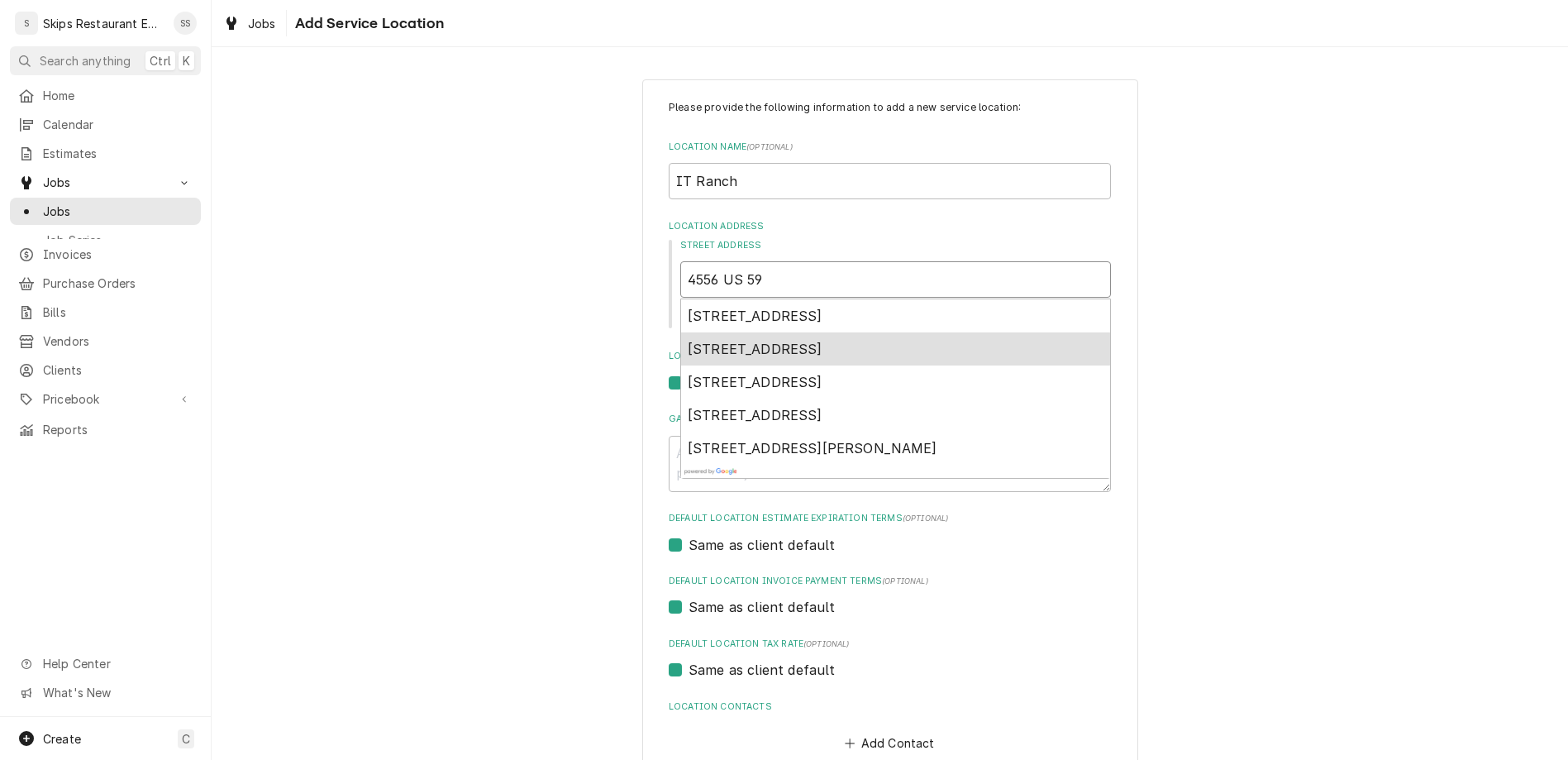
click at [808, 340] on span "4556 U.S. 59, Beeville, TX, USA" at bounding box center [755, 348] width 135 height 17
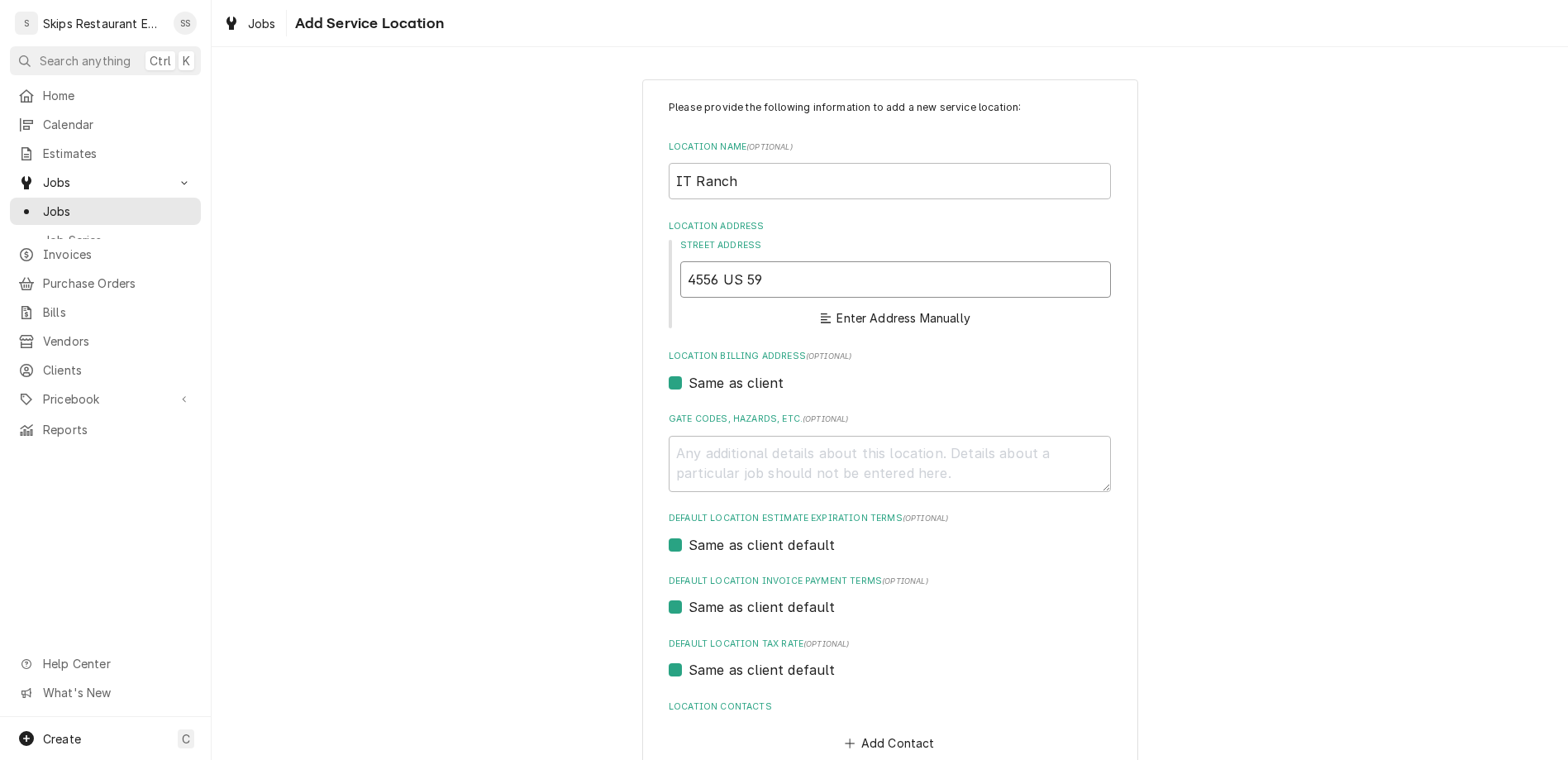
type textarea "x"
type input "4556 US-59"
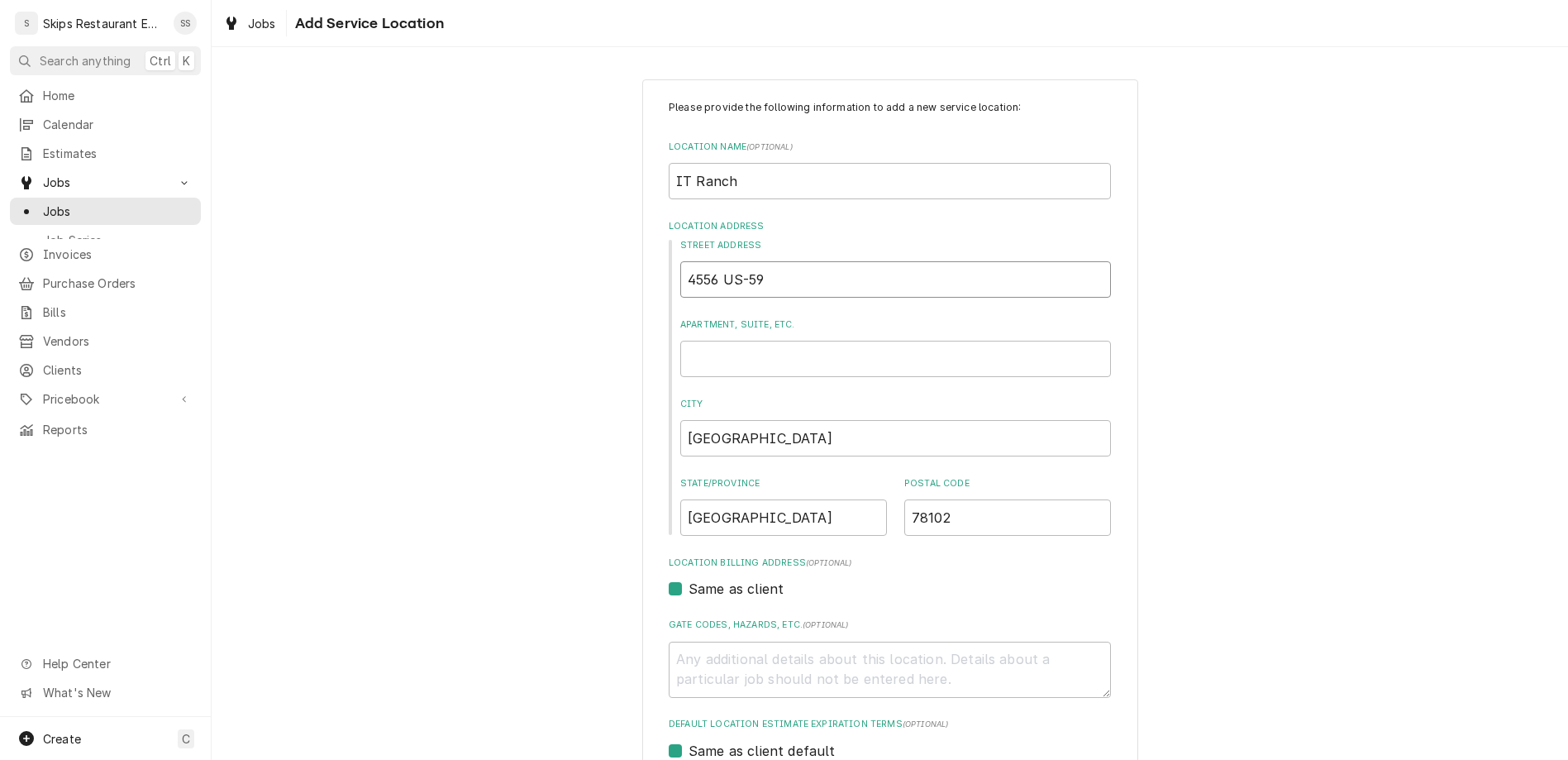
type textarea "x"
type input "4556 US-59"
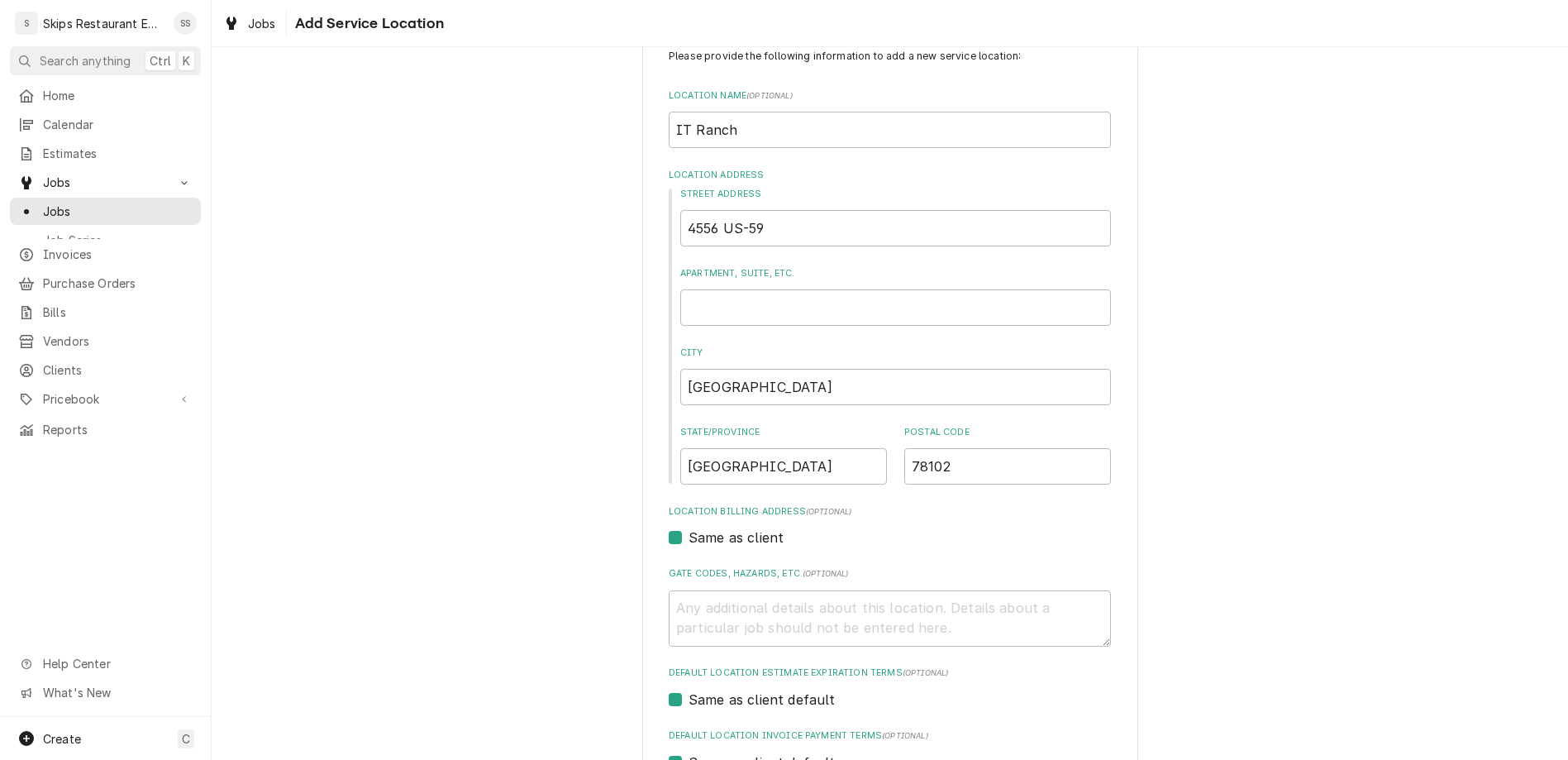
type textarea "x"
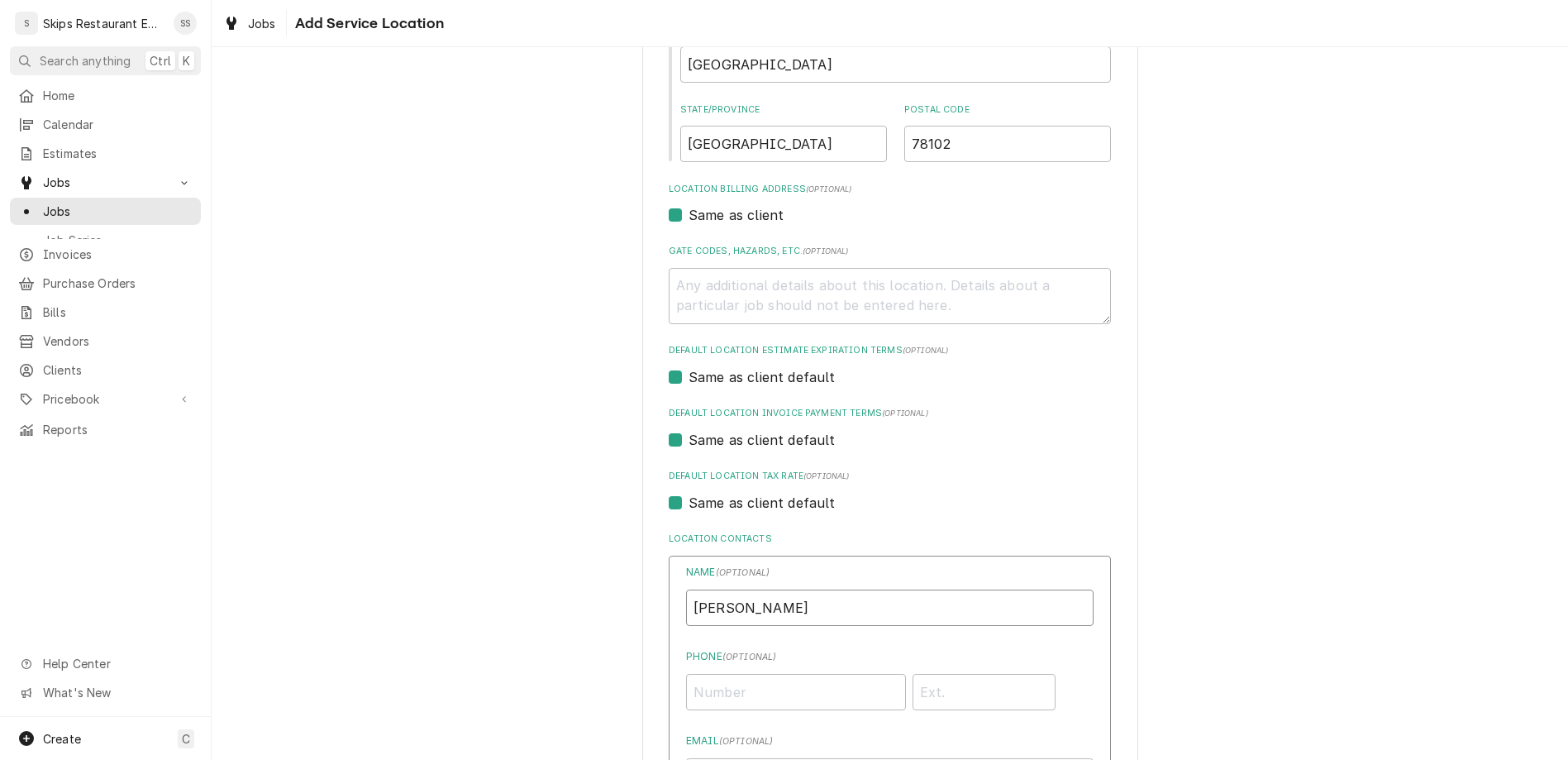
type input "Mr Dugger"
click at [766, 673] on input "Phone ( optional )" at bounding box center [796, 691] width 220 height 36
type input "(361) 782-8435"
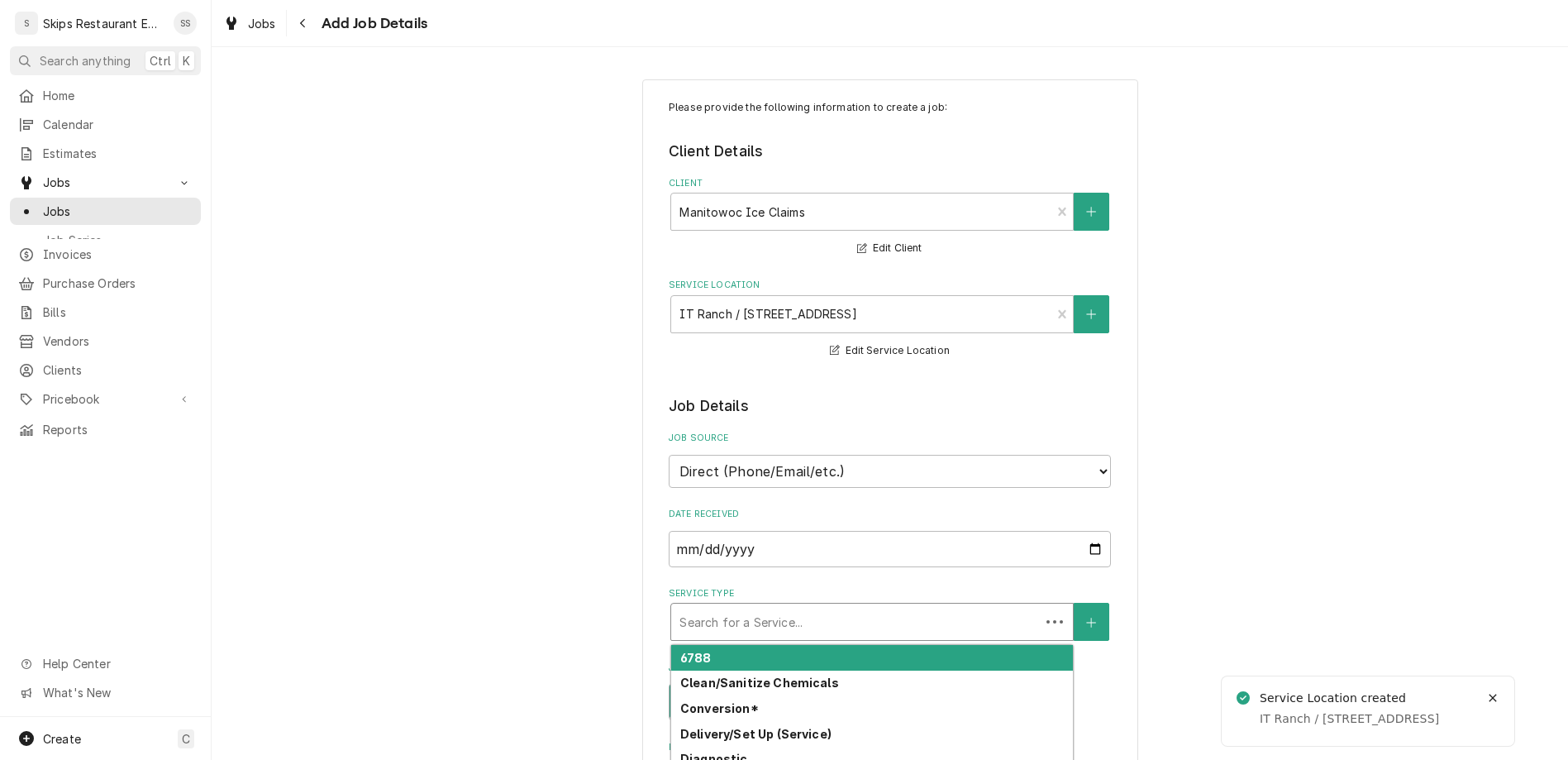
click at [741, 607] on div "Service Type" at bounding box center [855, 621] width 352 height 29
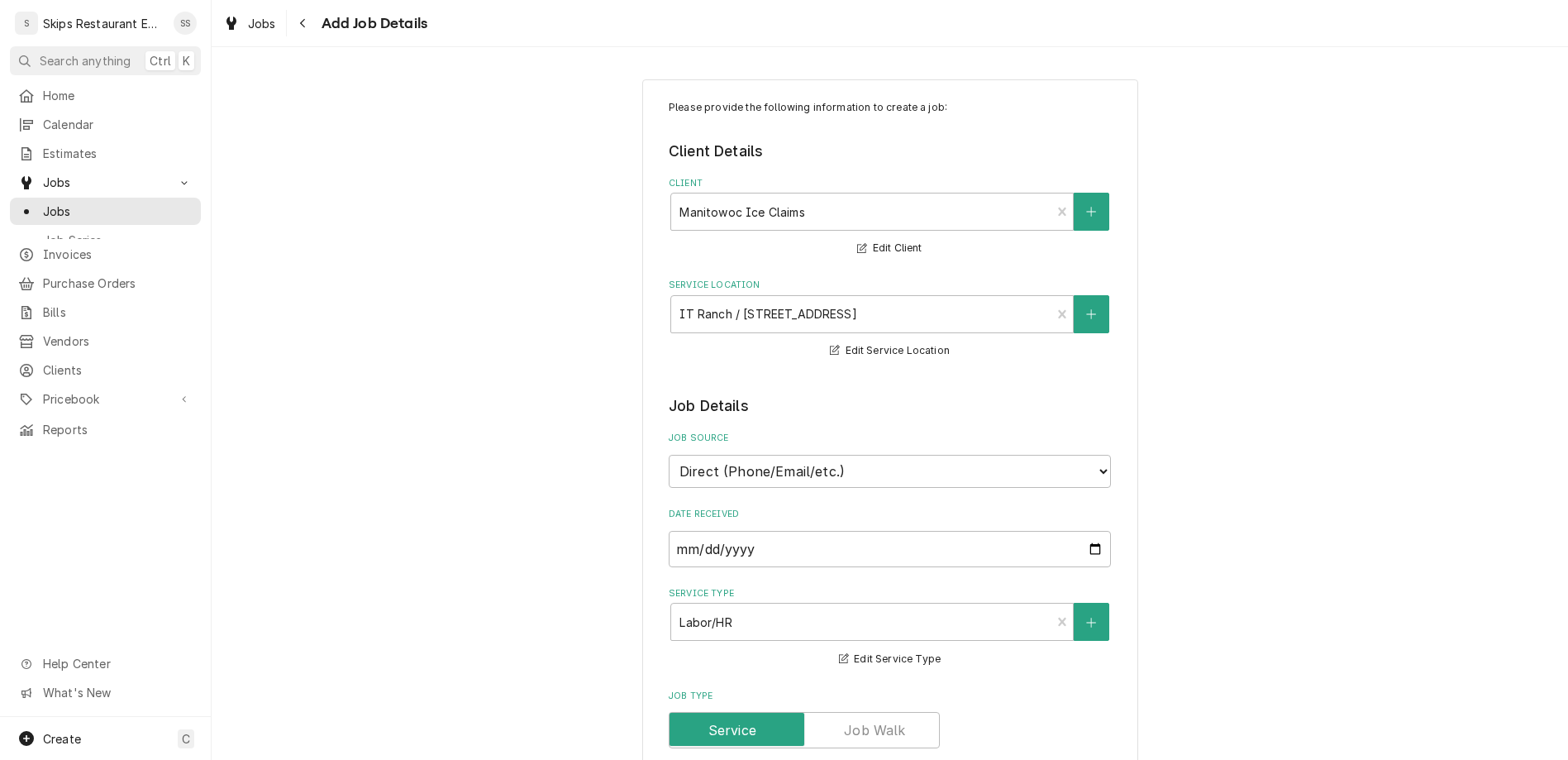
type textarea "x"
type textarea "Re"
type textarea "x"
type textarea "Rep"
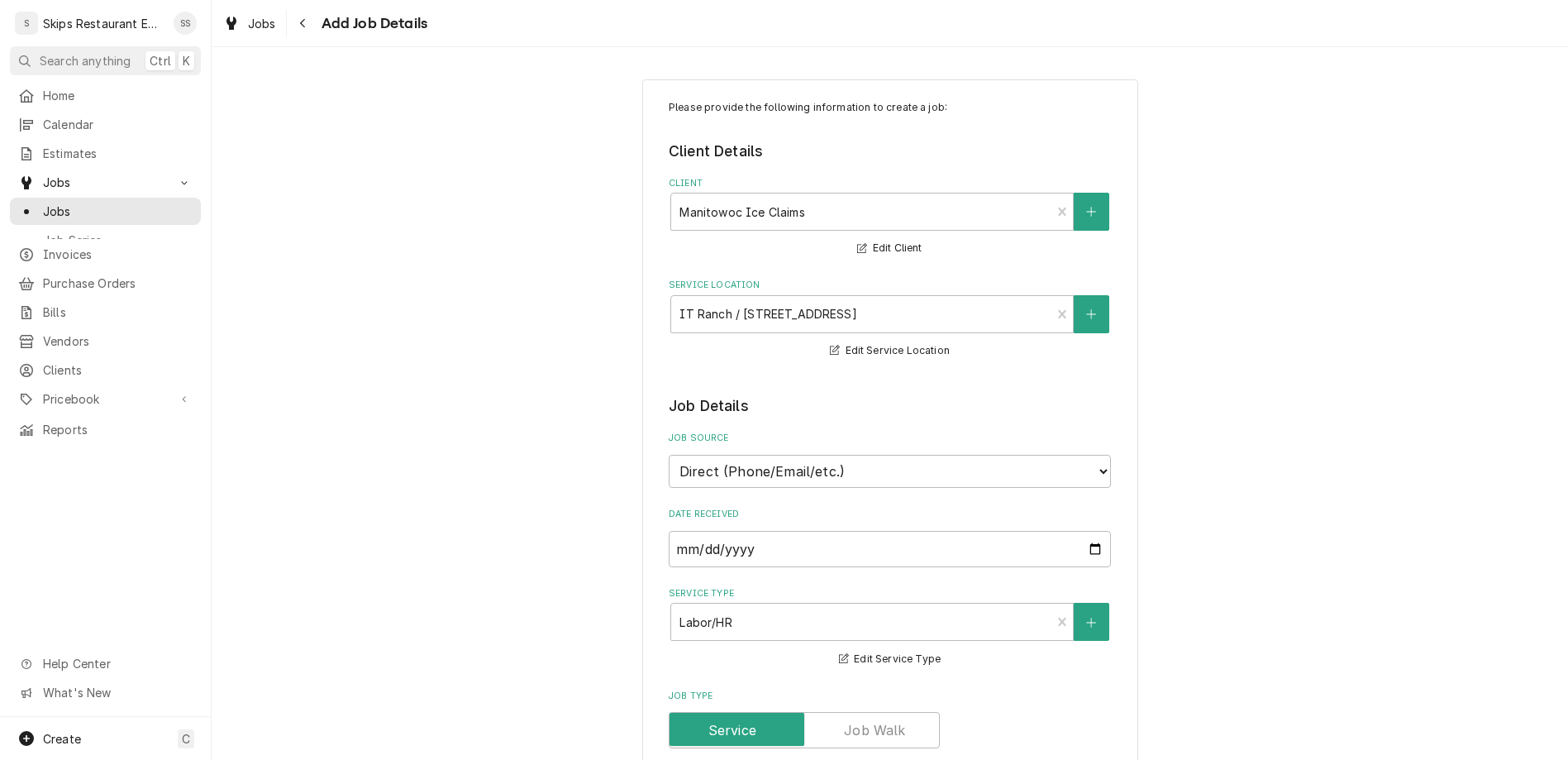
type textarea "x"
type textarea "Repla"
type textarea "x"
type textarea "Replac"
type textarea "x"
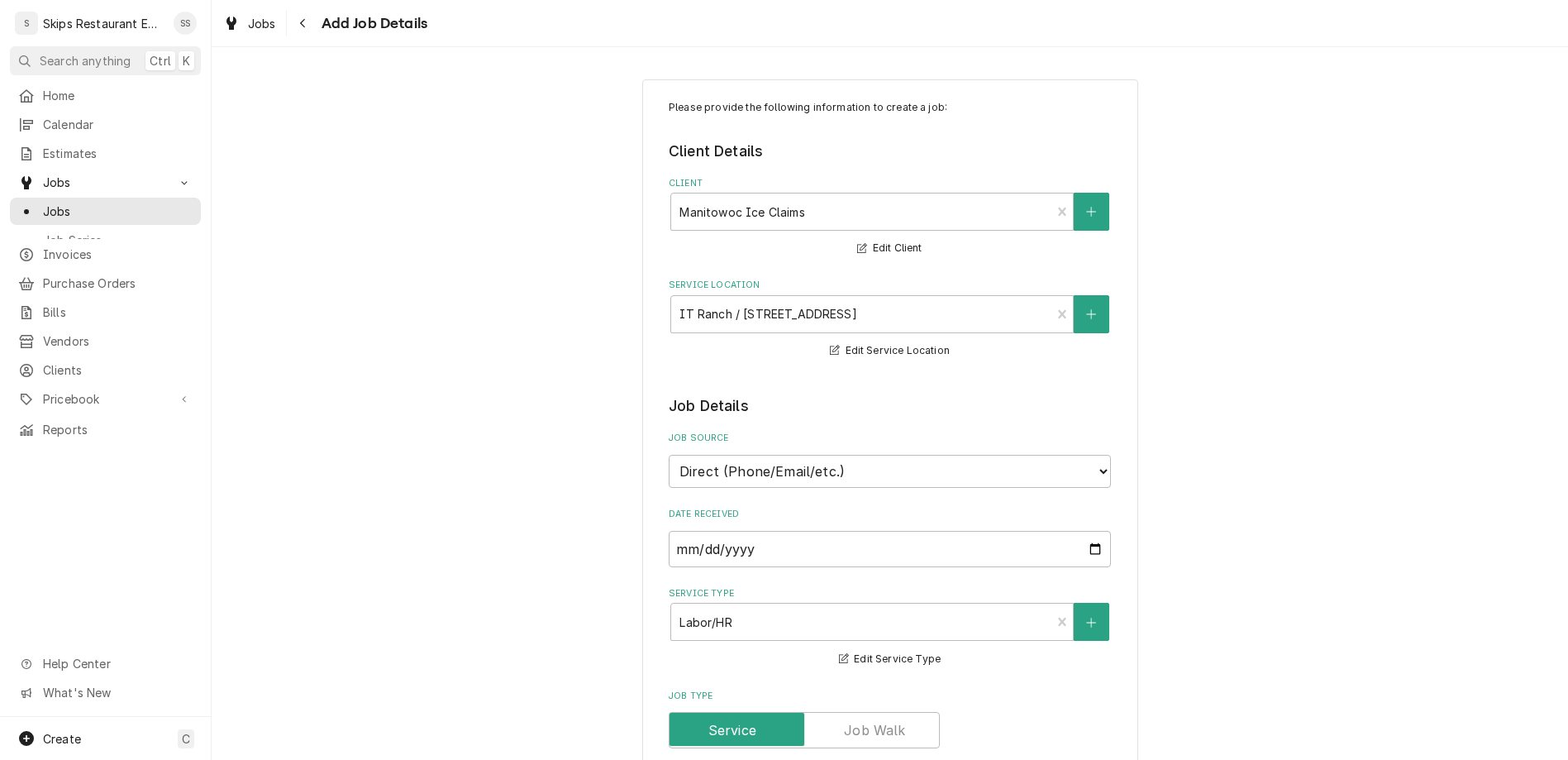
type textarea "Replace I"
type textarea "x"
type textarea "Replace Ice"
type textarea "x"
type textarea "Replace Ice C"
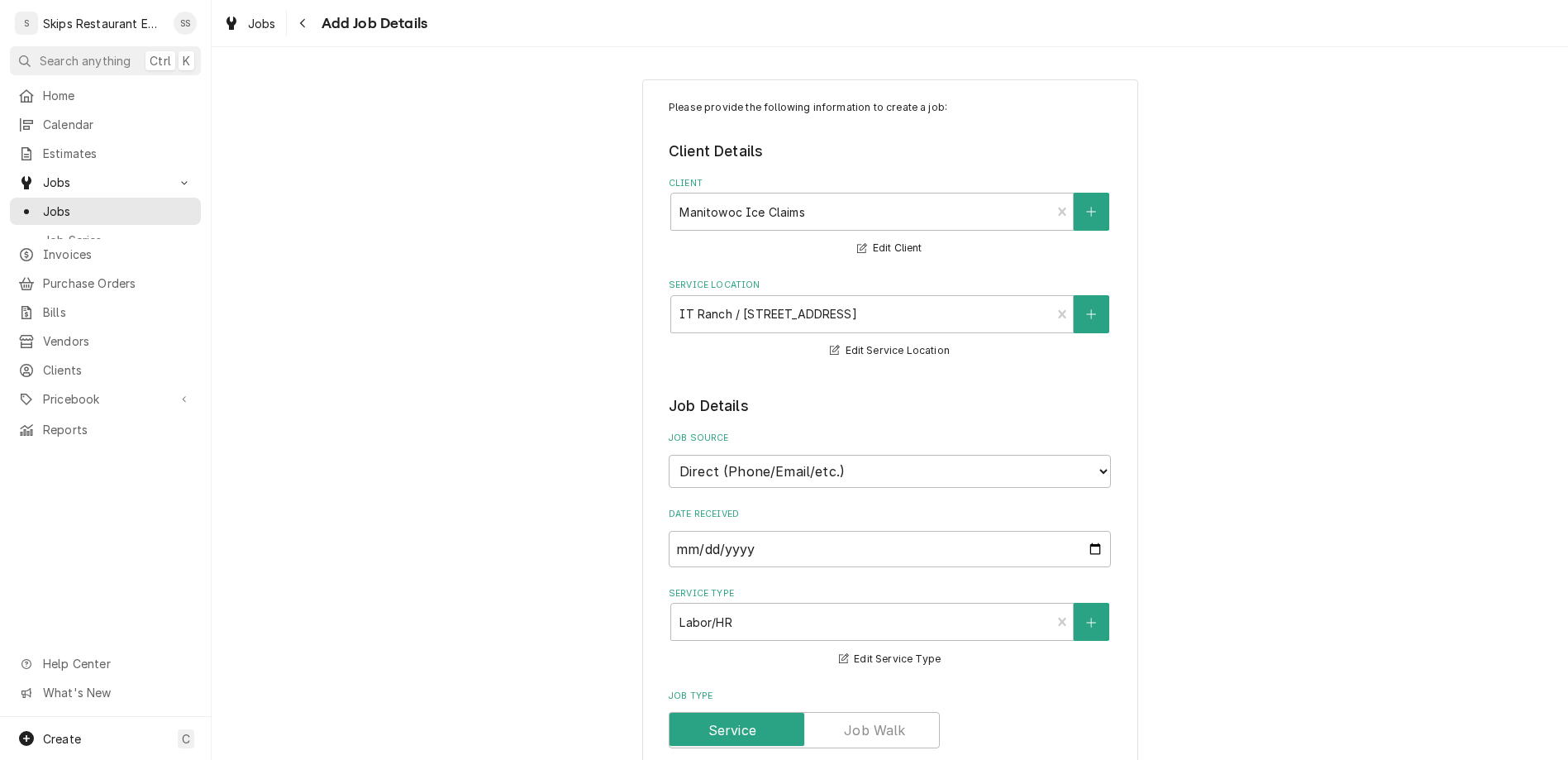
type textarea "x"
type textarea "Replace Ice Cu"
type textarea "x"
type textarea "Replace Ice Cur"
type textarea "x"
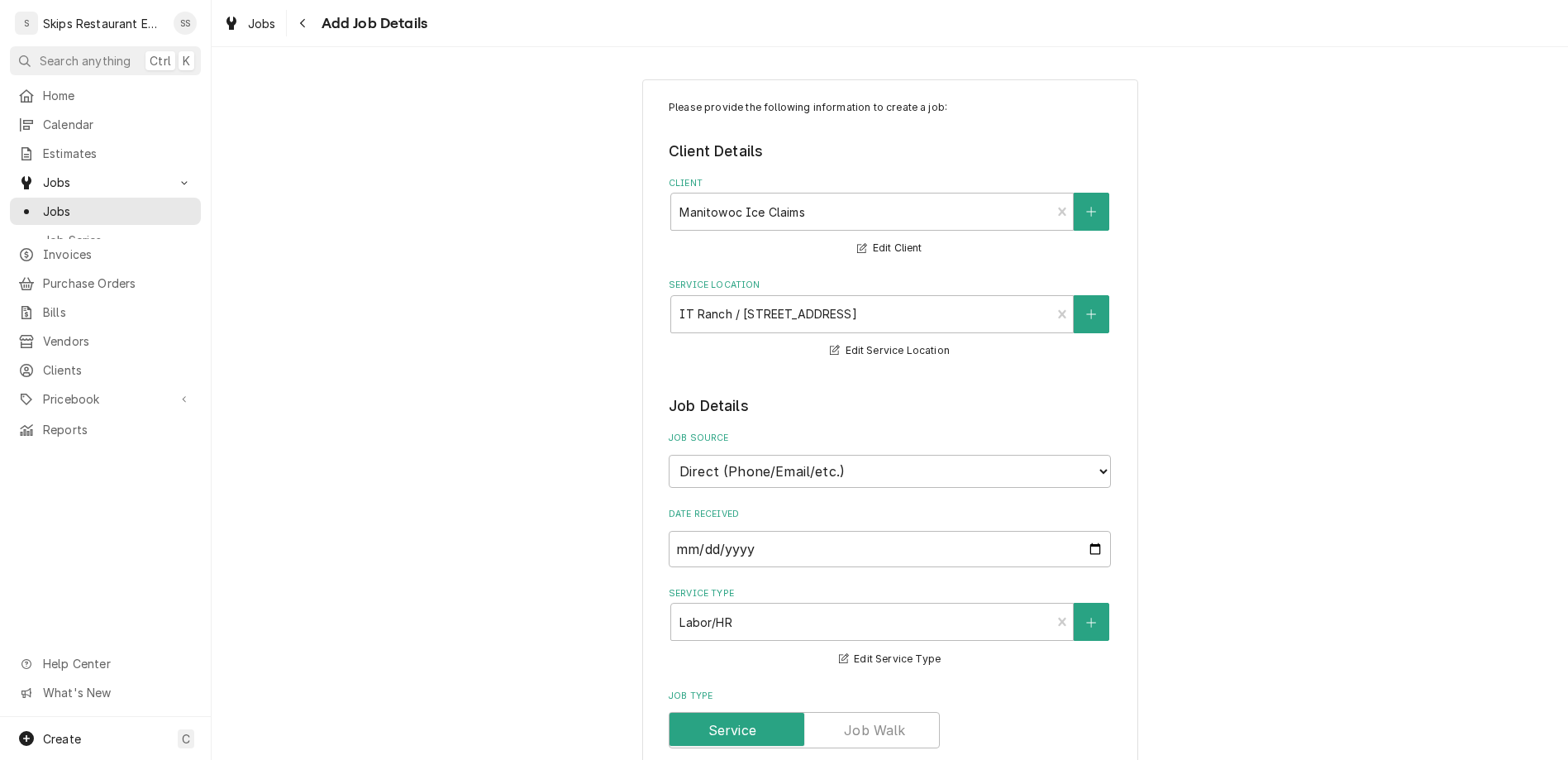
type textarea "Replace Ice Curt"
type textarea "x"
type textarea "Replace Ice Curta"
type textarea "x"
type textarea "Replace Ice Curtai"
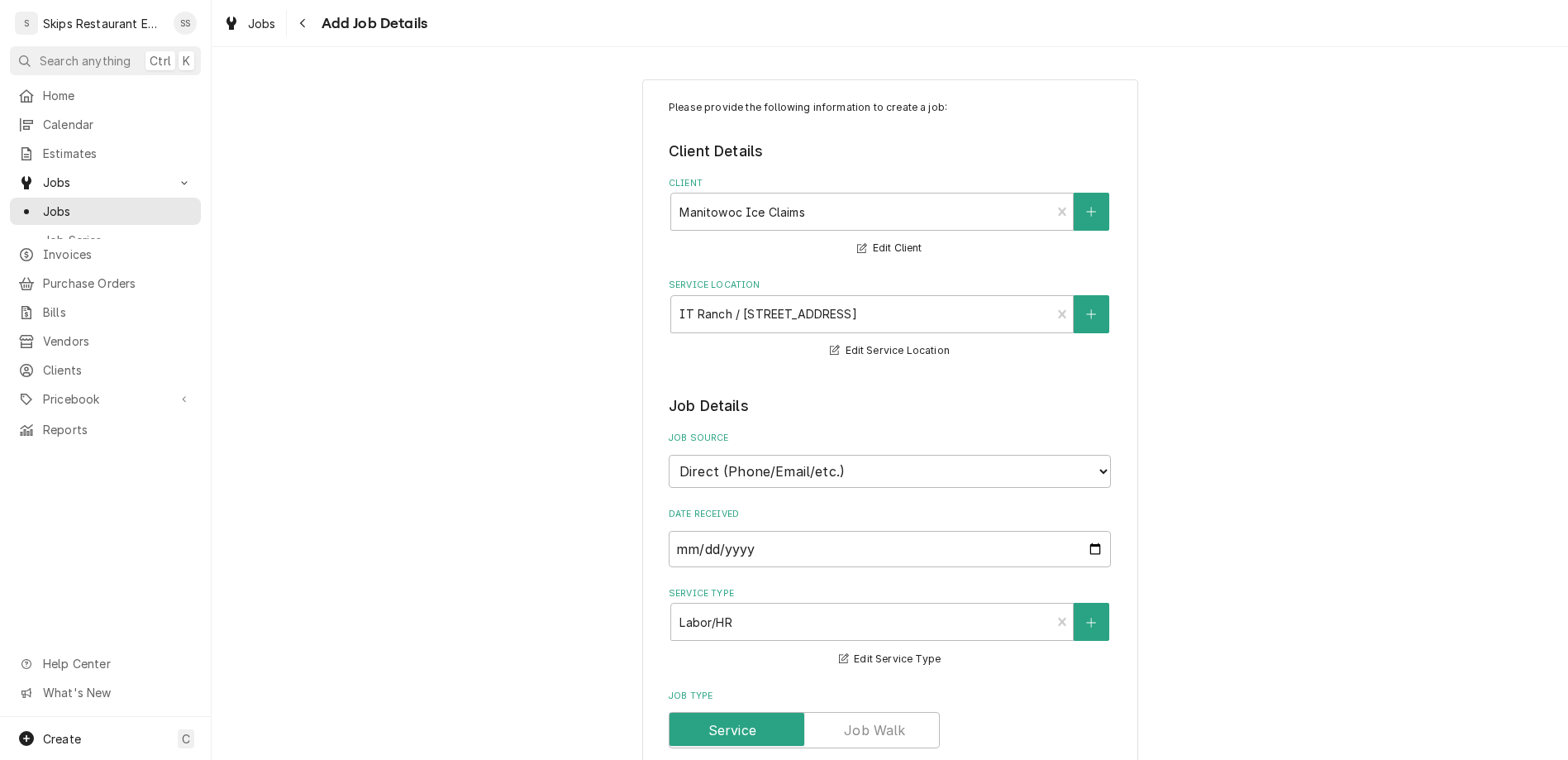
type textarea "x"
type textarea "Replace Ice Curtain"
type textarea "x"
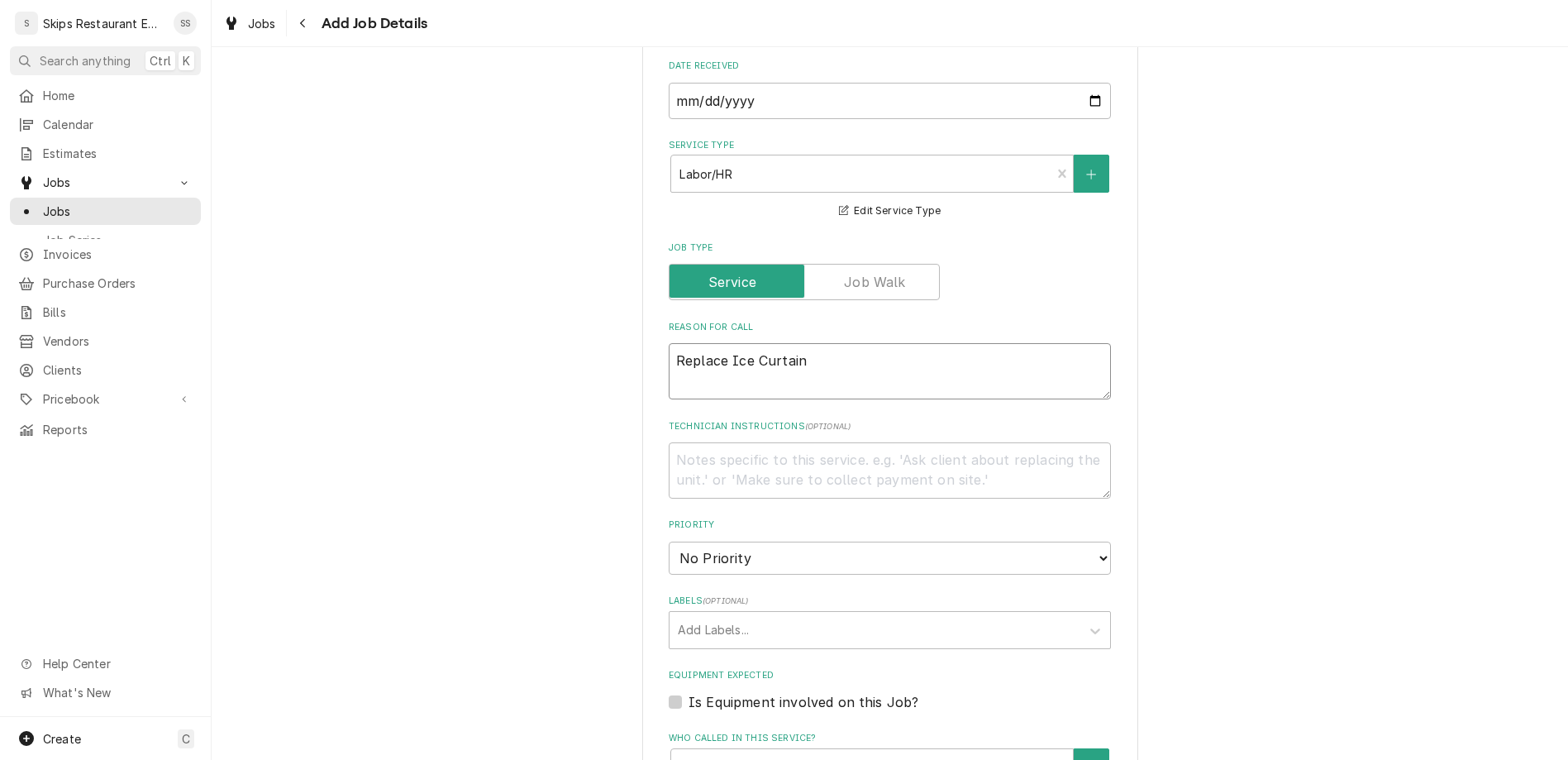
scroll to position [451, 0]
type textarea "Replace Ice Curtain"
click at [722, 749] on div "Who called in this service?" at bounding box center [872, 764] width 385 height 29
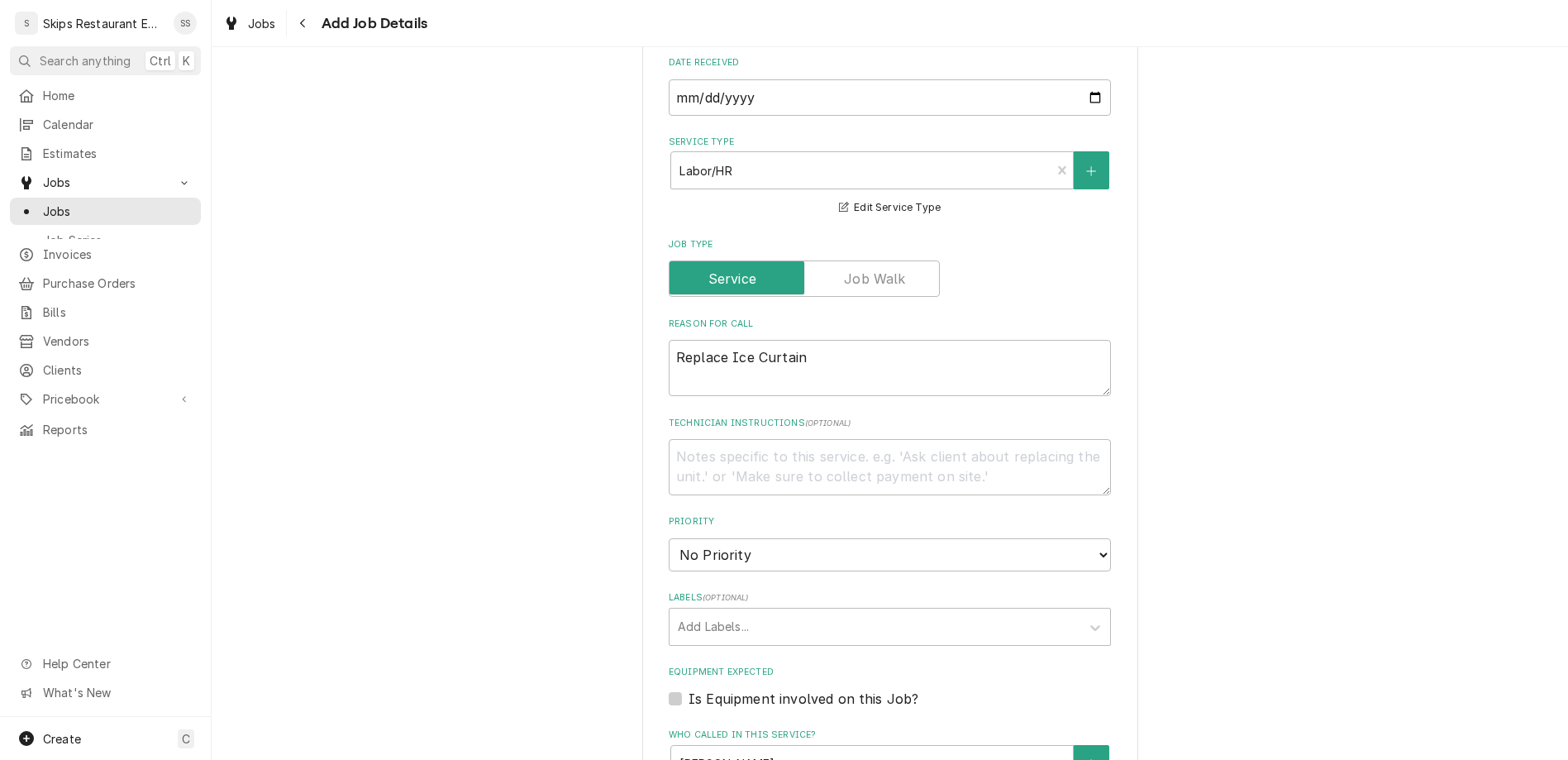
type textarea "x"
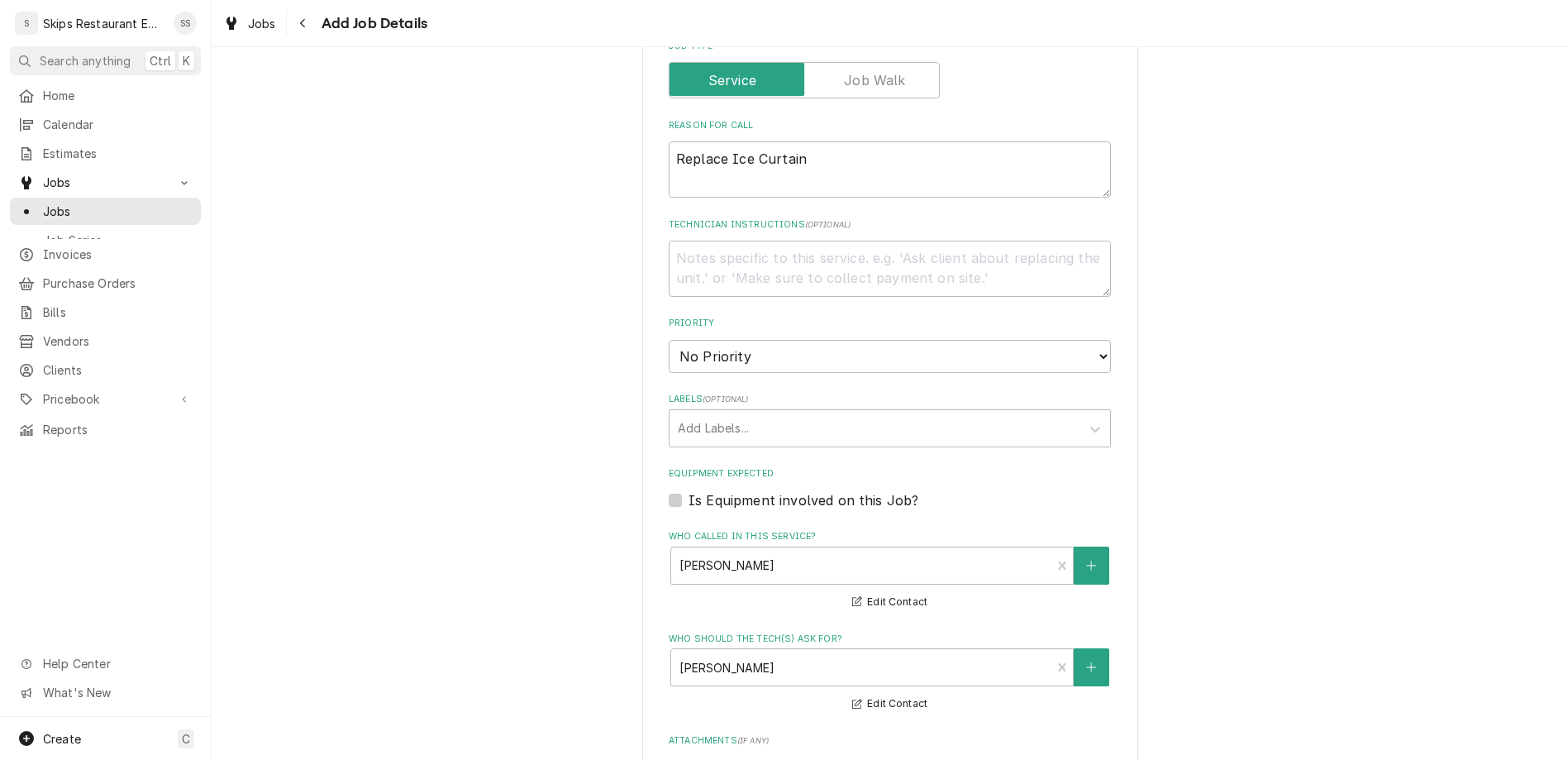
type input "2025-09-05"
type textarea "x"
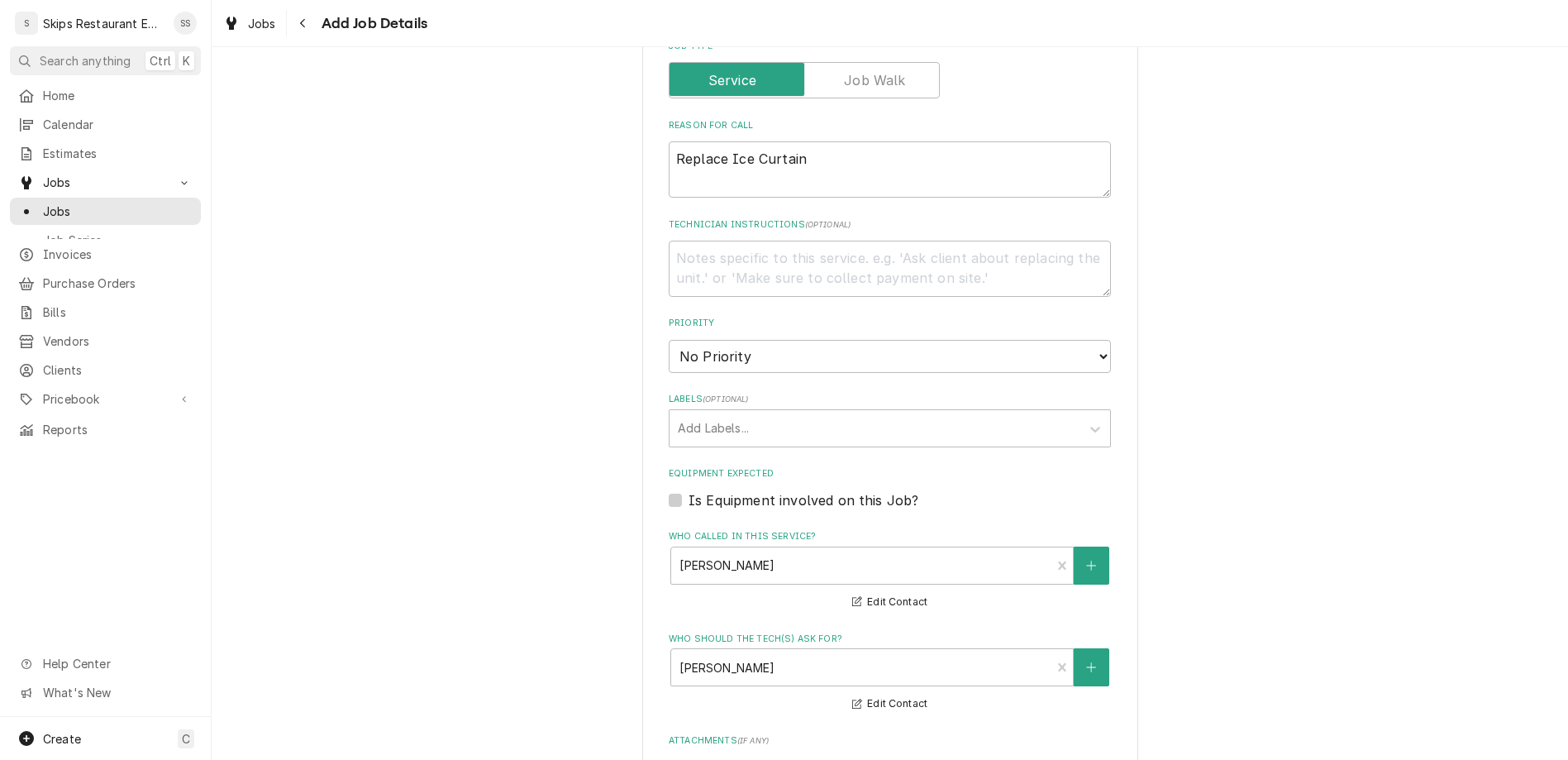
select select "10:00:00"
click option "10:00 AM" at bounding box center [0, 0] width 0 height 0
type textarea "x"
type input "1"
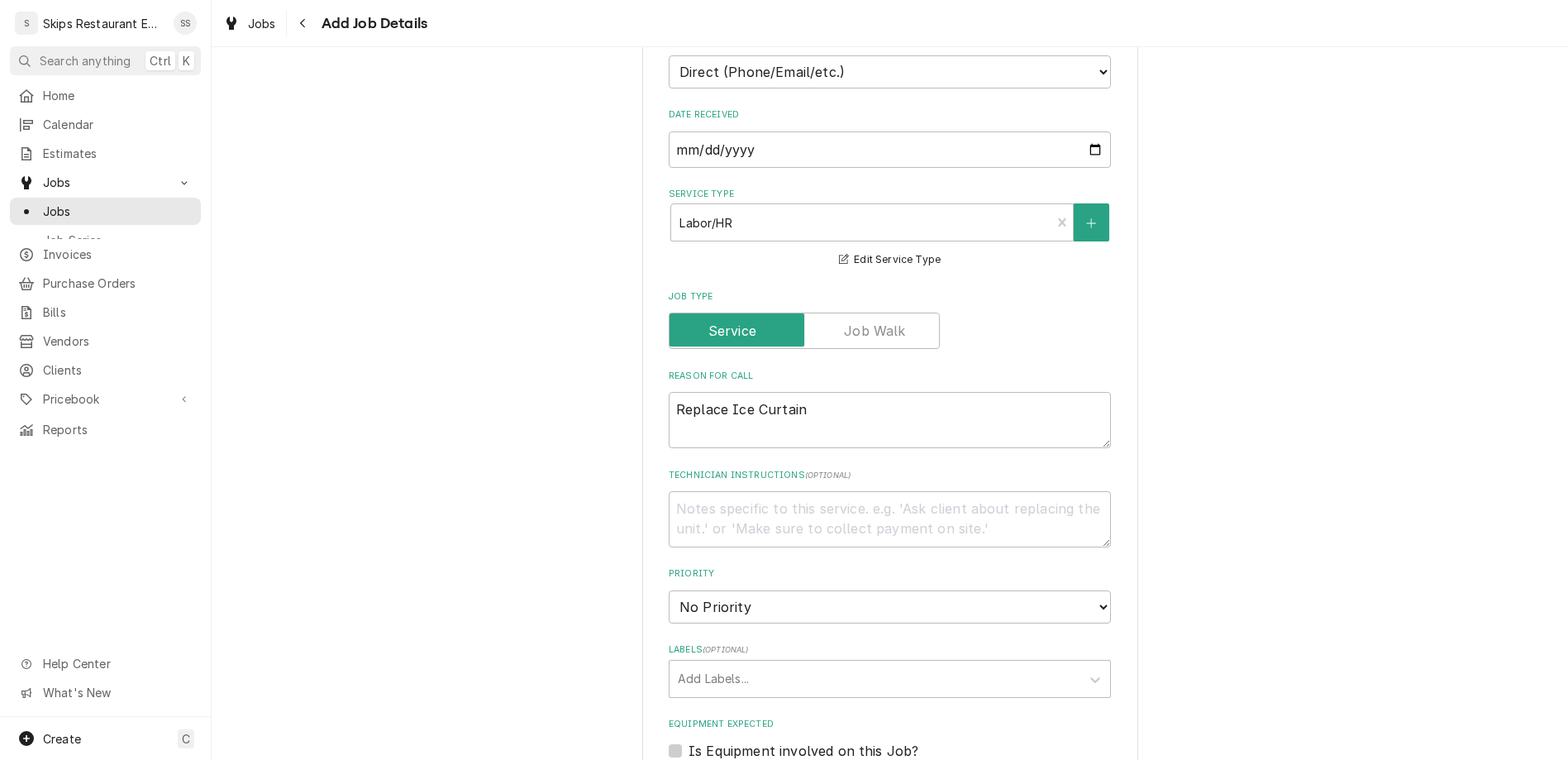
scroll to position [327, 0]
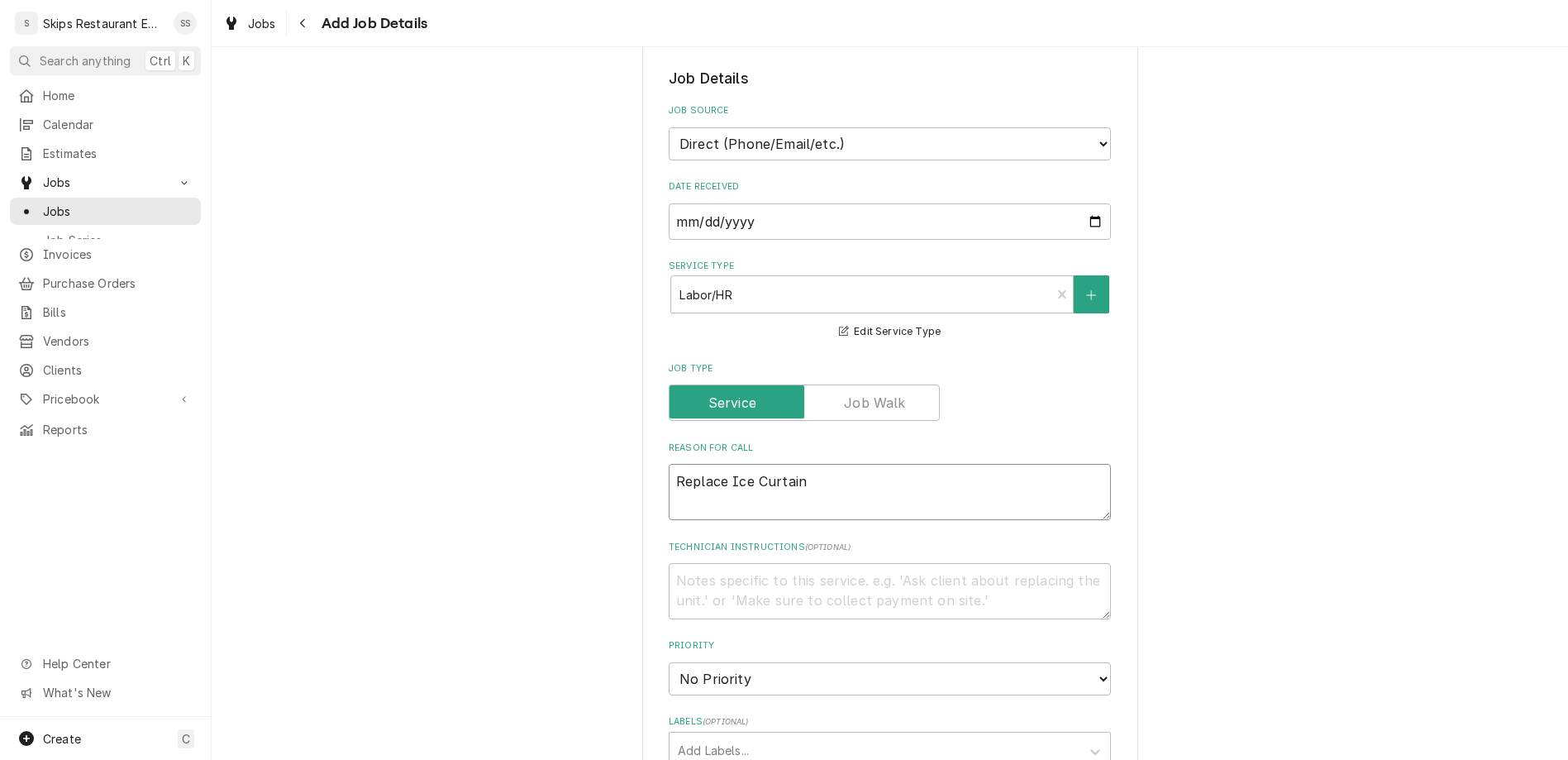
click at [698, 464] on textarea "Replace Ice Curtain" at bounding box center [890, 492] width 442 height 56
type textarea "x"
type textarea "WarranReplace Ice Curtain"
type textarea "x"
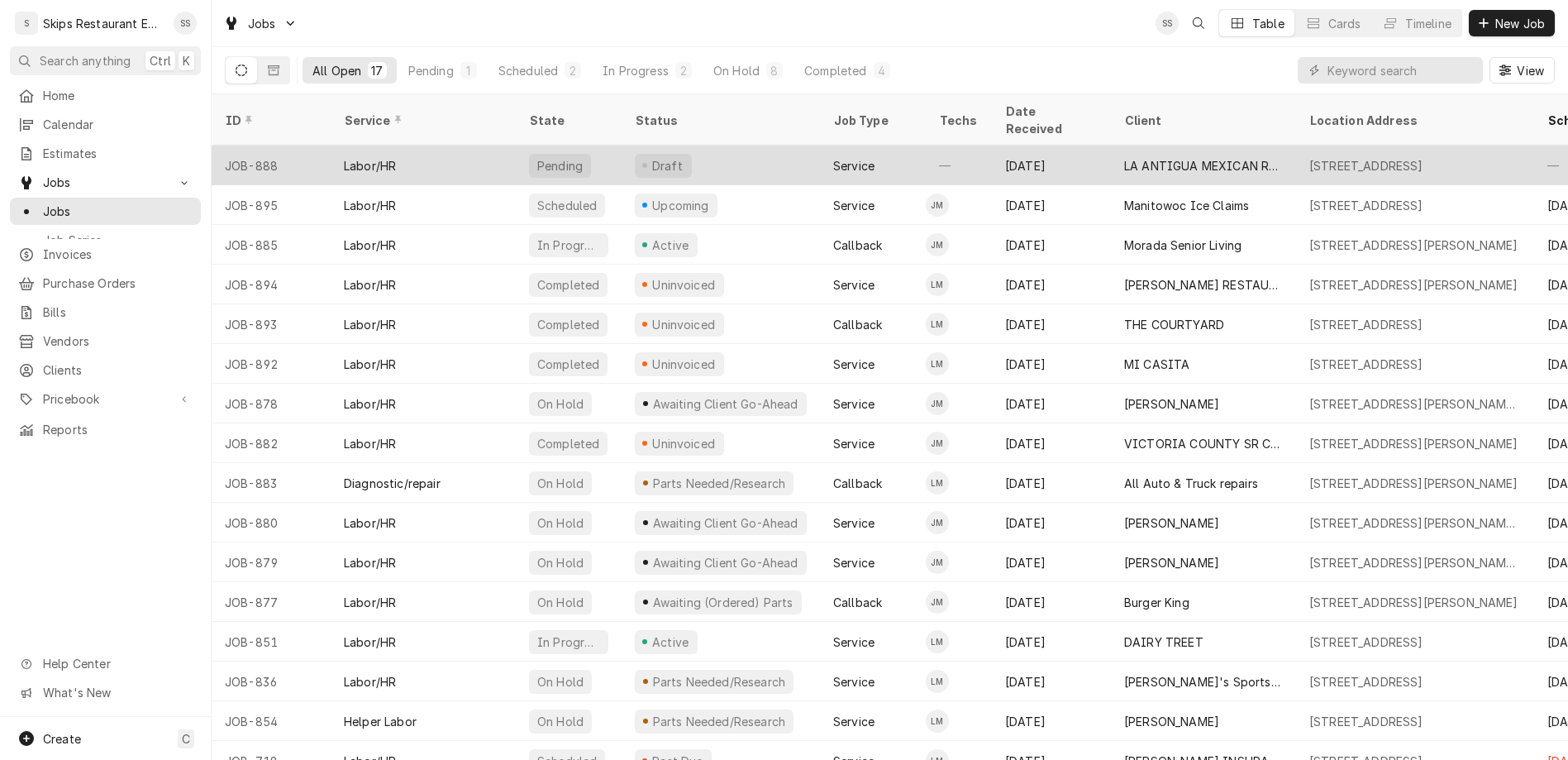
click at [1148, 157] on div "LA ANTIGUA MEXICAN RESTAURANT" at bounding box center [1203, 166] width 158 height 18
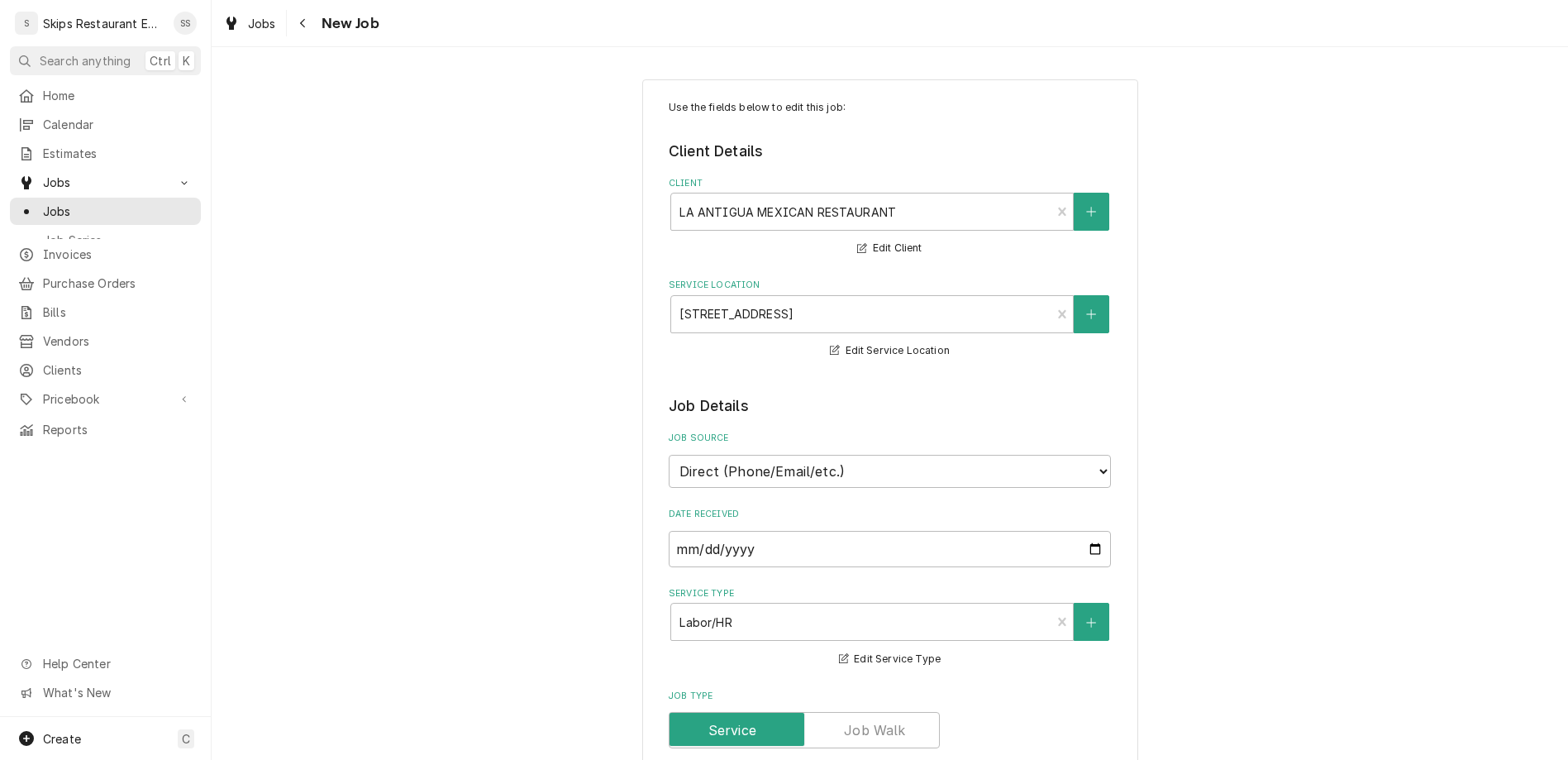
type textarea "x"
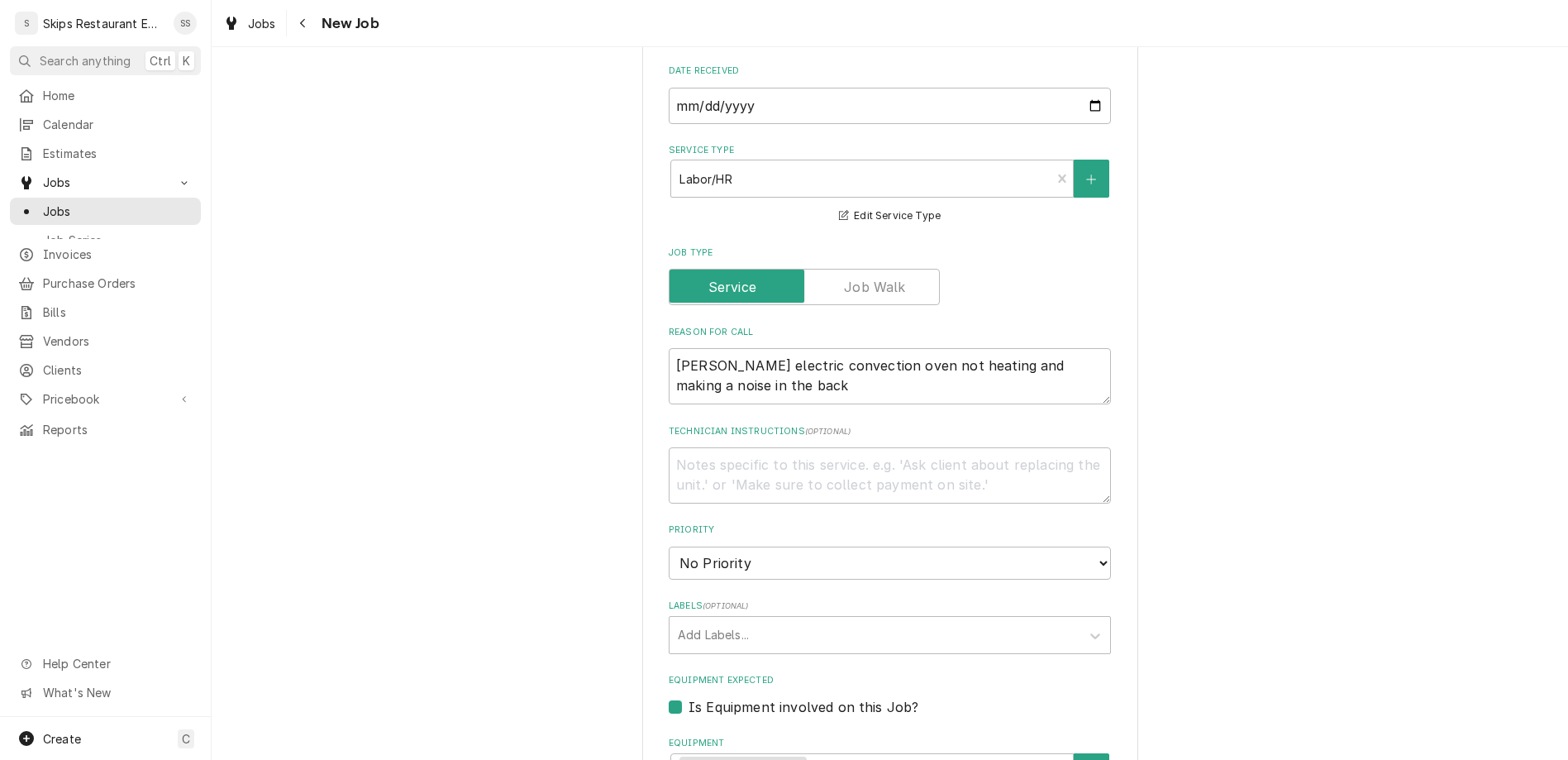
scroll to position [451, 0]
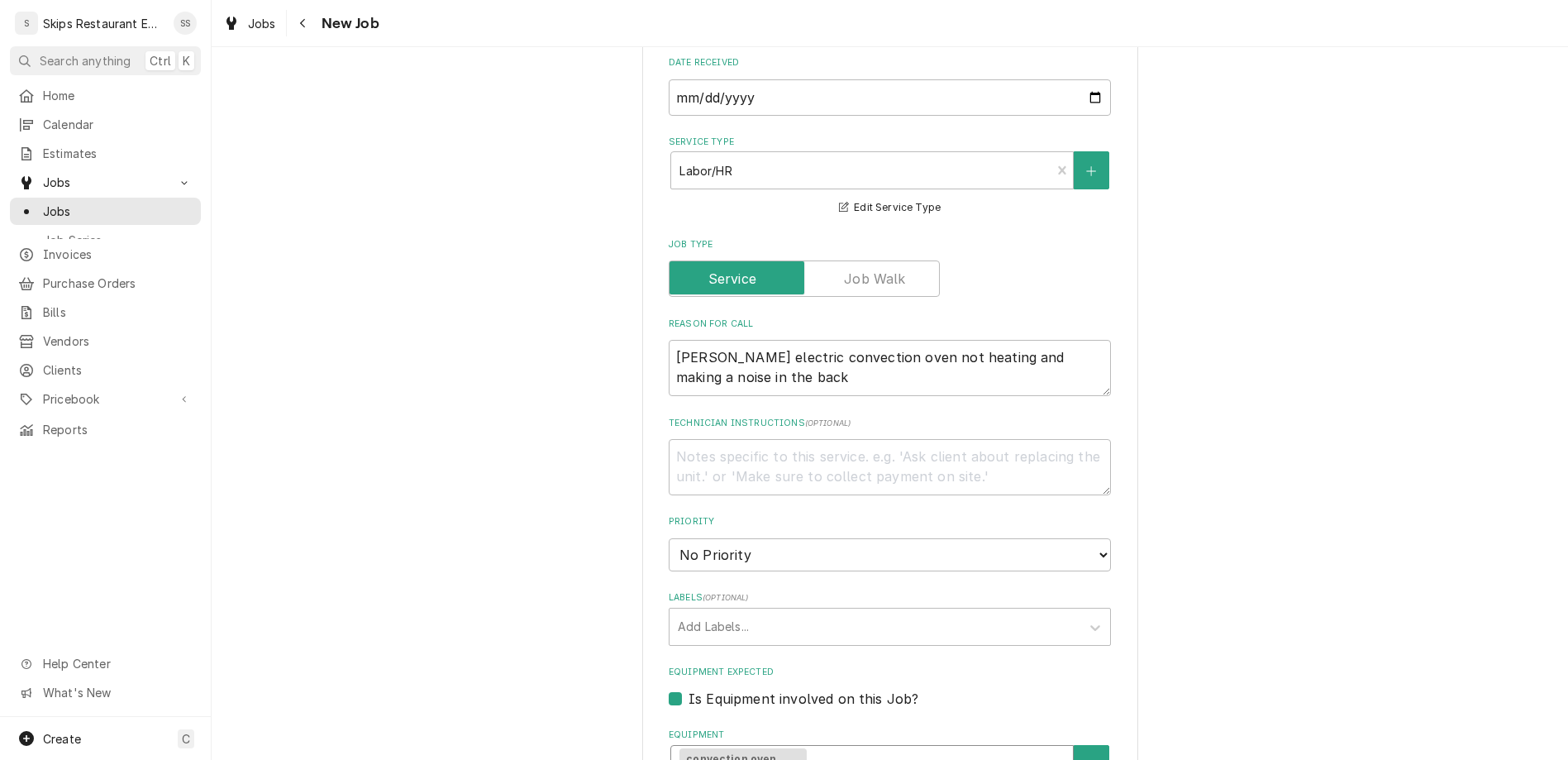
click at [1144, 469] on div "Use the fields below to edit this job: Client Details Client LA ANTIGUA MEXICAN…" at bounding box center [890, 542] width 1357 height 1859
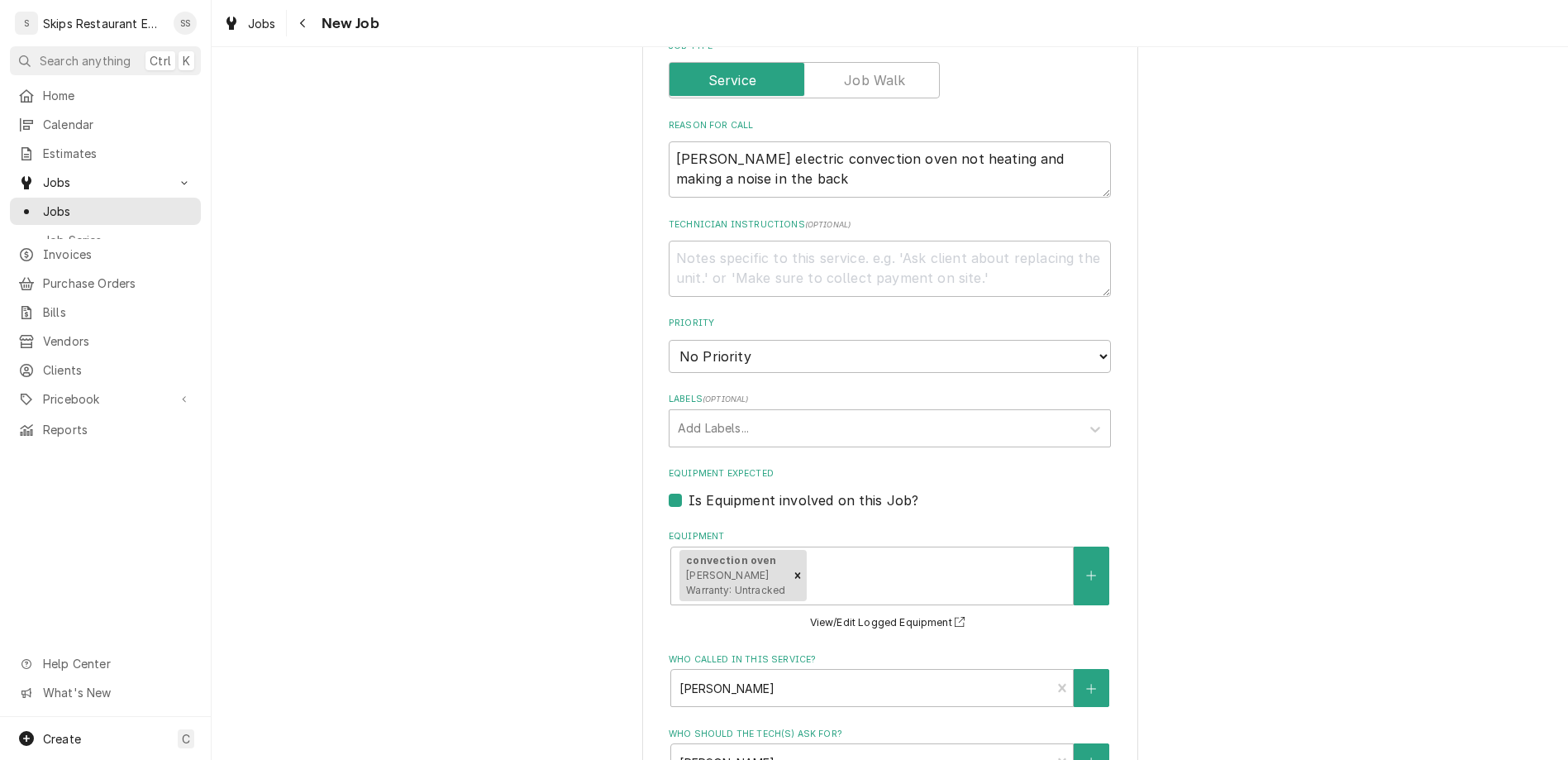
scroll to position [733, 0]
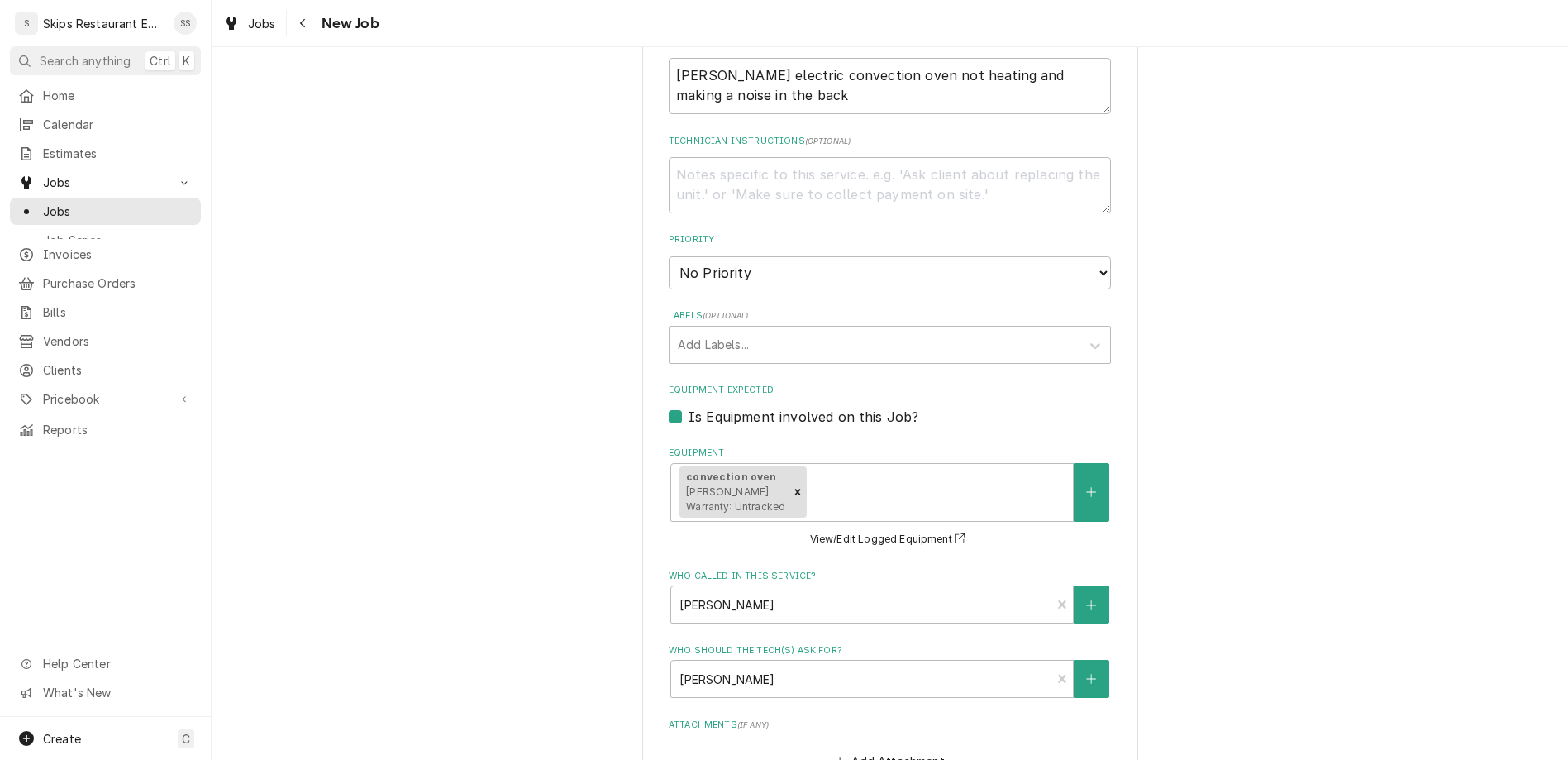
type input "[DATE]"
type textarea "x"
select select "09:30:00"
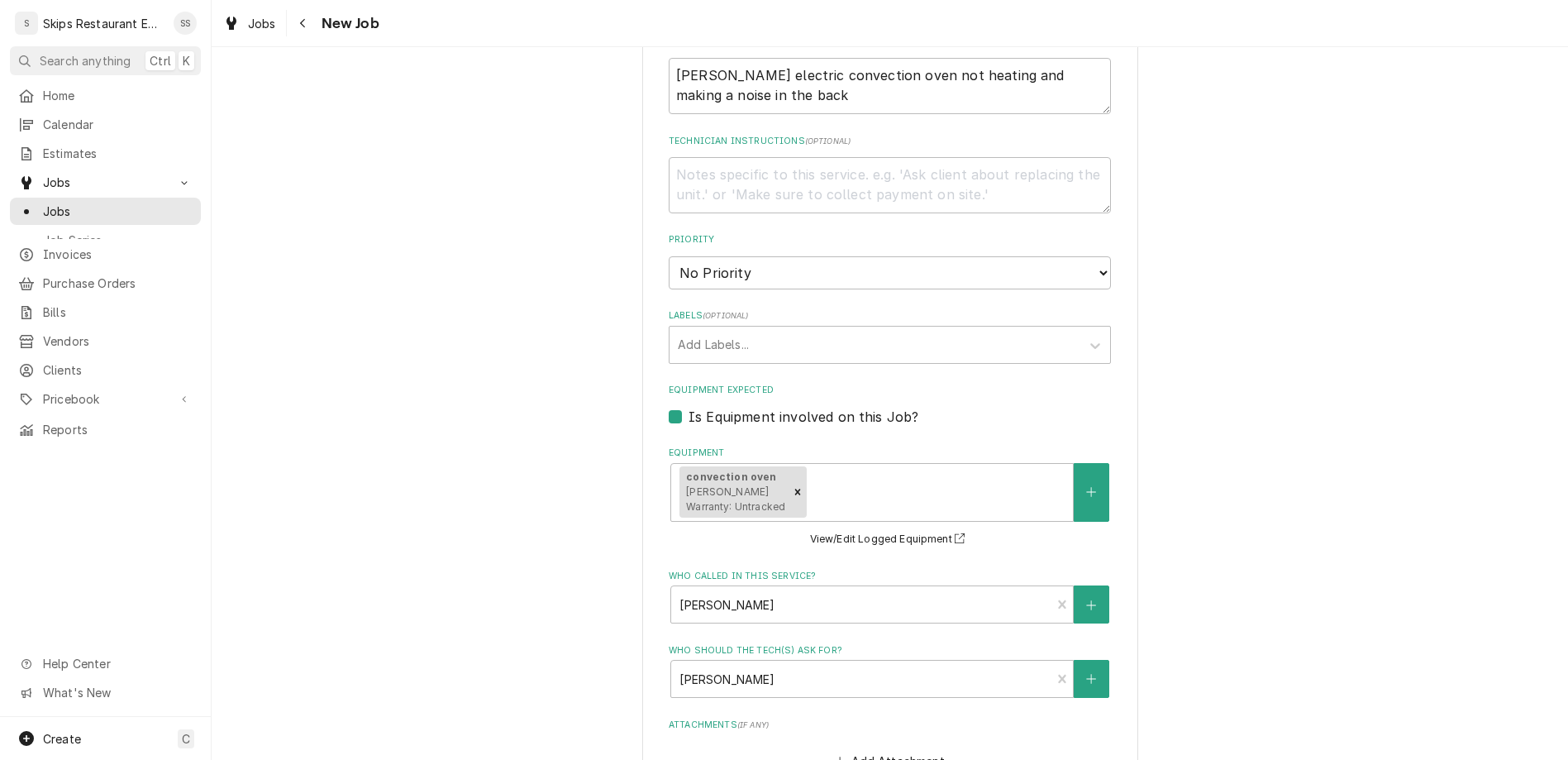
click option "9:30 AM" at bounding box center [0, 0] width 0 height 0
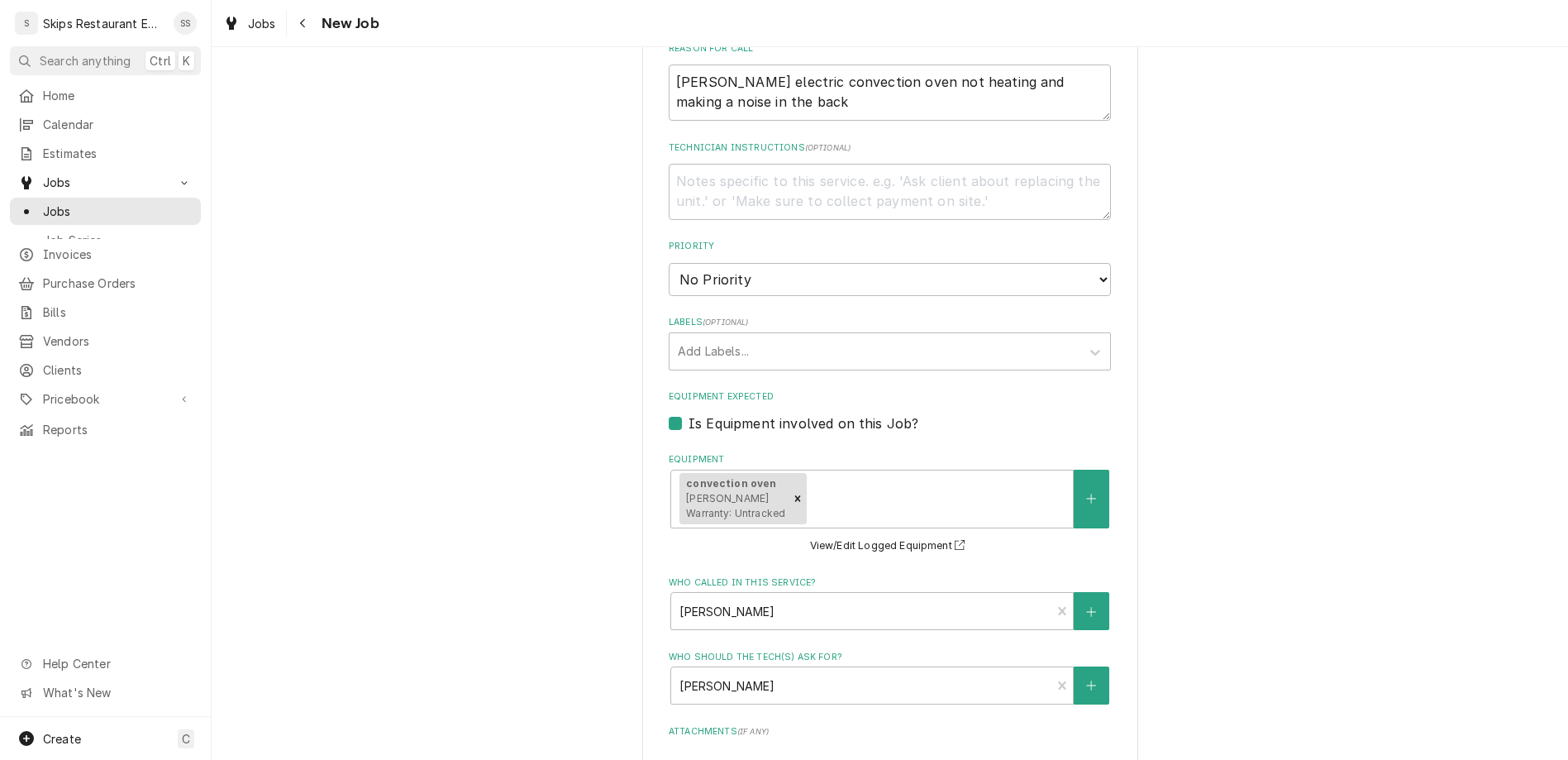
type textarea "x"
